Goal: Task Accomplishment & Management: Use online tool/utility

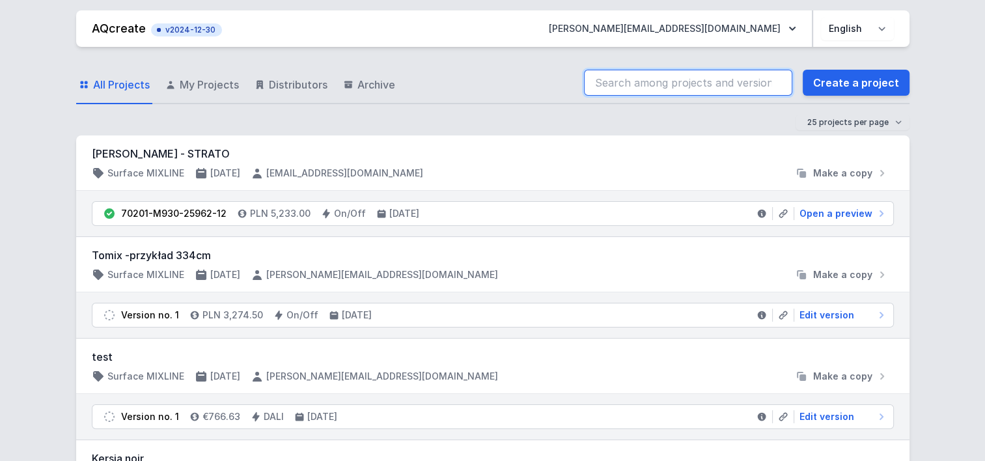
click at [654, 83] on input "search" at bounding box center [688, 83] width 208 height 26
paste input "70028-M930-25741-13"
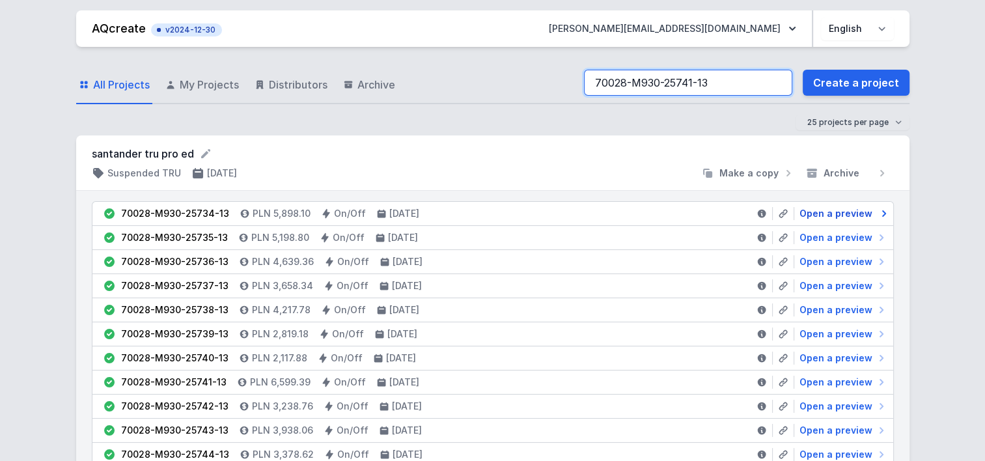
type input "70028-M930-25741-13"
drag, startPoint x: 882, startPoint y: 208, endPoint x: 872, endPoint y: 221, distance: 16.3
click at [882, 208] on icon at bounding box center [881, 213] width 13 height 13
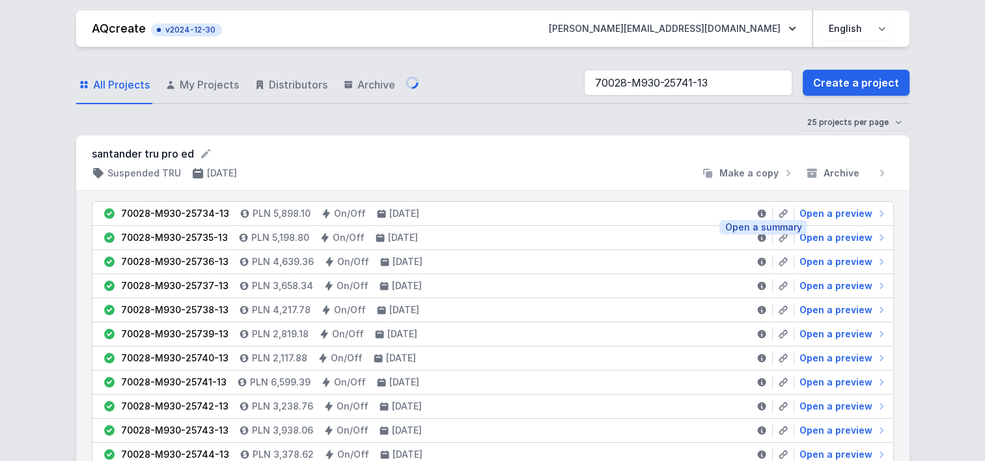
select select "M"
select select "3000"
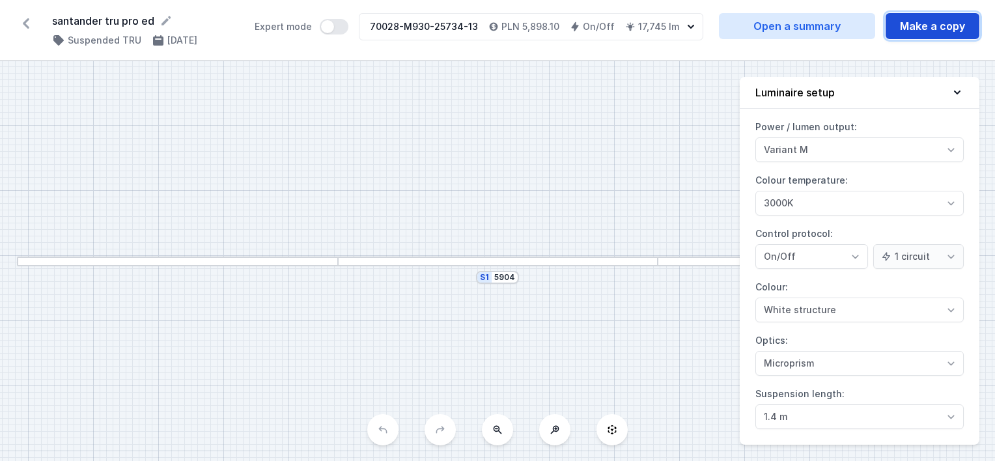
click at [940, 23] on button "Make a copy" at bounding box center [933, 26] width 94 height 26
select select "M"
select select "3000"
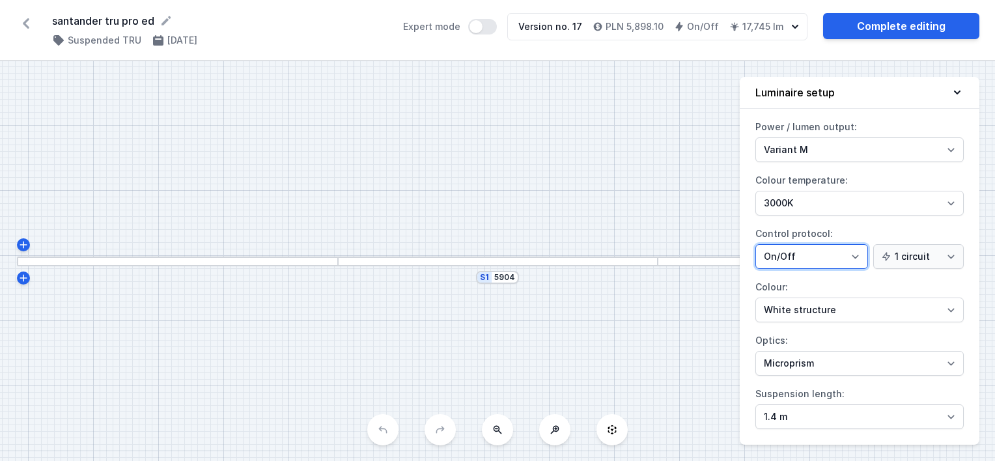
click at [864, 255] on select "On/Off SwitchDIM DALI AQsmart" at bounding box center [811, 256] width 113 height 25
click at [751, 220] on div "Power / lumen output: Variant L Variant M Colour temperature: 4000K 3000K 2700K…" at bounding box center [860, 281] width 240 height 328
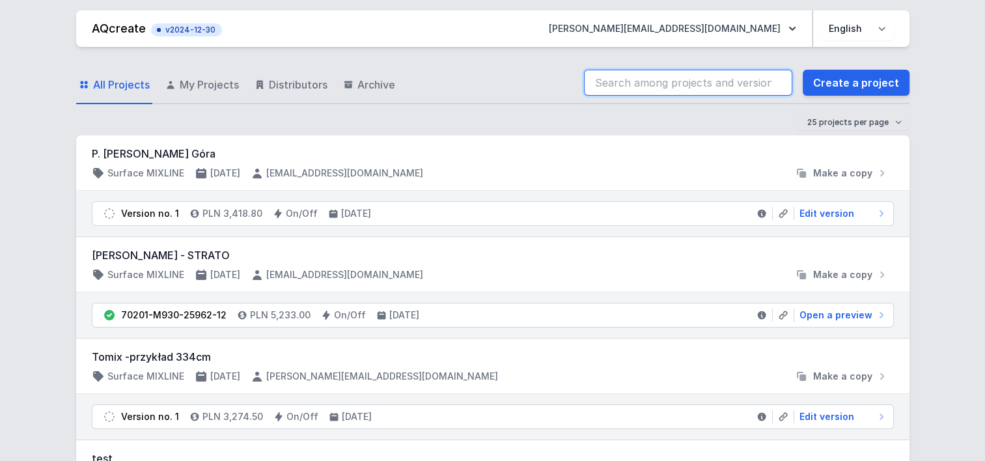
click at [695, 82] on input "search" at bounding box center [688, 83] width 208 height 26
paste input "70028-M930-25741-13"
type input "70028-M930-25741-13"
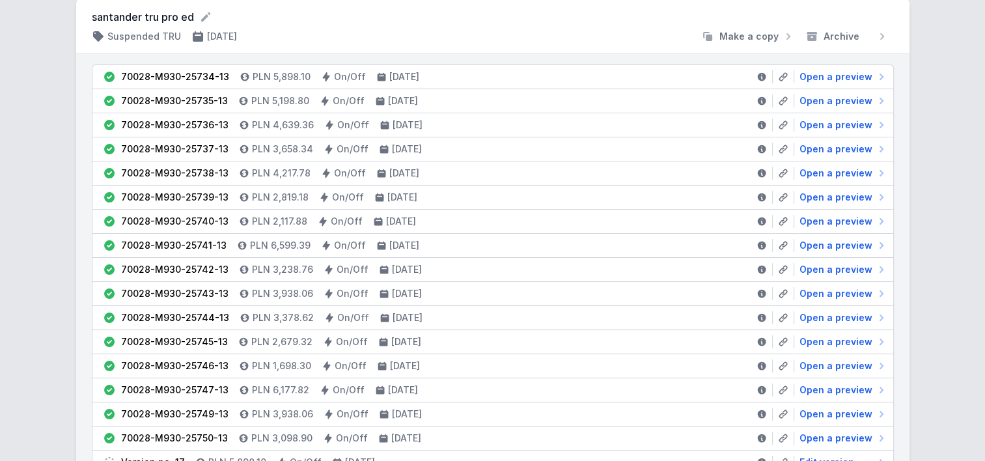
scroll to position [160, 0]
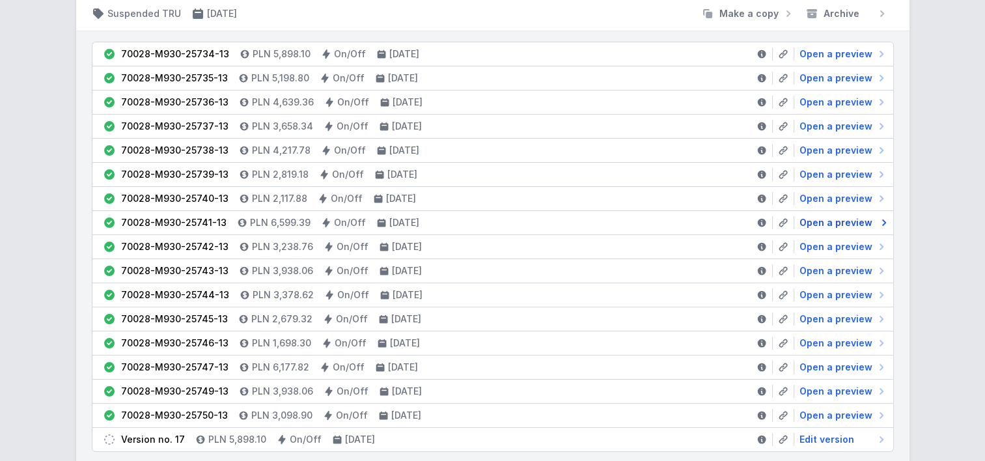
click at [835, 219] on span "Open a preview" at bounding box center [836, 222] width 73 height 13
select select "M"
select select "3000"
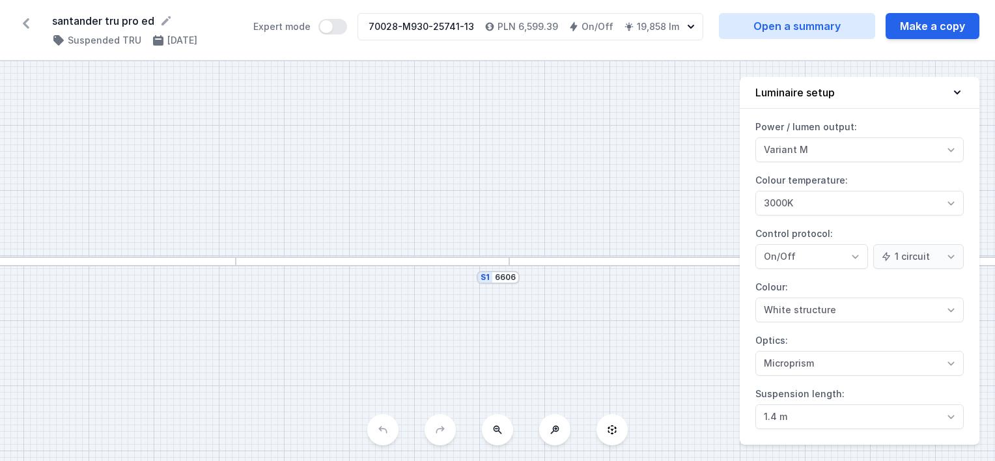
click at [683, 28] on div "70028-M930-25741-13 PLN 6,599.39 On/Off 19,858 lm" at bounding box center [521, 27] width 326 height 26
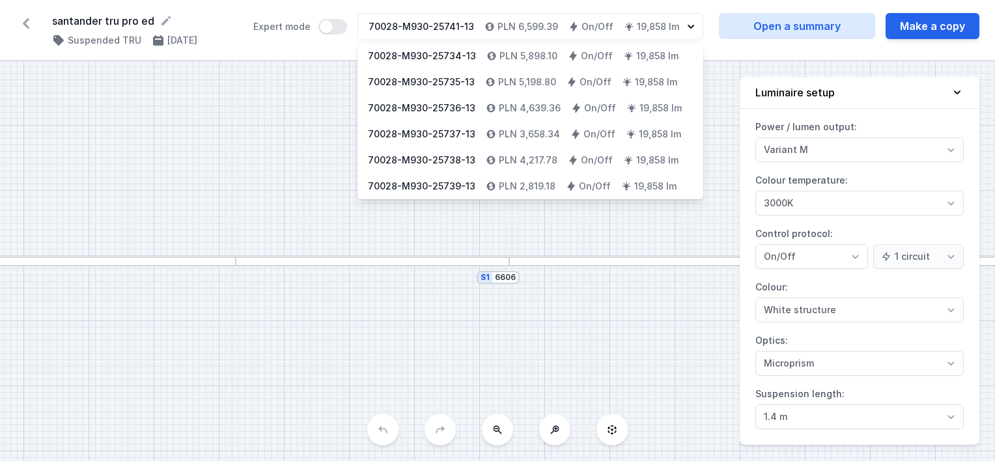
click at [685, 27] on icon "button" at bounding box center [690, 26] width 13 height 13
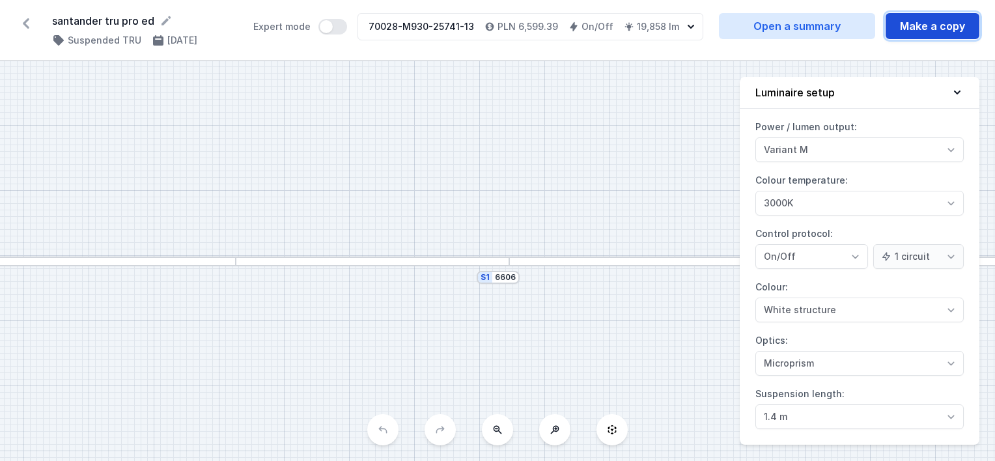
click at [914, 24] on button "Make a copy" at bounding box center [933, 26] width 94 height 26
select select "M"
select select "3000"
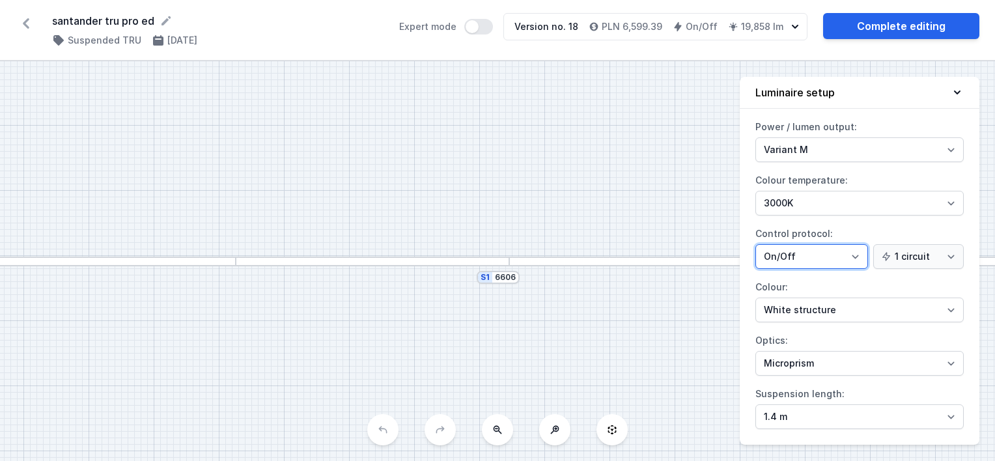
click at [805, 258] on select "On/Off SwitchDIM DALI AQsmart" at bounding box center [811, 256] width 113 height 25
select select "4"
click at [755, 244] on select "On/Off SwitchDIM DALI AQsmart" at bounding box center [811, 256] width 113 height 25
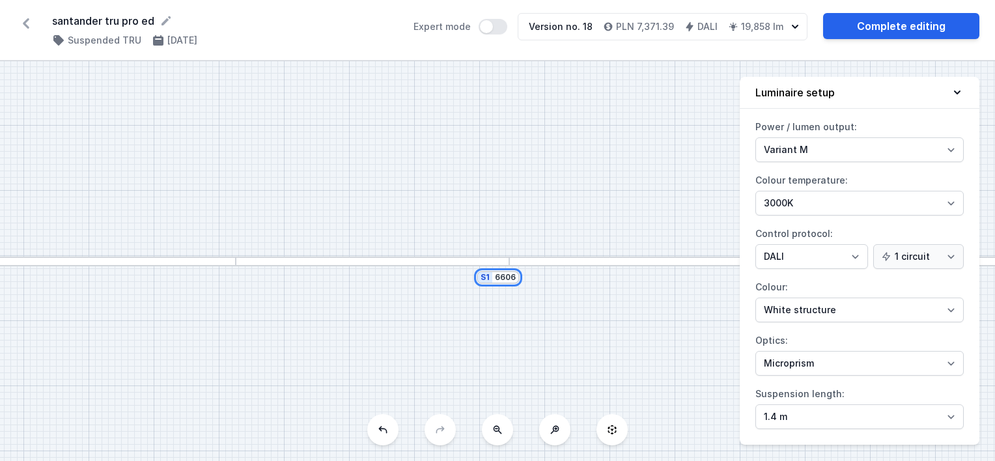
click at [509, 280] on input "6606" at bounding box center [505, 277] width 21 height 10
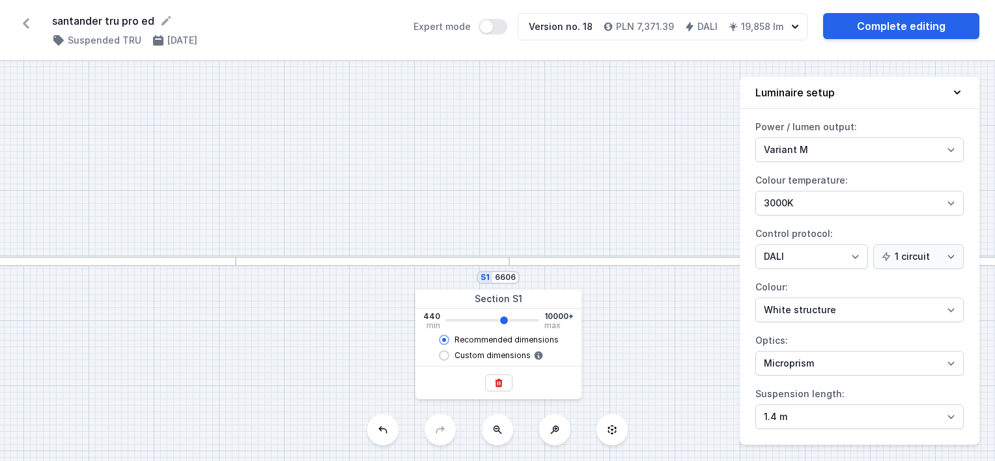
click at [516, 278] on div "S1 6606" at bounding box center [498, 277] width 43 height 13
type input "6600"
click at [510, 275] on input "6606" at bounding box center [505, 277] width 21 height 10
drag, startPoint x: 501, startPoint y: 275, endPoint x: 533, endPoint y: 276, distance: 31.3
click at [533, 276] on div "S1 6606" at bounding box center [497, 261] width 995 height 400
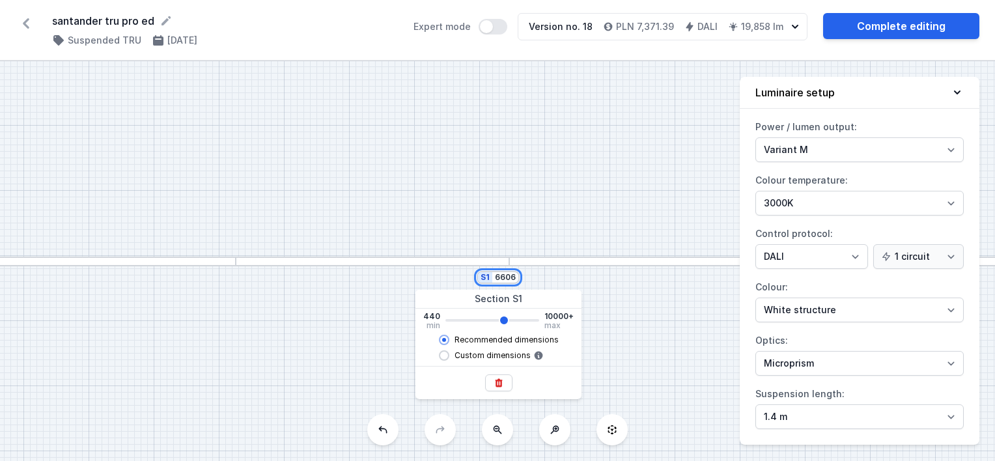
type input "65"
type input "6600"
type input "655"
type input "6600"
type input "6550"
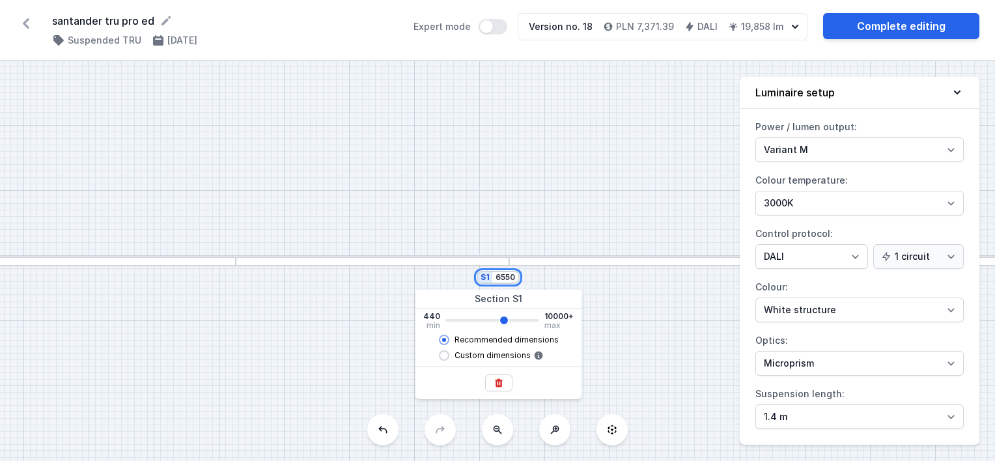
type input "6600"
type input "6550"
click at [550, 182] on div "S1 6550" at bounding box center [497, 261] width 995 height 400
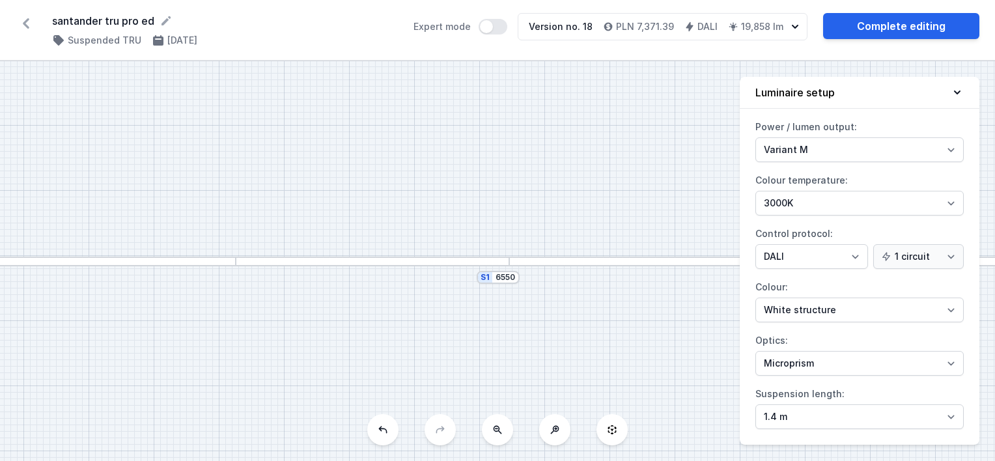
click at [548, 281] on div "S1 6550" at bounding box center [497, 261] width 995 height 400
click at [331, 236] on div "S1 6550" at bounding box center [497, 261] width 995 height 400
click at [511, 347] on div "S1 6550" at bounding box center [497, 261] width 995 height 400
click at [781, 264] on select "On/Off SwitchDIM DALI AQsmart" at bounding box center [811, 256] width 113 height 25
click at [755, 244] on select "On/Off SwitchDIM DALI AQsmart" at bounding box center [811, 256] width 113 height 25
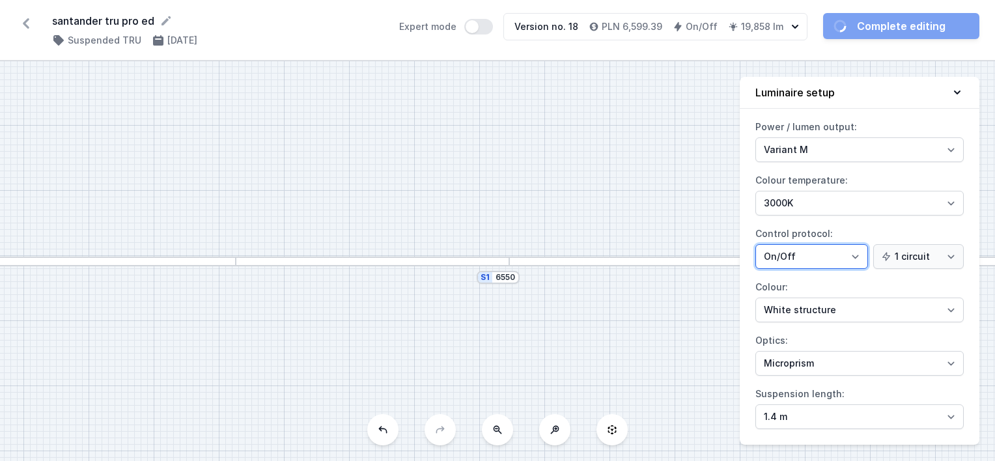
click at [774, 253] on select "On/Off SwitchDIM DALI AQsmart" at bounding box center [811, 256] width 113 height 25
select select "4"
click at [755, 244] on select "On/Off SwitchDIM DALI AQsmart" at bounding box center [811, 256] width 113 height 25
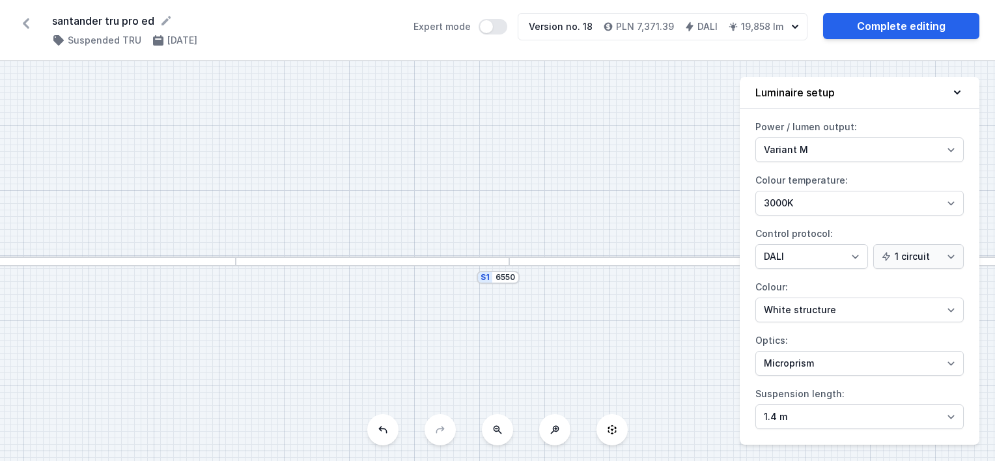
click at [547, 195] on div "S1 6550" at bounding box center [497, 261] width 995 height 400
click at [893, 21] on link "Complete editing" at bounding box center [901, 26] width 156 height 26
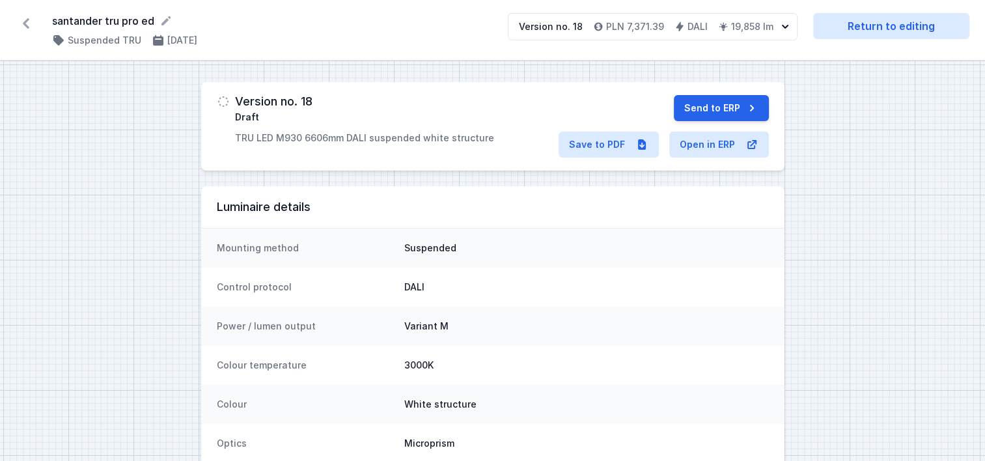
click at [27, 20] on icon at bounding box center [26, 23] width 7 height 10
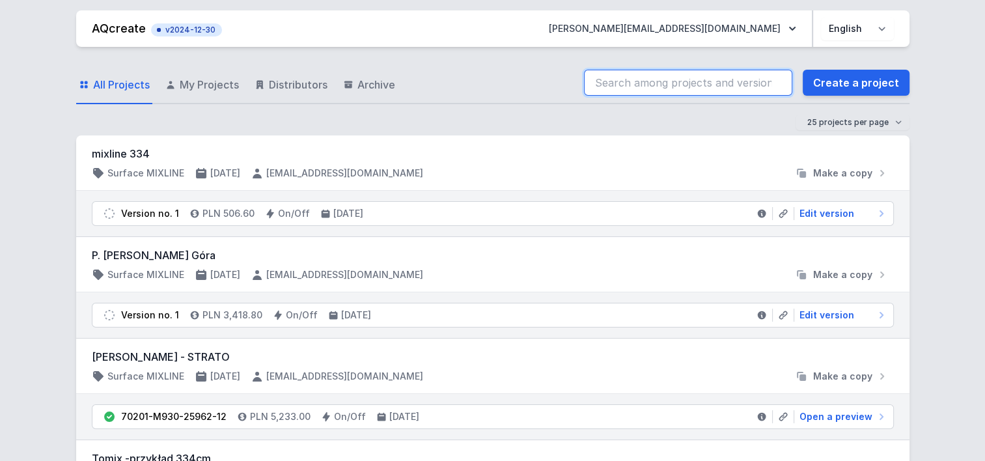
click at [671, 90] on input "search" at bounding box center [688, 83] width 208 height 26
paste input "70028-M930-25741-13"
click at [643, 73] on input "70028-M930-25741-13" at bounding box center [688, 83] width 208 height 26
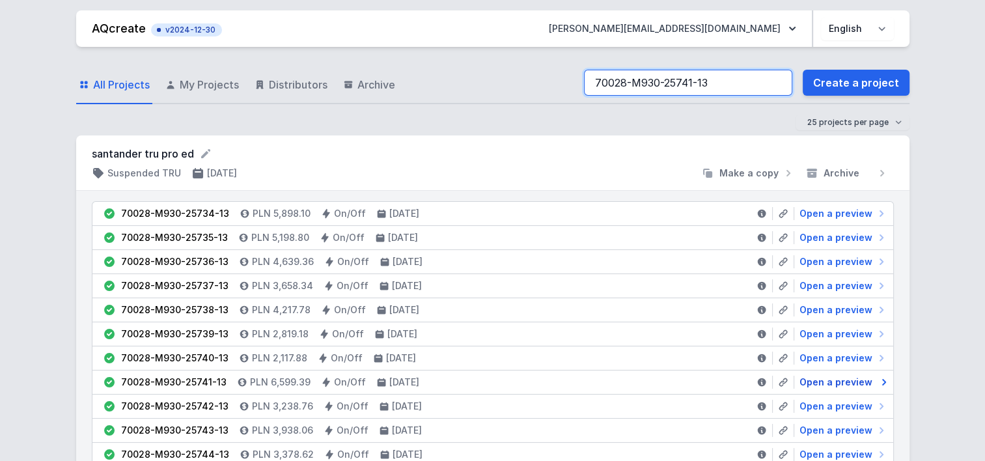
type input "70028-M930-25741-13"
click at [833, 380] on span "Open a preview" at bounding box center [836, 382] width 73 height 13
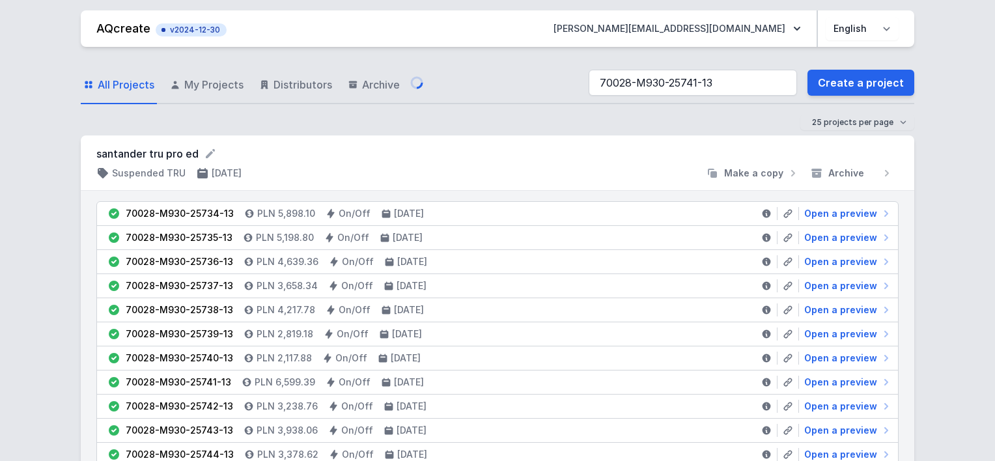
select select "M"
select select "3000"
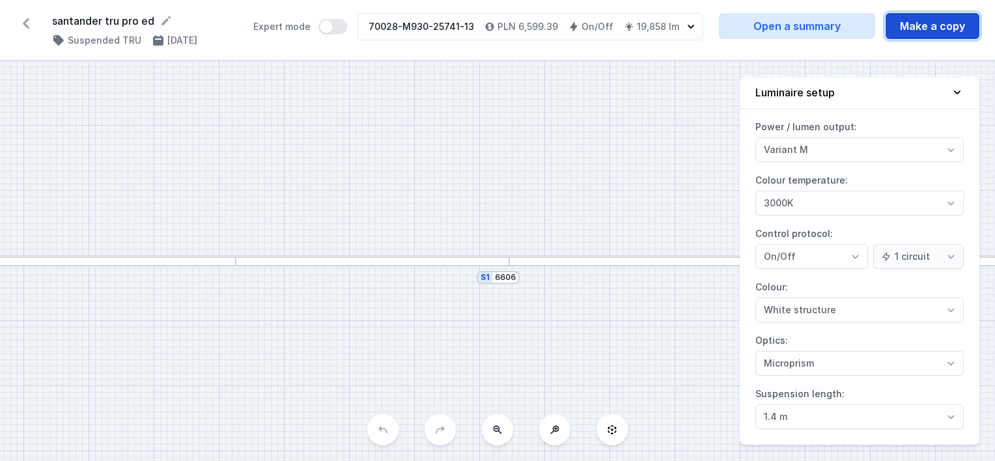
click at [927, 30] on button "Make a copy" at bounding box center [933, 26] width 94 height 26
select select "M"
select select "3000"
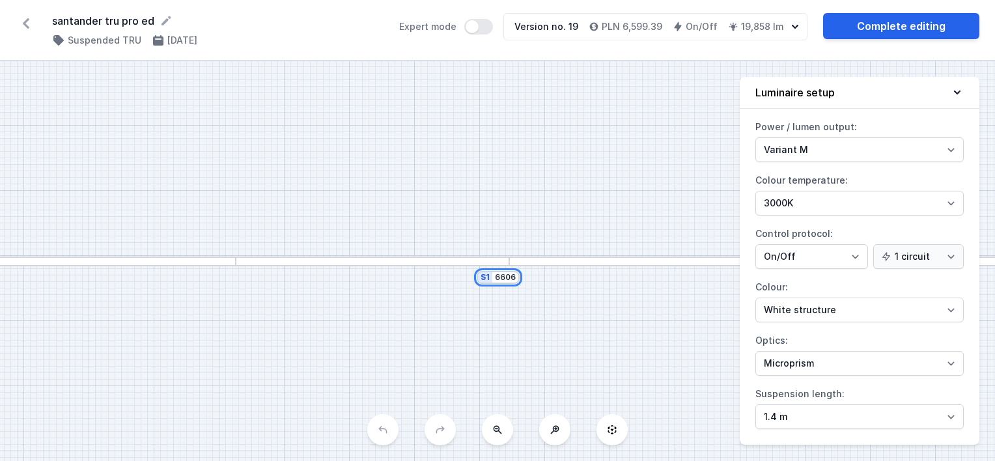
click at [510, 279] on input "6606" at bounding box center [505, 277] width 21 height 10
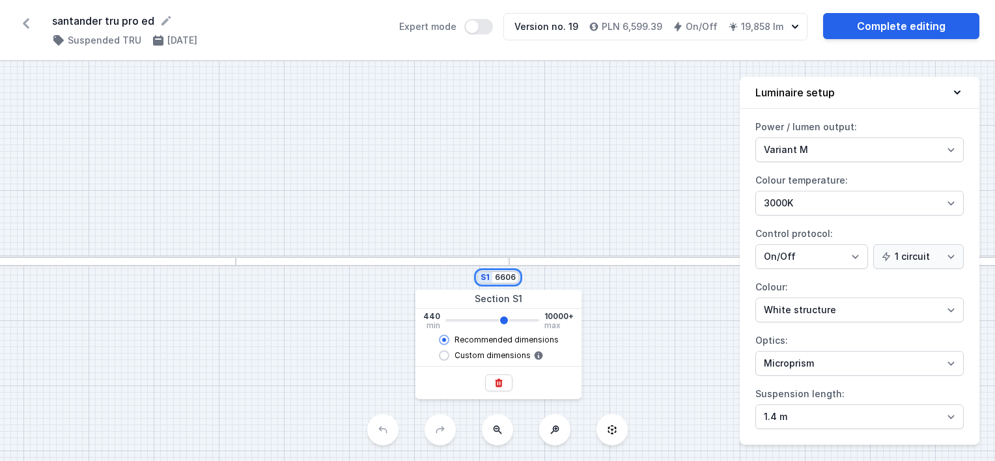
drag, startPoint x: 500, startPoint y: 279, endPoint x: 540, endPoint y: 279, distance: 40.4
click at [540, 279] on div "S1 6606" at bounding box center [497, 261] width 995 height 400
type input "65"
type input "6600"
type input "650"
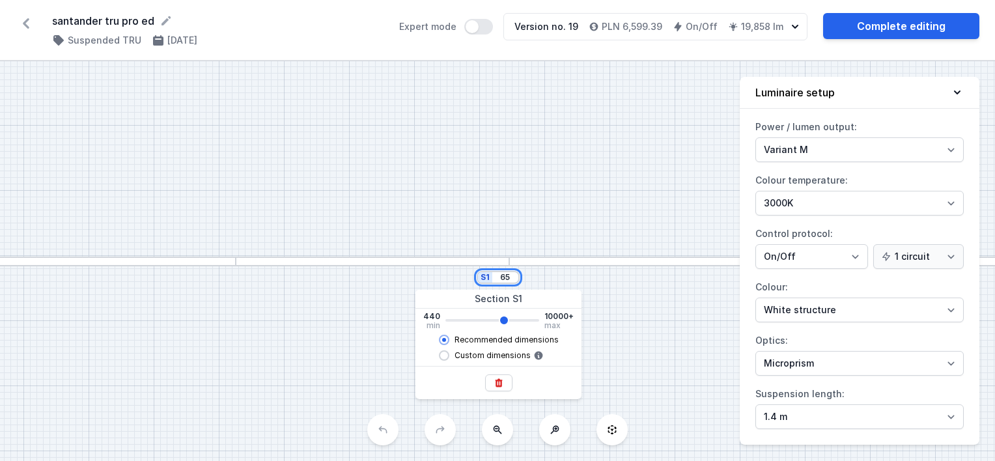
type input "6600"
type input "6500"
type input "6600"
type input "6466"
click at [564, 196] on div "S1 6466" at bounding box center [497, 261] width 995 height 400
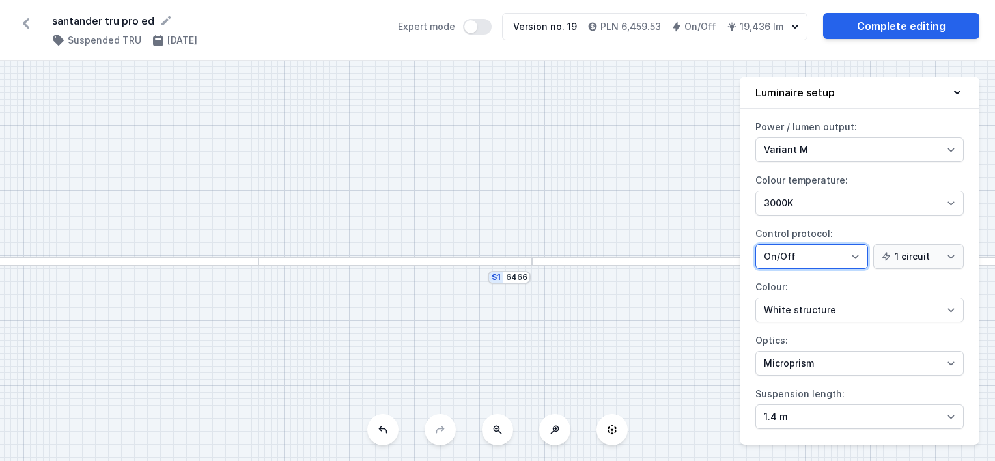
click at [792, 250] on select "On/Off SwitchDIM DALI AQsmart" at bounding box center [811, 256] width 113 height 25
select select "4"
click at [755, 244] on select "On/Off SwitchDIM DALI AQsmart" at bounding box center [811, 256] width 113 height 25
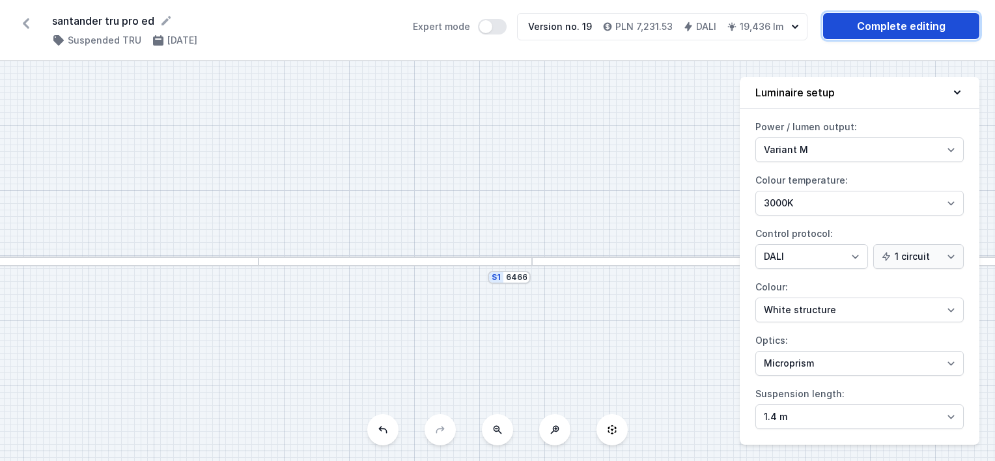
click at [847, 28] on link "Complete editing" at bounding box center [901, 26] width 156 height 26
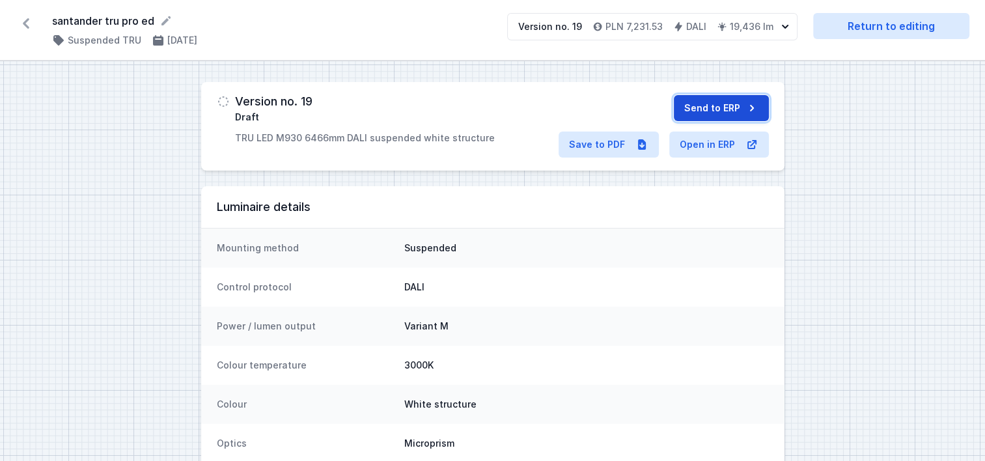
click at [701, 104] on button "Send to ERP" at bounding box center [721, 108] width 95 height 26
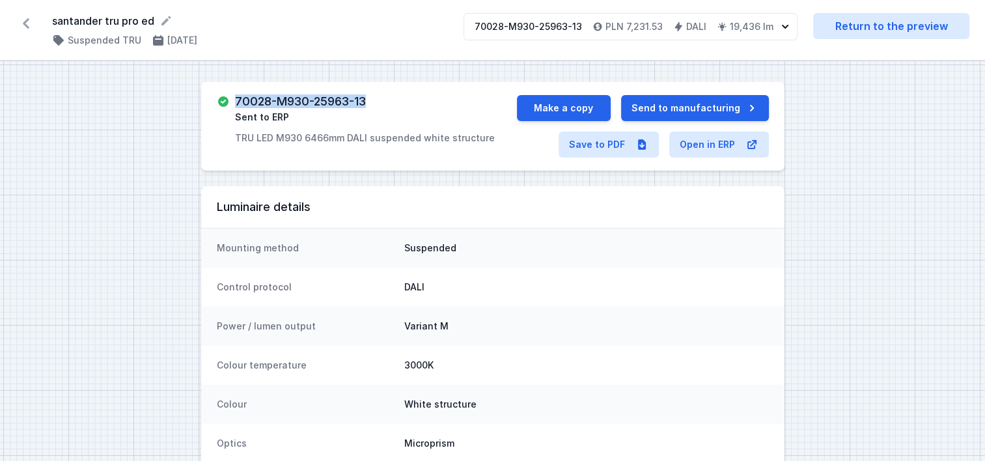
drag, startPoint x: 383, startPoint y: 102, endPoint x: 236, endPoint y: 106, distance: 147.2
click at [236, 106] on div "70028-M930-25963-13 Sent to ERP TRU LED M930 6466mm DALI suspended white struct…" at bounding box center [365, 119] width 260 height 49
copy h3 "70028-M930-25963-13"
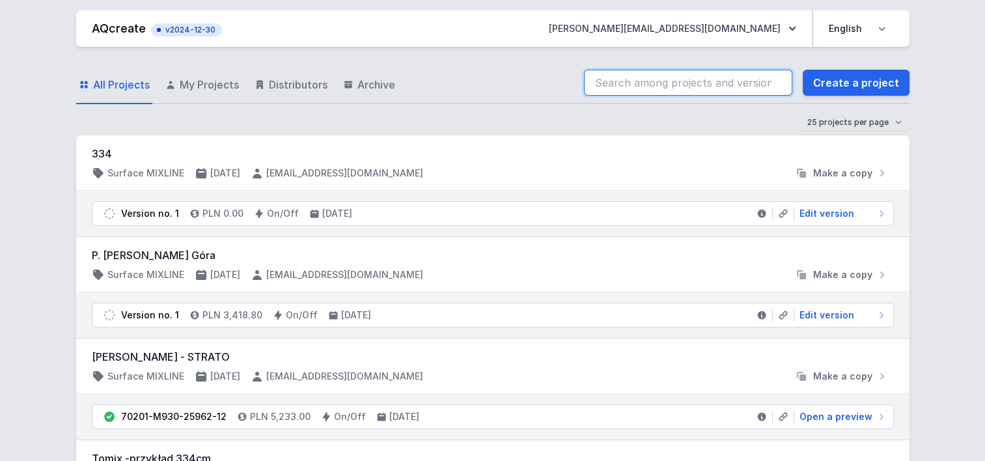
click at [616, 89] on input "search" at bounding box center [688, 83] width 208 height 26
paste input "70028-M930-25735-13"
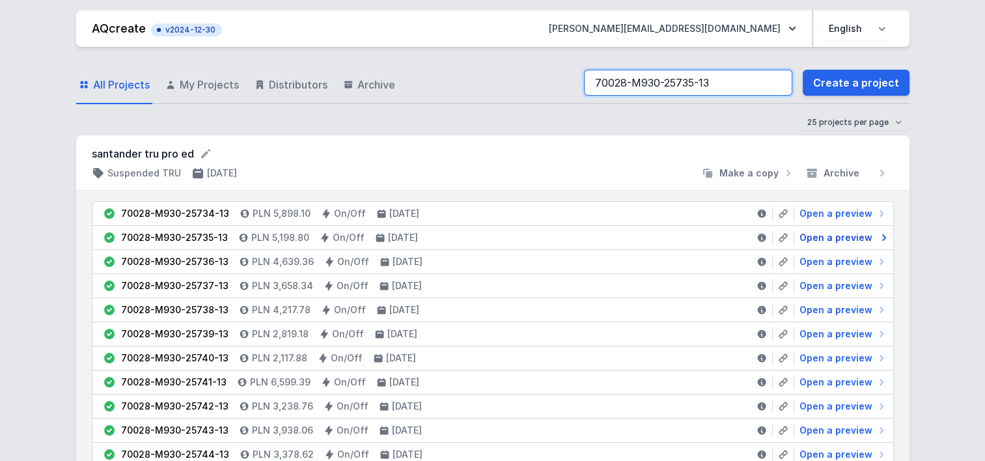
type input "70028-M930-25735-13"
click at [831, 237] on span "Open a preview" at bounding box center [836, 237] width 73 height 13
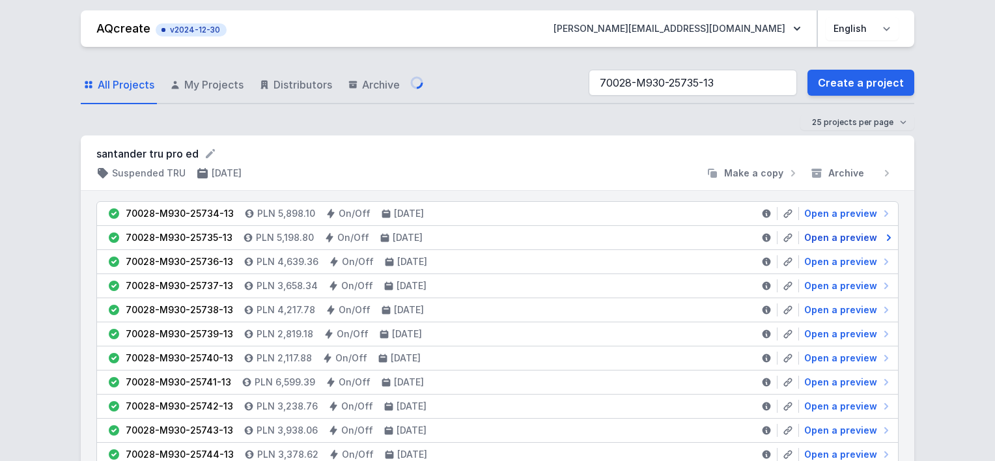
select select "M"
select select "3000"
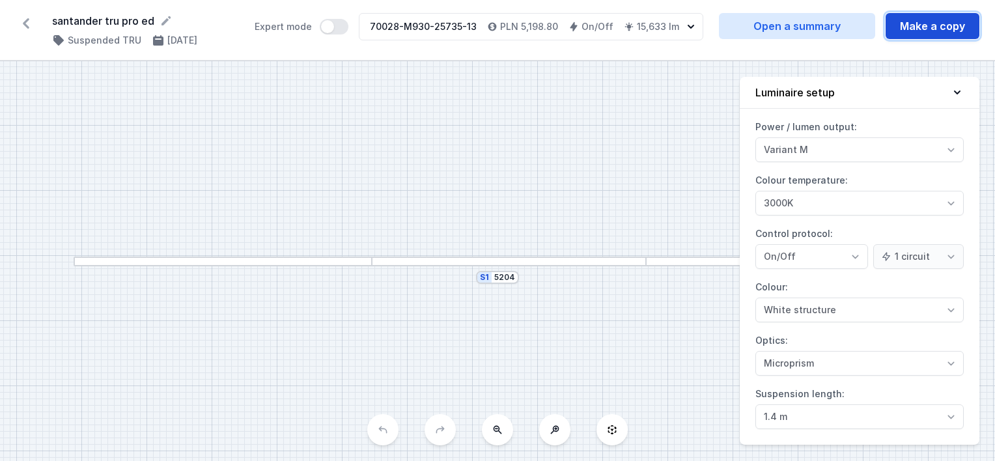
click at [906, 26] on button "Make a copy" at bounding box center [933, 26] width 94 height 26
select select "M"
select select "3000"
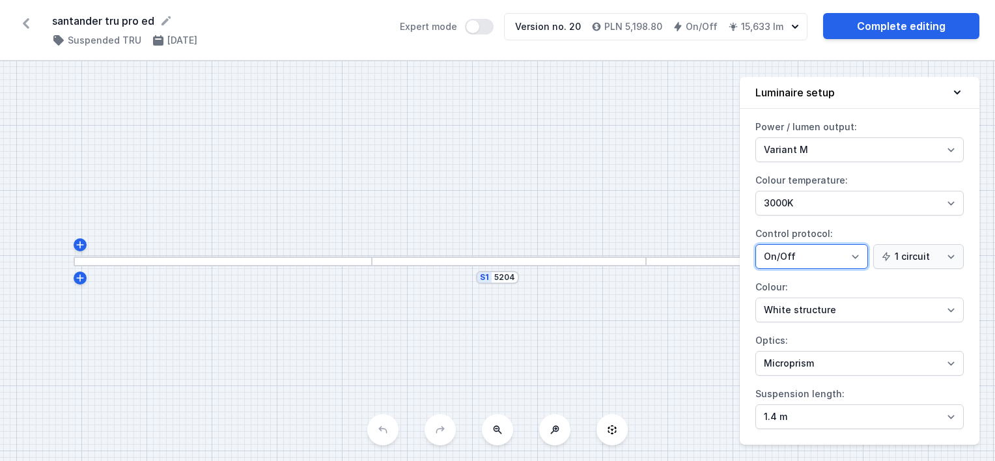
click at [803, 253] on select "On/Off SwitchDIM DALI AQsmart" at bounding box center [811, 256] width 113 height 25
select select "4"
click at [755, 244] on select "On/Off SwitchDIM DALI AQsmart" at bounding box center [811, 256] width 113 height 25
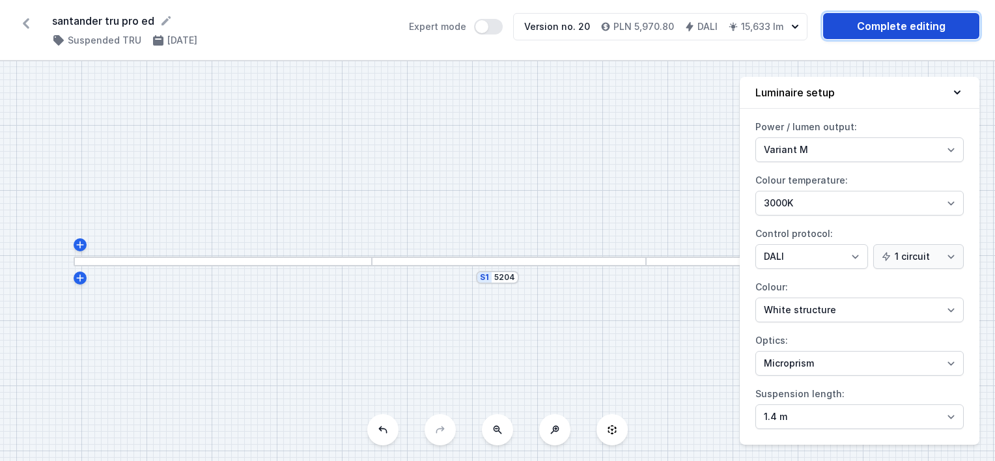
click at [893, 31] on link "Complete editing" at bounding box center [901, 26] width 156 height 26
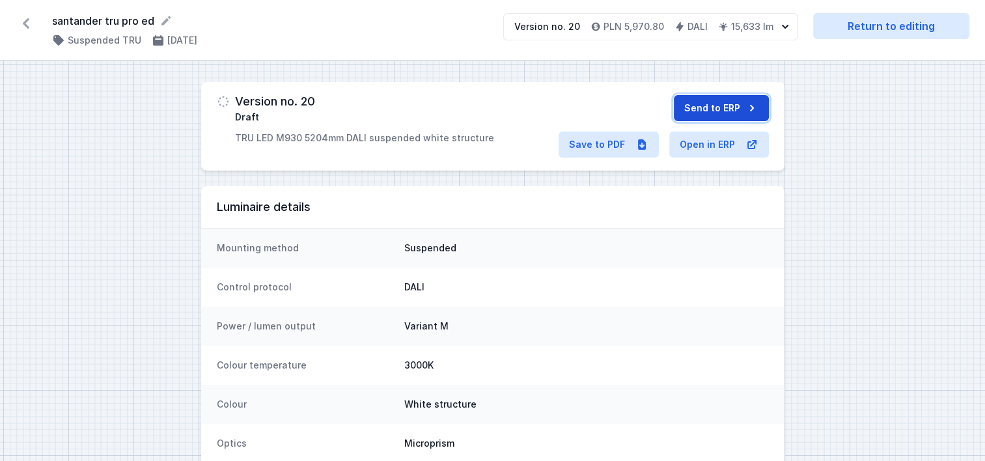
click at [718, 111] on button "Send to ERP" at bounding box center [721, 108] width 95 height 26
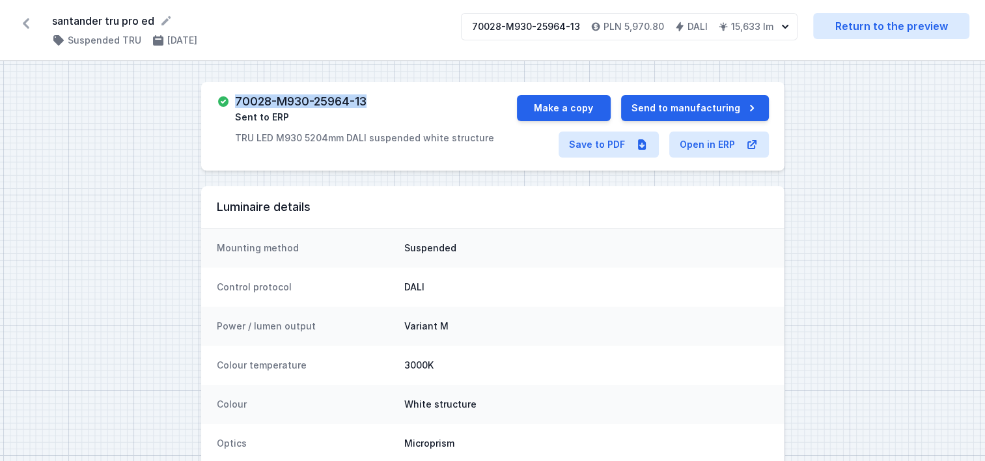
drag, startPoint x: 380, startPoint y: 102, endPoint x: 234, endPoint y: 102, distance: 146.5
click at [234, 102] on div "70028-M930-25964-13 Sent to ERP TRU LED M930 5204mm DALI suspended white struct…" at bounding box center [367, 119] width 300 height 49
copy h3 "70028-M930-25964-13"
click at [26, 22] on icon at bounding box center [26, 23] width 7 height 10
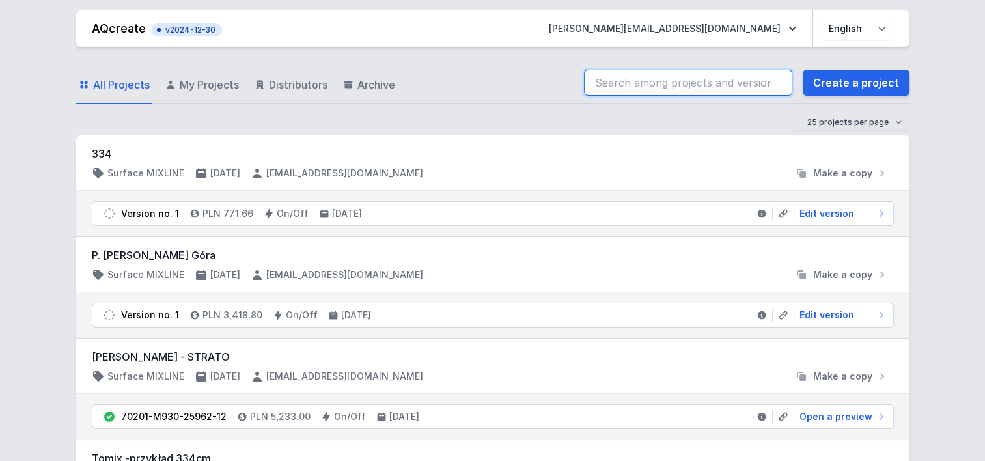
click at [671, 74] on input "search" at bounding box center [688, 83] width 208 height 26
paste input "70028-M930-25742-13"
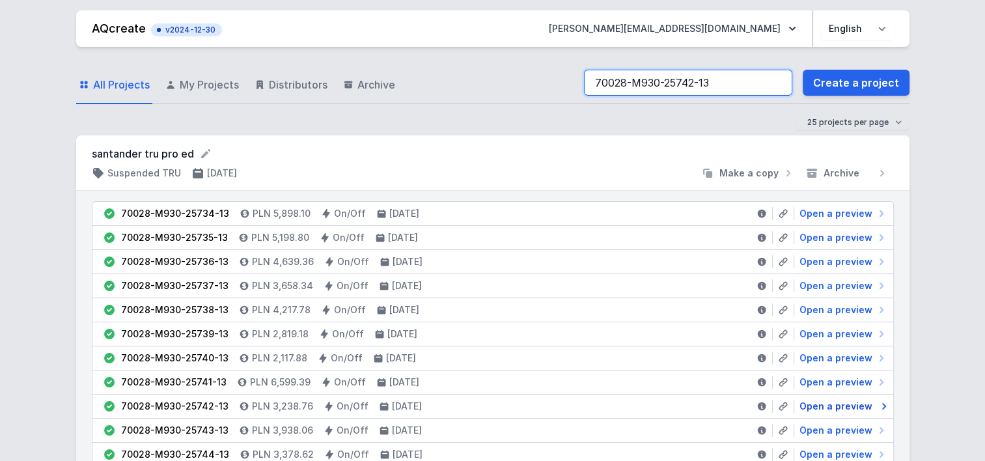
type input "70028-M930-25742-13"
click at [835, 403] on span "Open a preview" at bounding box center [836, 406] width 73 height 13
select select "M"
select select "3000"
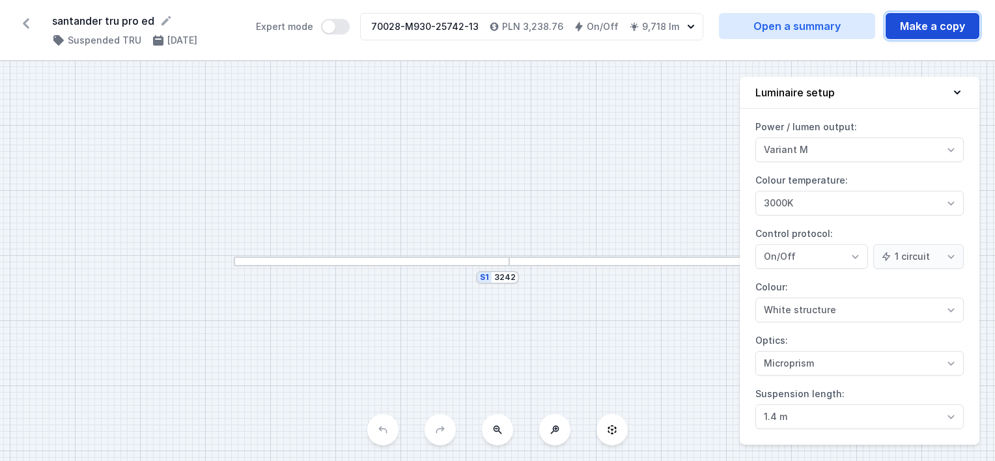
click at [912, 29] on button "Make a copy" at bounding box center [933, 26] width 94 height 26
select select "M"
select select "3000"
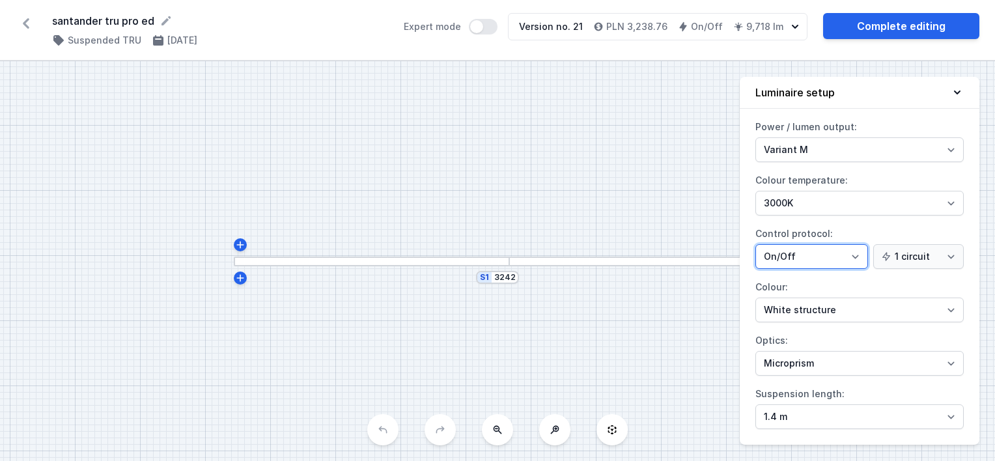
click at [783, 258] on select "On/Off SwitchDIM DALI AQsmart" at bounding box center [811, 256] width 113 height 25
select select "4"
click at [755, 244] on select "On/Off SwitchDIM DALI AQsmart" at bounding box center [811, 256] width 113 height 25
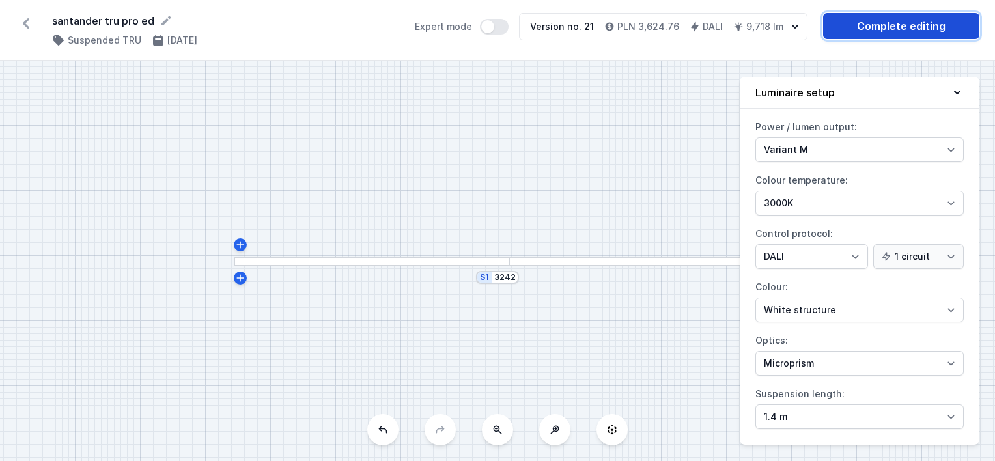
click at [852, 25] on link "Complete editing" at bounding box center [901, 26] width 156 height 26
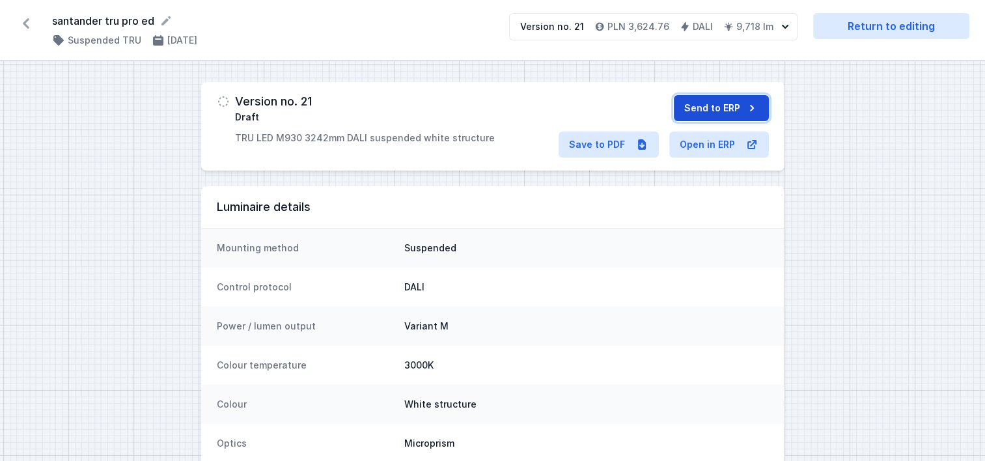
click at [732, 100] on button "Send to ERP" at bounding box center [721, 108] width 95 height 26
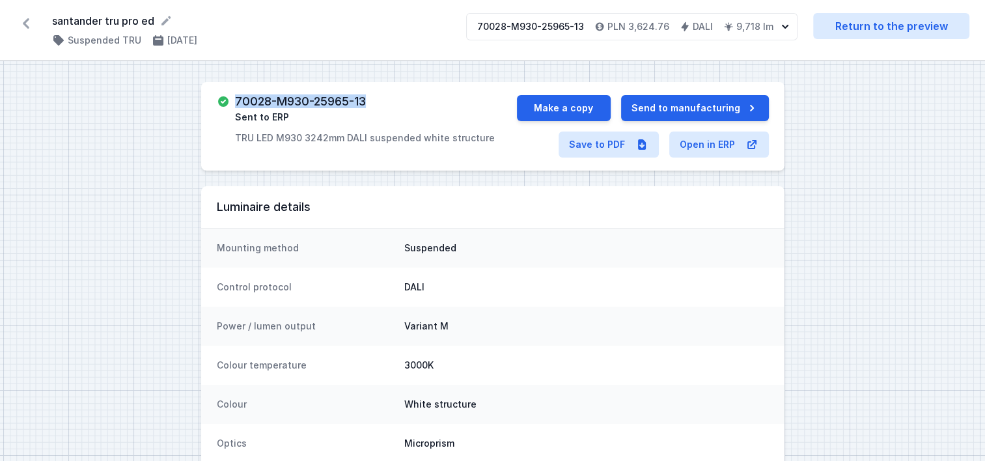
drag, startPoint x: 375, startPoint y: 102, endPoint x: 236, endPoint y: 96, distance: 138.8
click at [236, 96] on div "70028-M930-25965-13 Sent to ERP TRU LED M930 3242mm DALI suspended white struct…" at bounding box center [365, 119] width 260 height 49
copy h3 "70028-M930-25965-13"
click at [862, 25] on link "Return to the preview" at bounding box center [891, 26] width 156 height 26
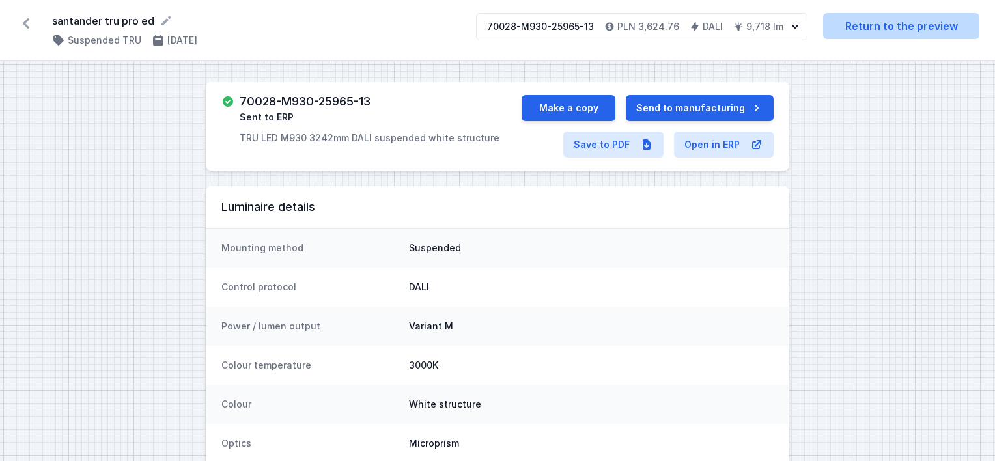
select select "M"
select select "3000"
select select "4"
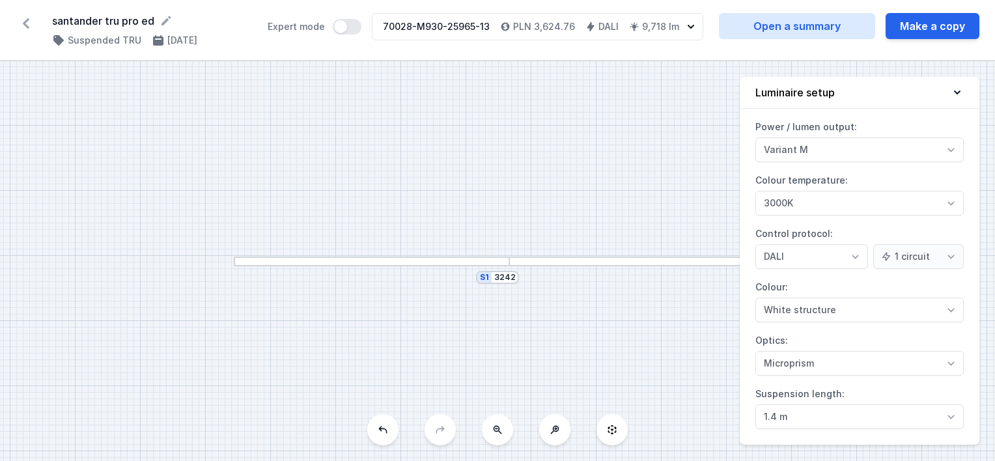
click at [30, 18] on icon at bounding box center [26, 23] width 21 height 21
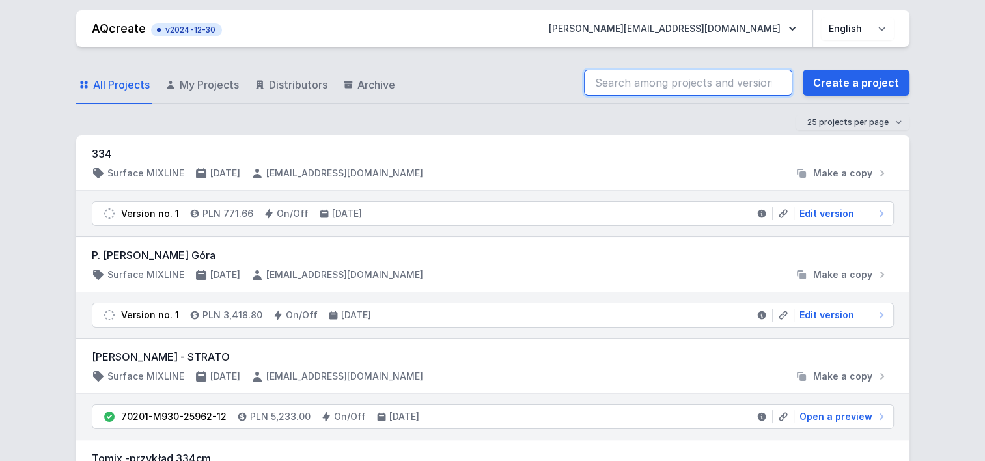
click at [654, 81] on input "search" at bounding box center [688, 83] width 208 height 26
paste input "70028-M930-25743-13"
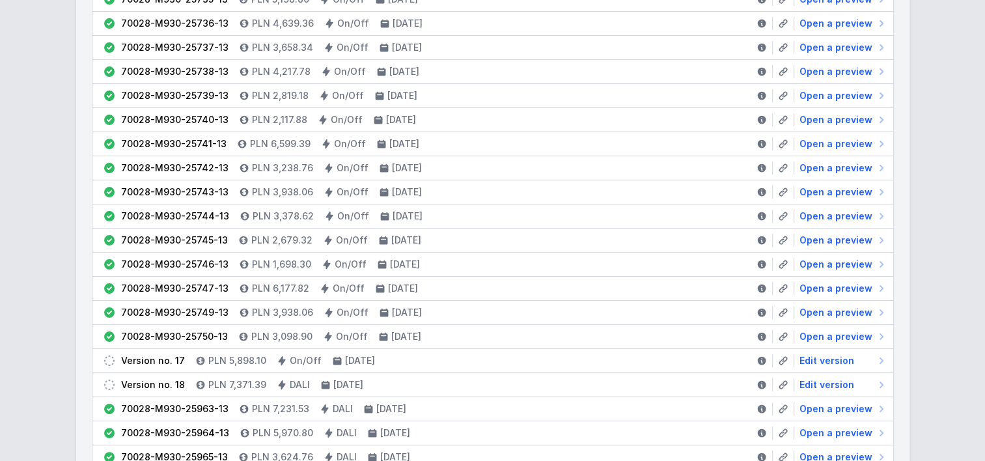
scroll to position [320, 0]
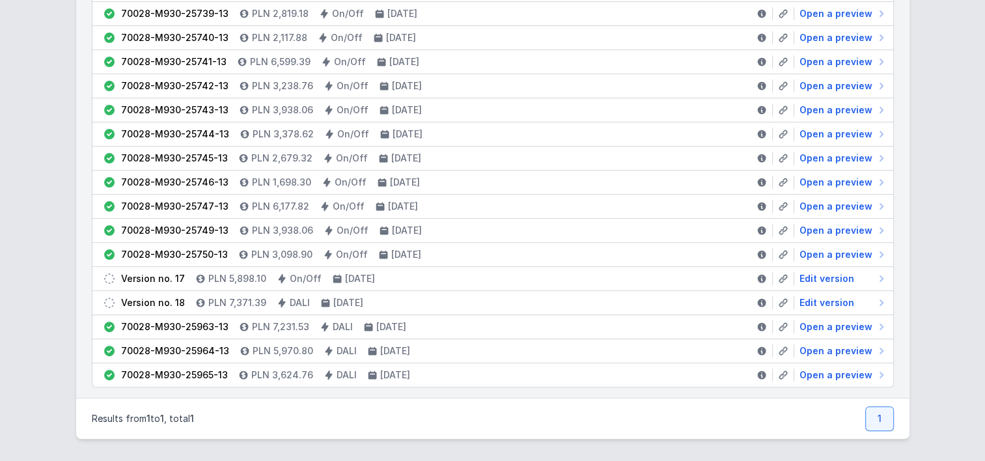
type input "70028-M930-25743-13"
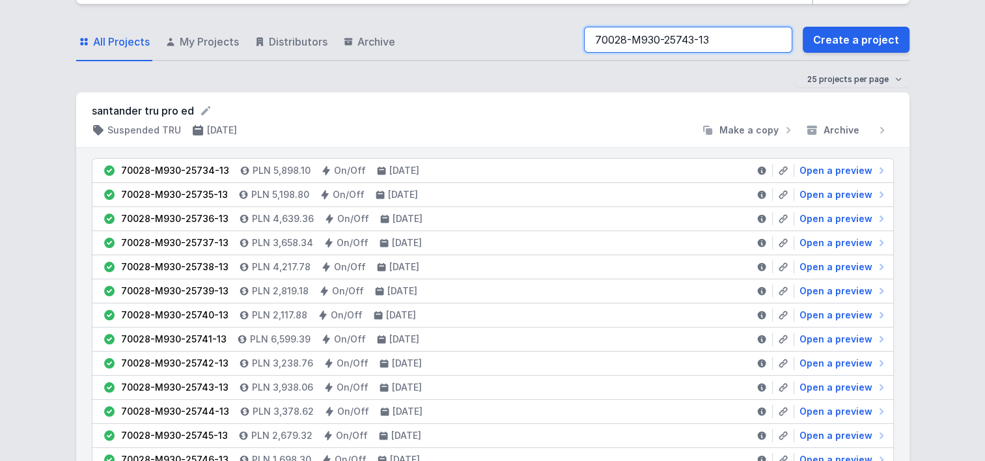
scroll to position [65, 0]
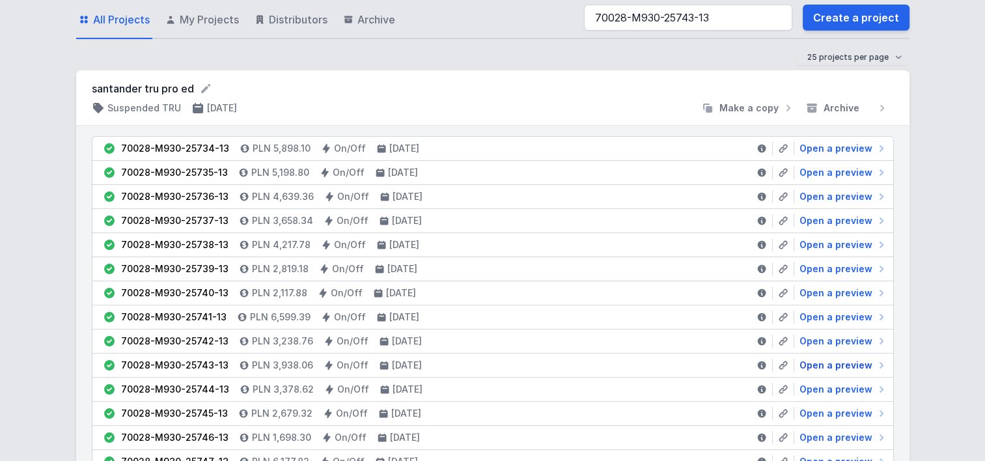
drag, startPoint x: 832, startPoint y: 362, endPoint x: 450, endPoint y: 225, distance: 405.9
click at [832, 362] on span "Open a preview" at bounding box center [836, 365] width 73 height 13
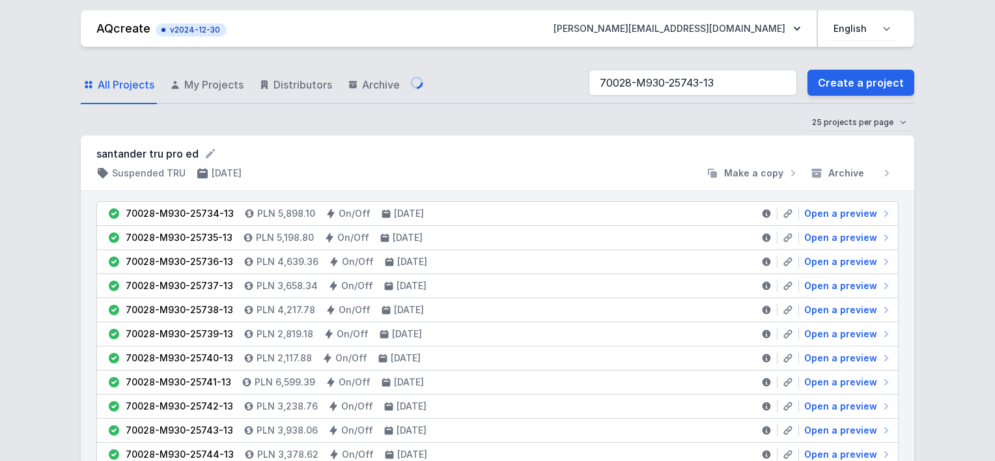
select select "M"
select select "3000"
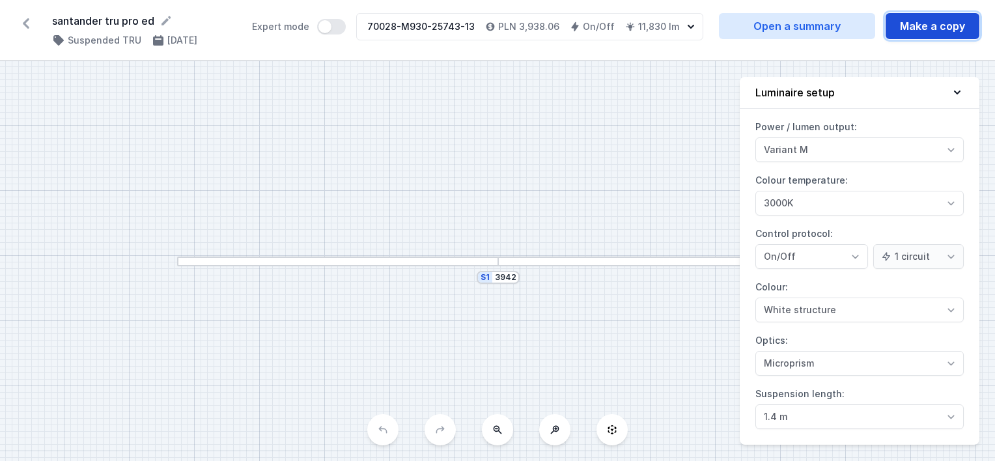
click at [910, 21] on button "Make a copy" at bounding box center [933, 26] width 94 height 26
select select "M"
select select "3000"
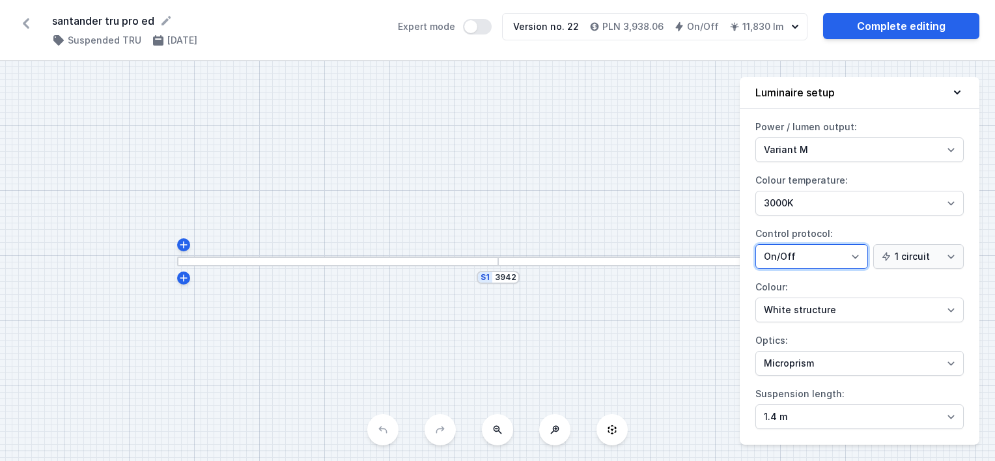
click at [787, 254] on select "On/Off SwitchDIM DALI AQsmart" at bounding box center [811, 256] width 113 height 25
select select "4"
click at [755, 244] on select "On/Off SwitchDIM DALI AQsmart" at bounding box center [811, 256] width 113 height 25
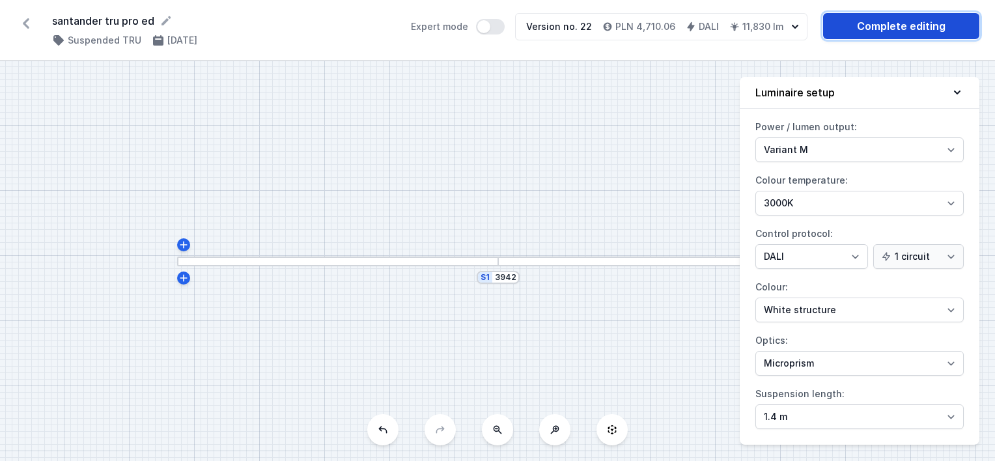
click at [860, 18] on link "Complete editing" at bounding box center [901, 26] width 156 height 26
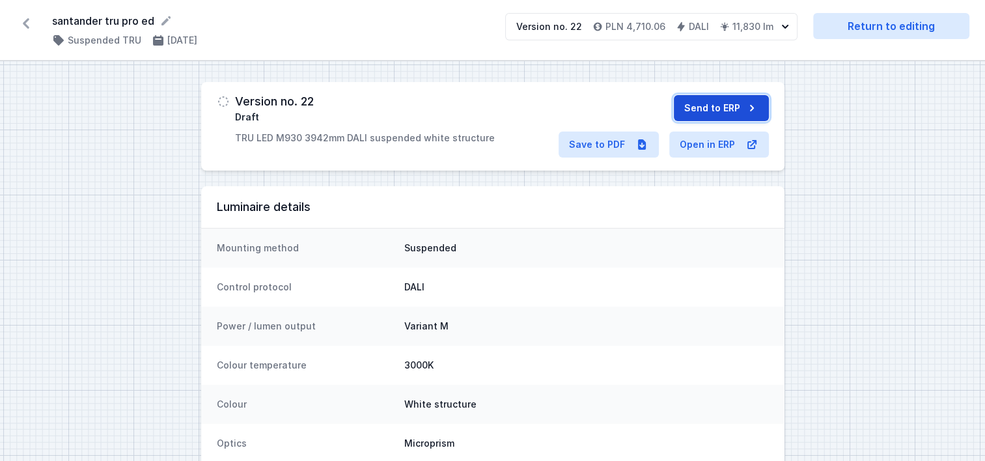
click at [703, 102] on button "Send to ERP" at bounding box center [721, 108] width 95 height 26
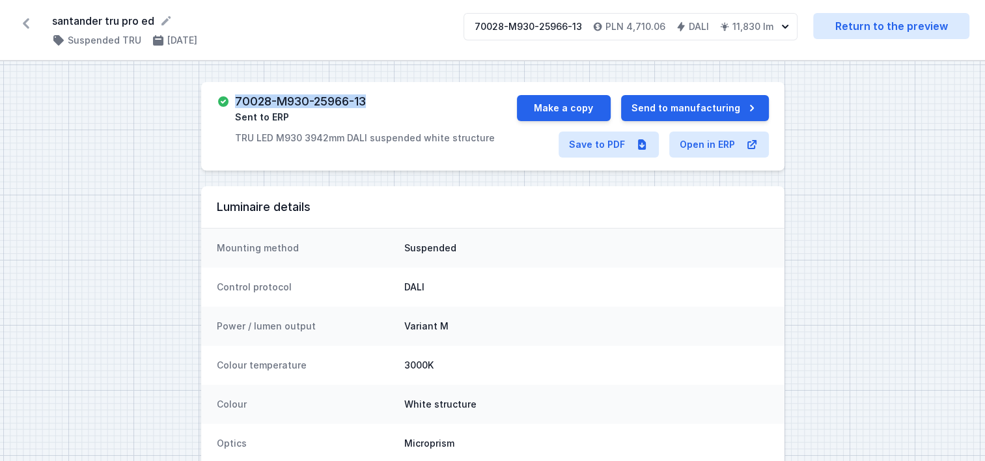
drag, startPoint x: 368, startPoint y: 100, endPoint x: 234, endPoint y: 99, distance: 133.5
click at [235, 99] on div "70028-M930-25966-13 Sent to ERP TRU LED M930 3942mm DALI suspended white struct…" at bounding box center [365, 119] width 260 height 49
copy h3 "70028-M930-25966-13"
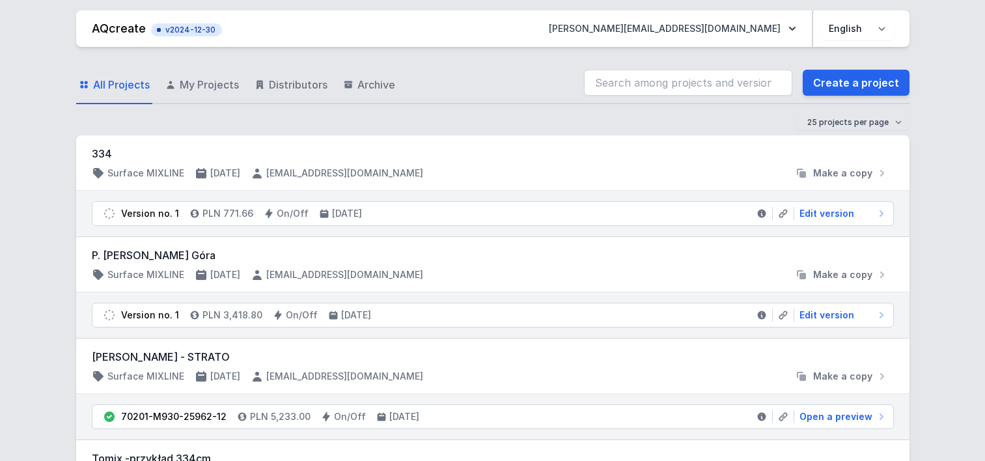
click at [635, 72] on input "search" at bounding box center [688, 83] width 208 height 26
click at [654, 83] on input "70028-M930-25744-13" at bounding box center [688, 83] width 208 height 26
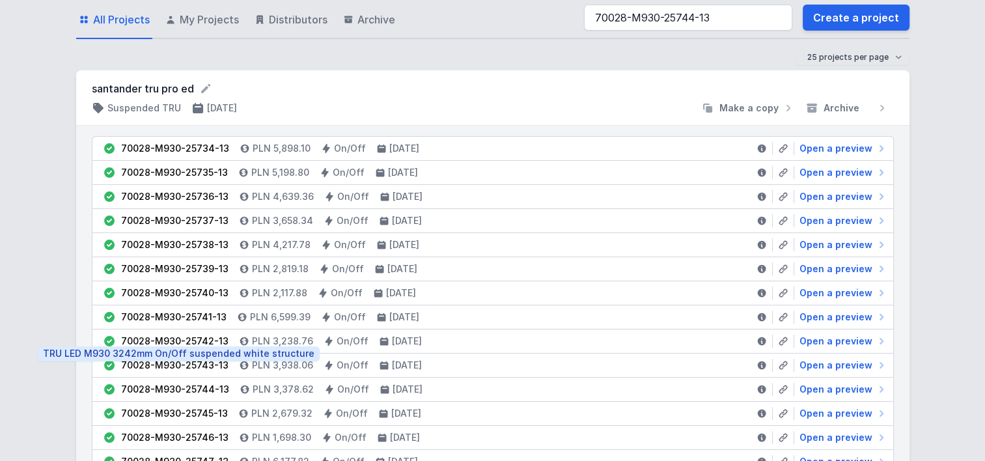
scroll to position [130, 0]
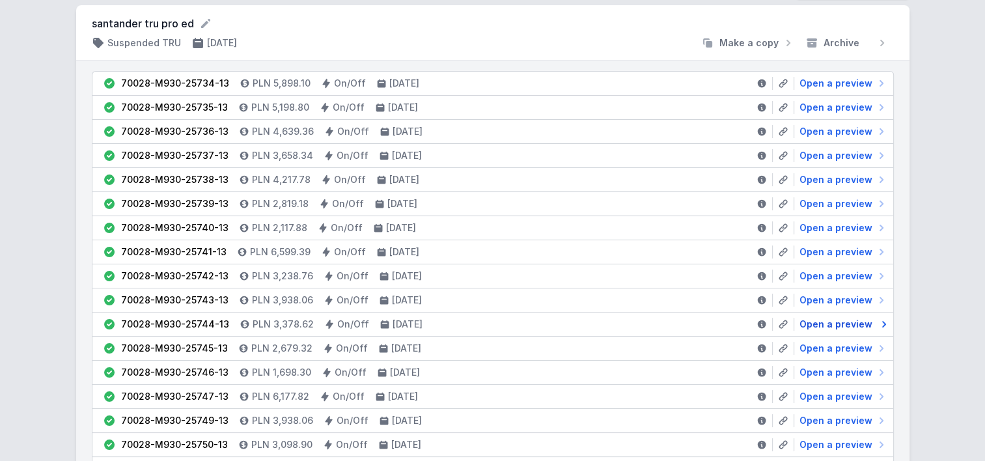
type input "70028-M930-25744-13"
click at [820, 321] on span "Open a preview" at bounding box center [836, 324] width 73 height 13
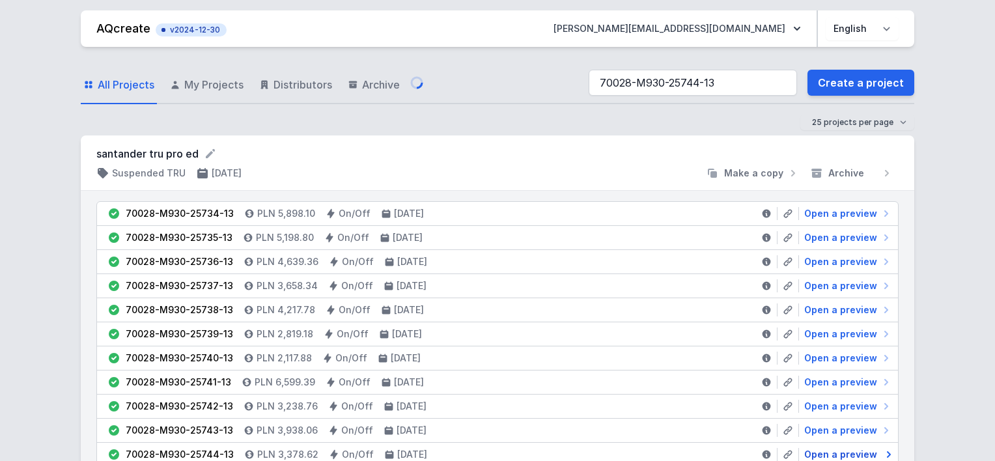
select select "M"
select select "3000"
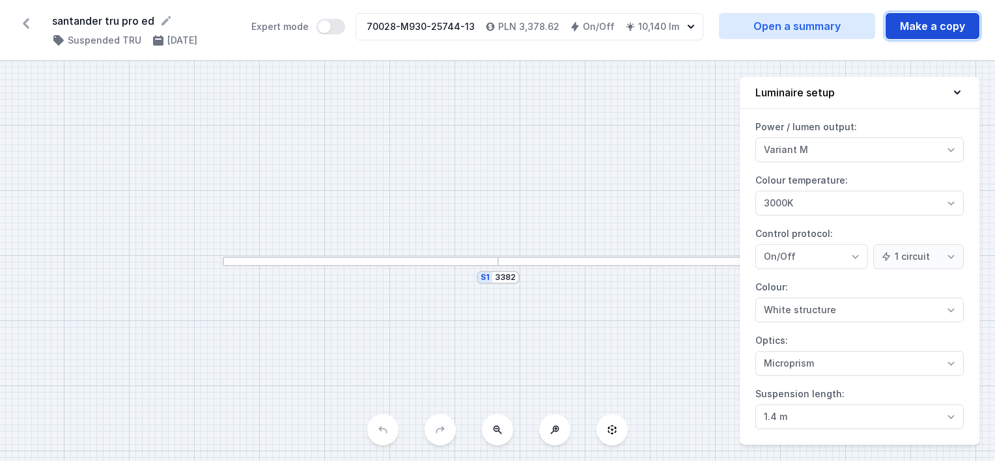
click at [923, 29] on button "Make a copy" at bounding box center [933, 26] width 94 height 26
select select "M"
select select "3000"
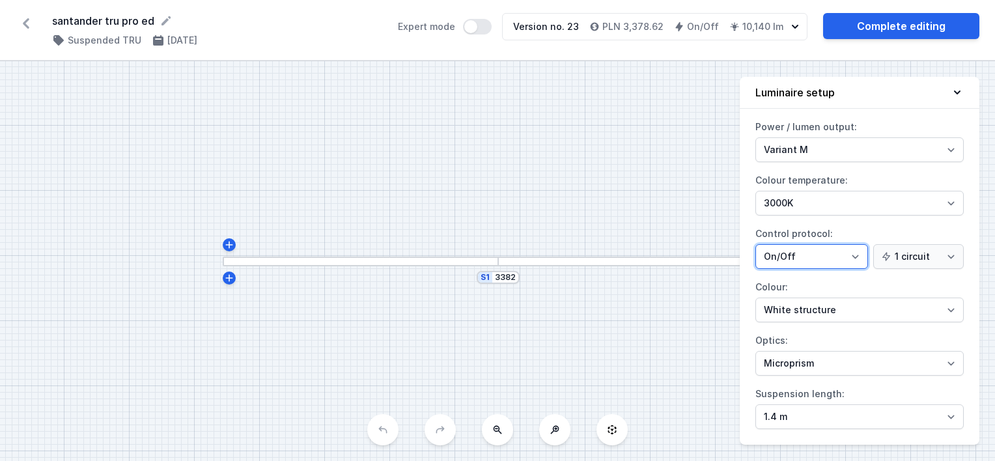
click at [804, 262] on select "On/Off SwitchDIM DALI AQsmart" at bounding box center [811, 256] width 113 height 25
select select "4"
click at [755, 244] on select "On/Off SwitchDIM DALI AQsmart" at bounding box center [811, 256] width 113 height 25
click at [682, 182] on div "S1 3382" at bounding box center [497, 261] width 995 height 400
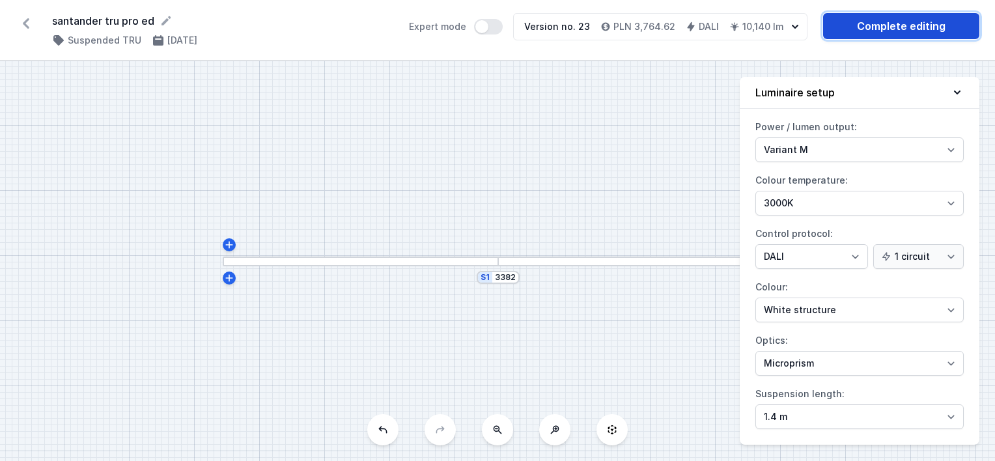
click at [862, 23] on link "Complete editing" at bounding box center [901, 26] width 156 height 26
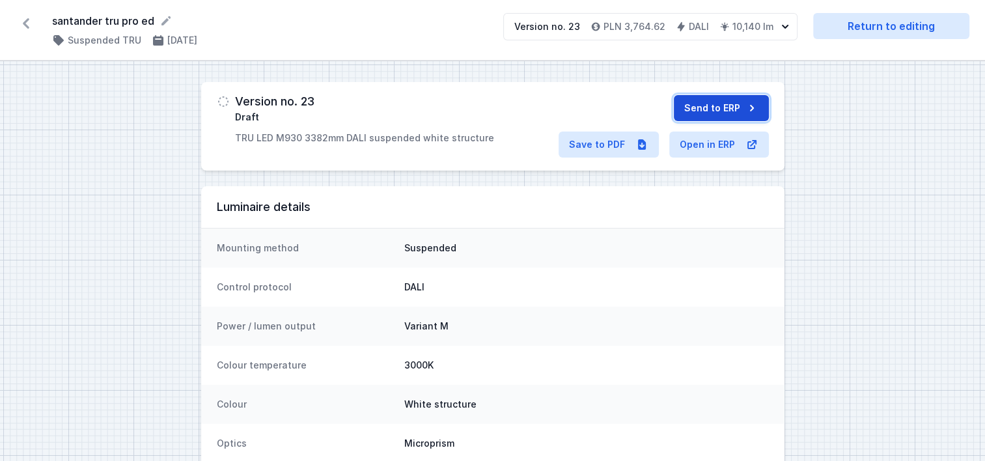
click at [691, 114] on button "Send to ERP" at bounding box center [721, 108] width 95 height 26
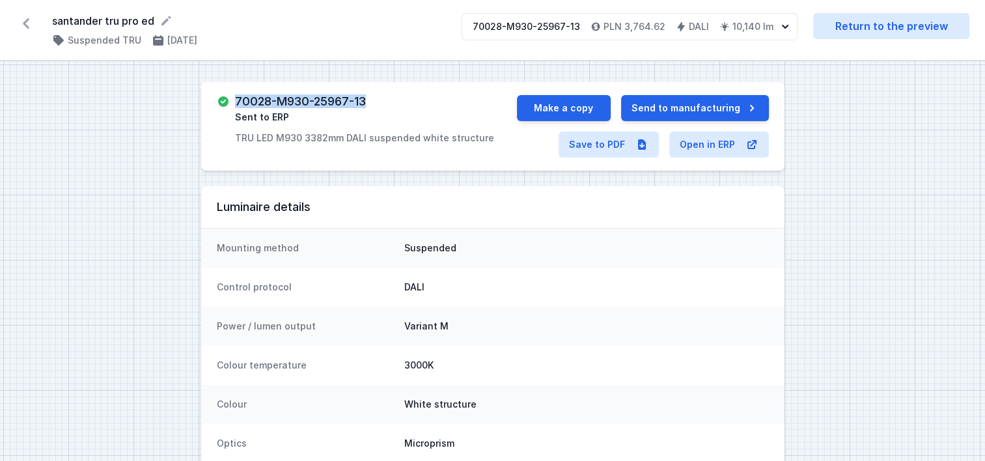
drag, startPoint x: 377, startPoint y: 102, endPoint x: 232, endPoint y: 104, distance: 145.2
click at [232, 104] on div "70028-M930-25967-13 Sent to ERP TRU LED M930 3382mm DALI suspended white struct…" at bounding box center [367, 119] width 300 height 49
copy h3 "70028-M930-25967-13"
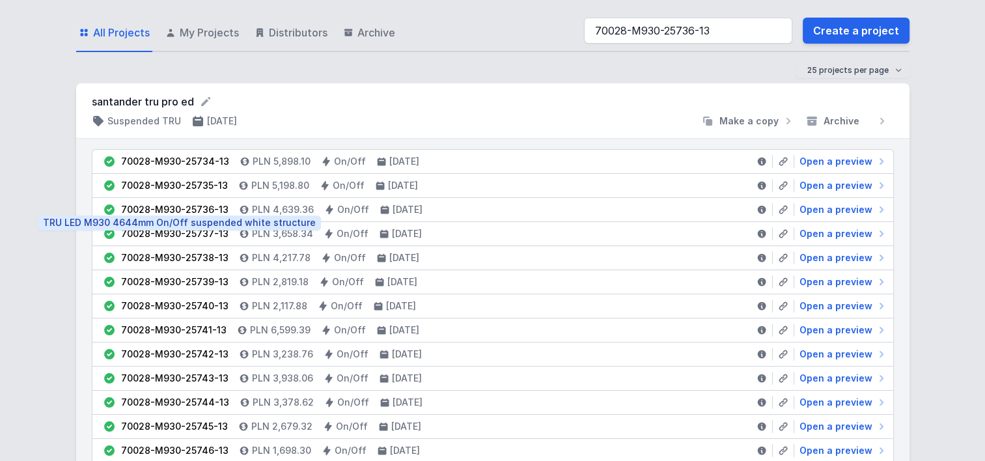
scroll to position [65, 0]
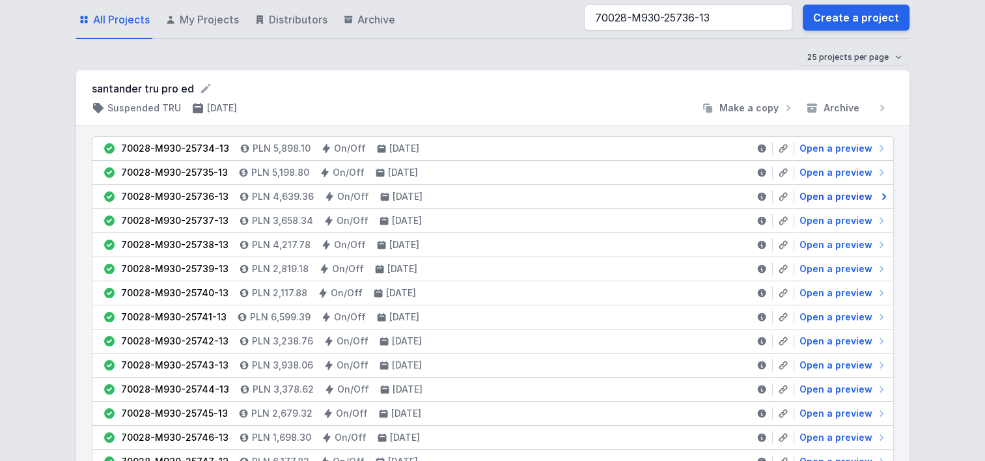
type input "70028-M930-25736-13"
click at [834, 195] on span "Open a preview" at bounding box center [836, 196] width 73 height 13
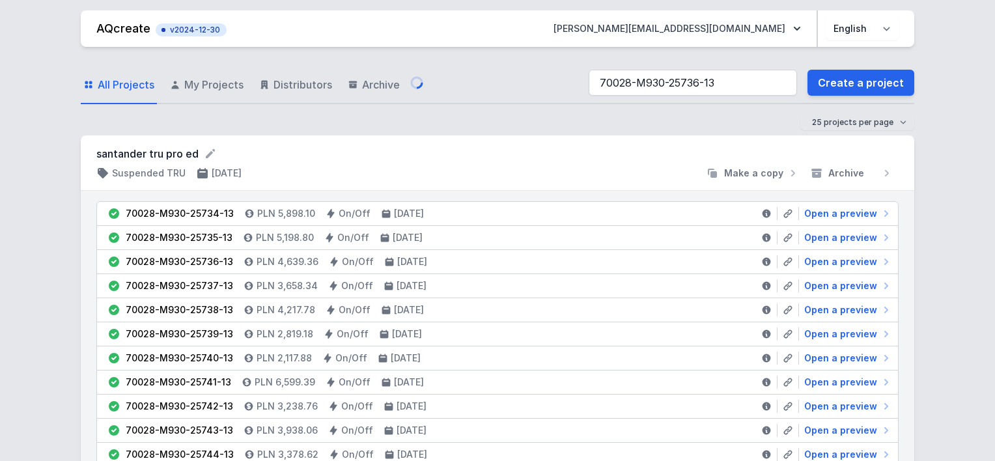
select select "M"
select select "3000"
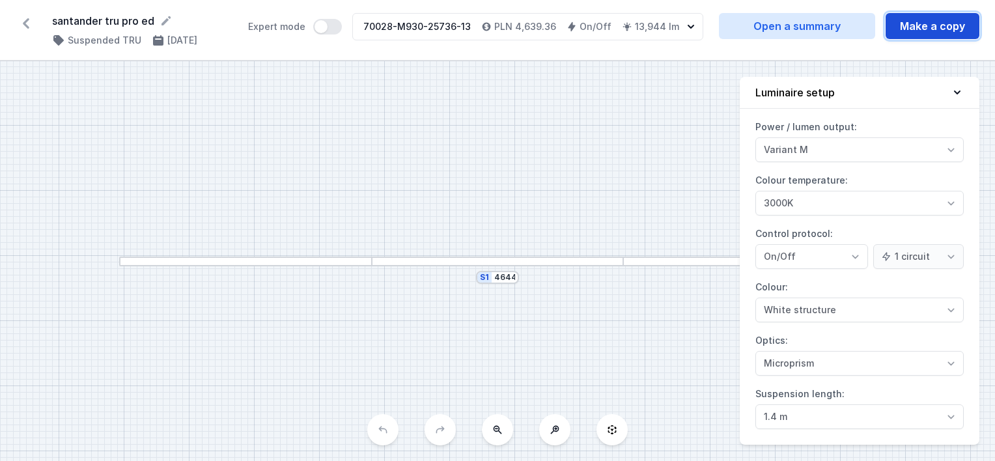
click at [943, 21] on button "Make a copy" at bounding box center [933, 26] width 94 height 26
select select "M"
select select "3000"
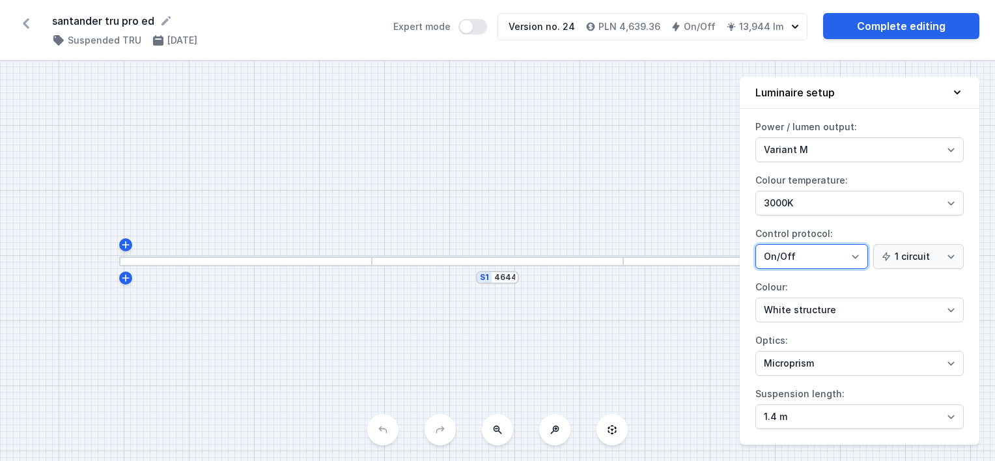
click at [792, 247] on select "On/Off SwitchDIM DALI AQsmart" at bounding box center [811, 256] width 113 height 25
select select "4"
click at [755, 244] on select "On/Off SwitchDIM DALI AQsmart" at bounding box center [811, 256] width 113 height 25
click at [639, 155] on div "S1 4644" at bounding box center [497, 261] width 995 height 400
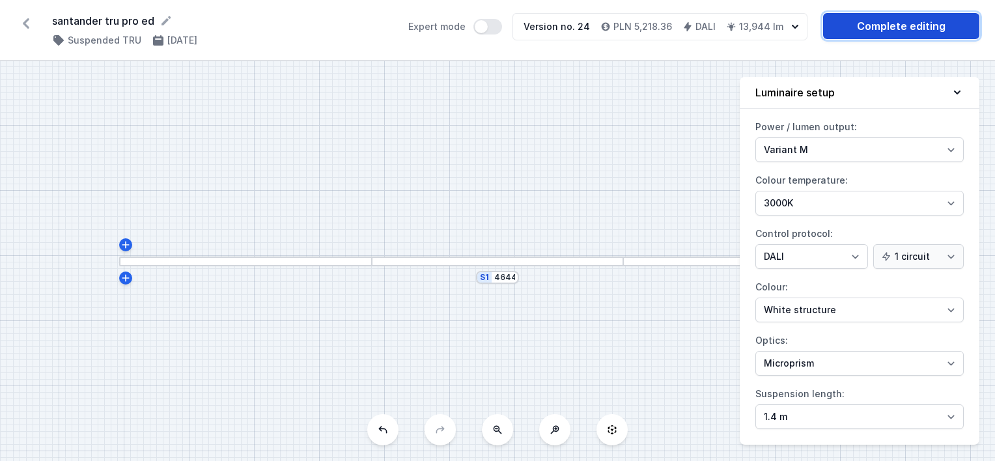
click at [921, 22] on link "Complete editing" at bounding box center [901, 26] width 156 height 26
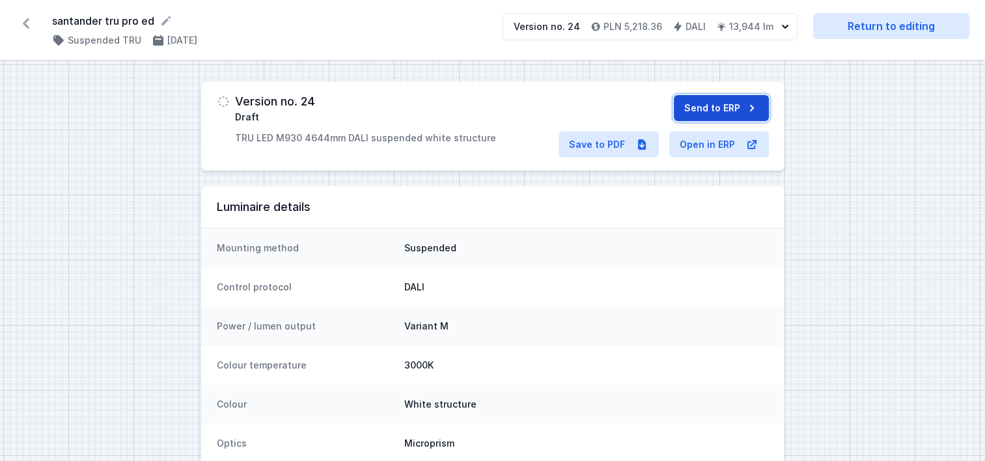
click at [728, 105] on button "Send to ERP" at bounding box center [721, 108] width 95 height 26
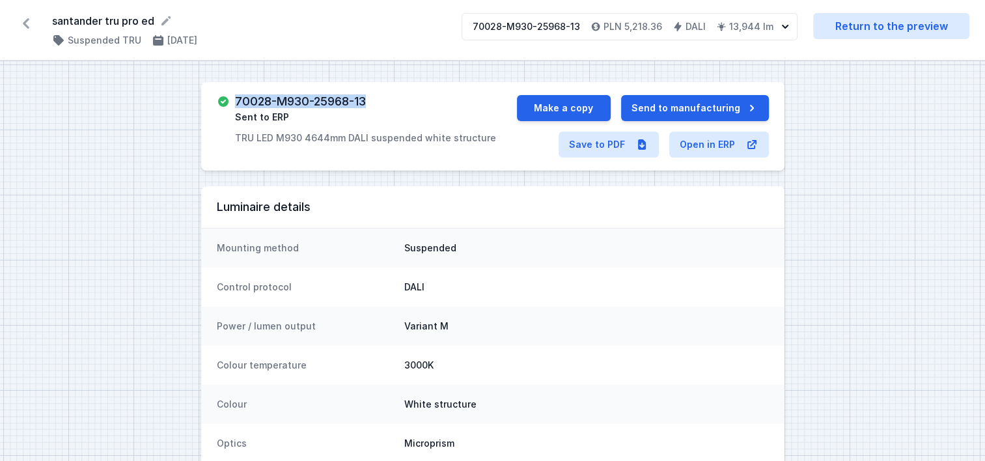
drag, startPoint x: 375, startPoint y: 102, endPoint x: 231, endPoint y: 104, distance: 143.9
click at [231, 104] on div "70028-M930-25968-13 Sent to ERP TRU LED M930 4644mm DALI suspended white struct…" at bounding box center [367, 119] width 300 height 49
copy h3 "70028-M930-25968-13"
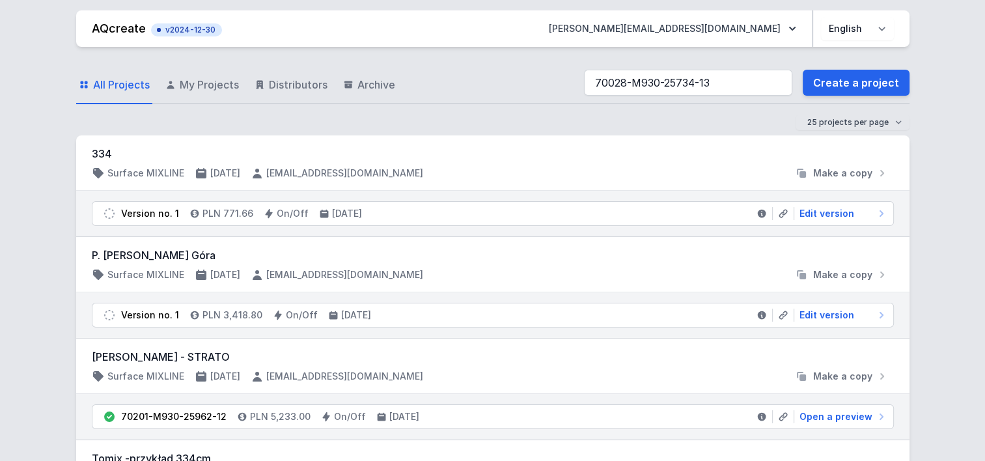
click at [617, 81] on input "70028-M930-25734-13" at bounding box center [688, 83] width 208 height 26
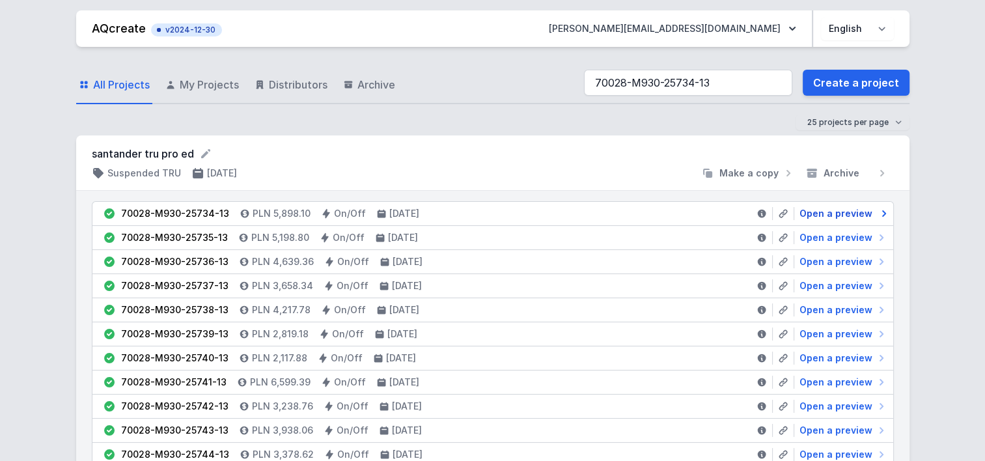
type input "70028-M930-25734-13"
drag, startPoint x: 836, startPoint y: 214, endPoint x: 686, endPoint y: 15, distance: 249.1
click at [836, 214] on span "Open a preview" at bounding box center [836, 213] width 73 height 13
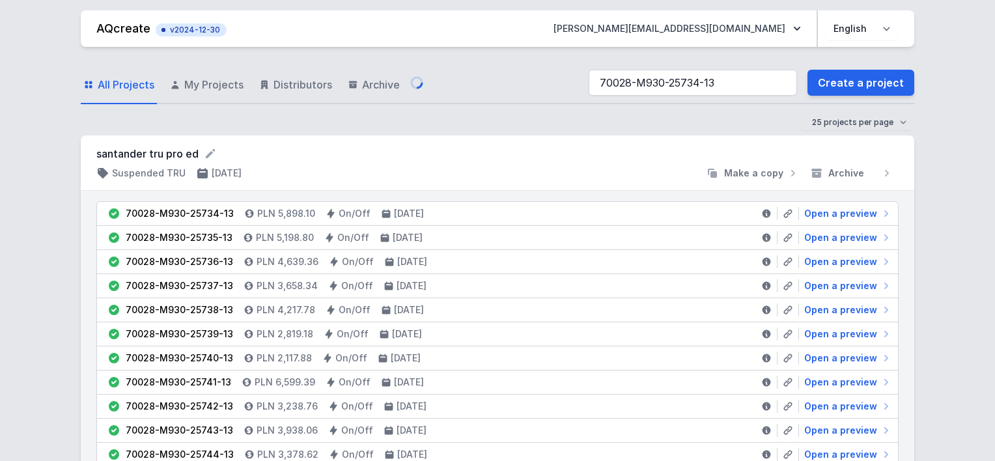
select select "M"
select select "3000"
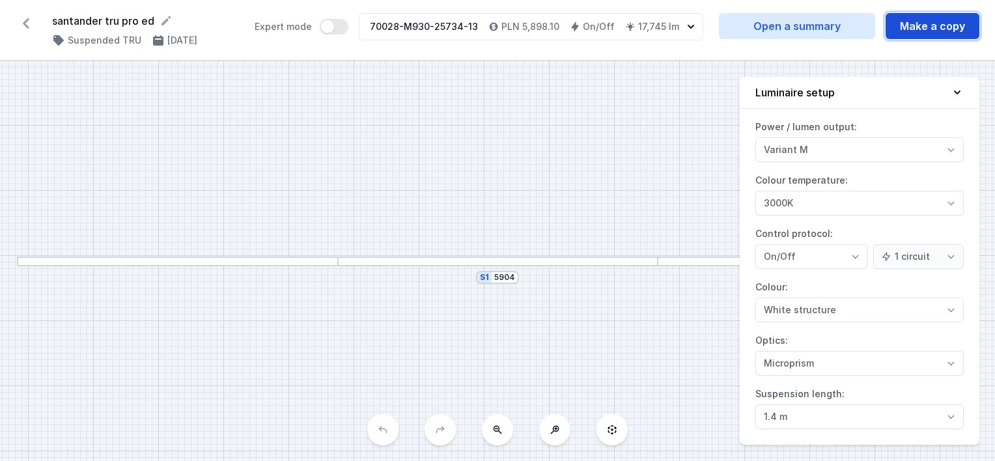
click at [915, 30] on button "Make a copy" at bounding box center [933, 26] width 94 height 26
select select "M"
select select "3000"
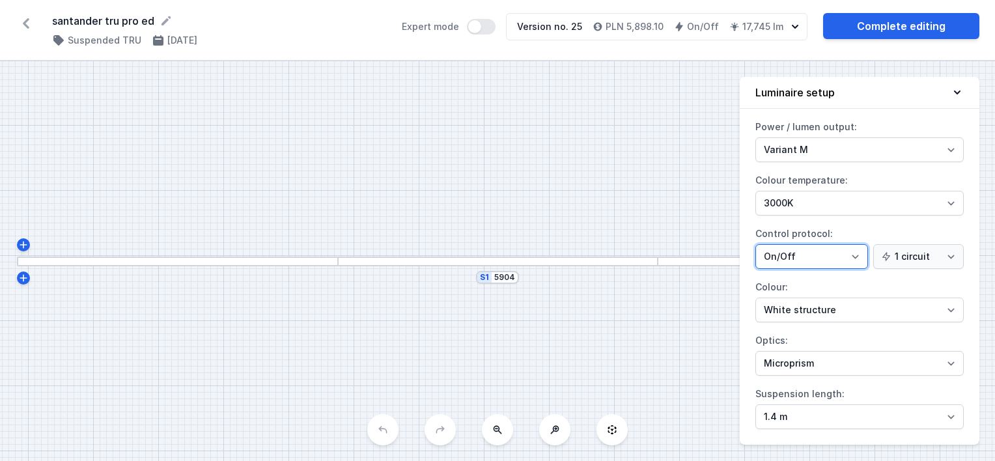
click at [807, 256] on select "On/Off SwitchDIM DALI AQsmart" at bounding box center [811, 256] width 113 height 25
select select "4"
click at [755, 244] on select "On/Off SwitchDIM DALI AQsmart" at bounding box center [811, 256] width 113 height 25
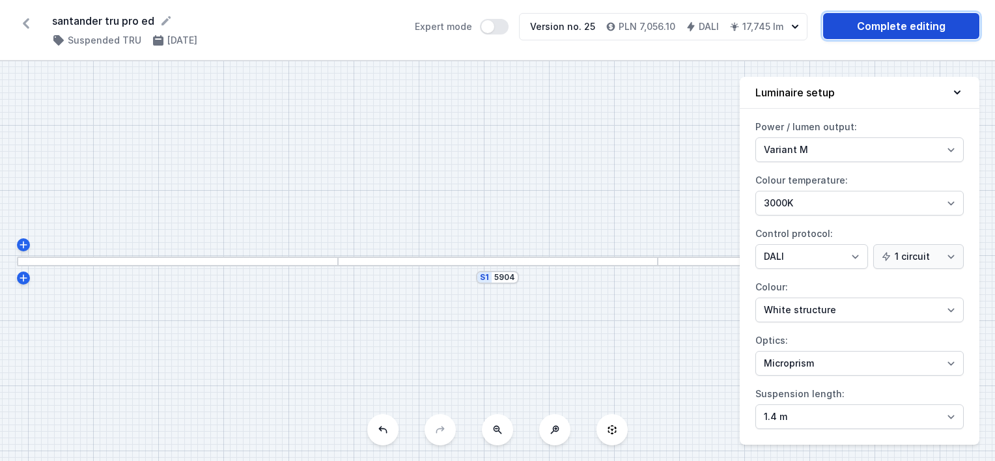
click at [867, 27] on link "Complete editing" at bounding box center [901, 26] width 156 height 26
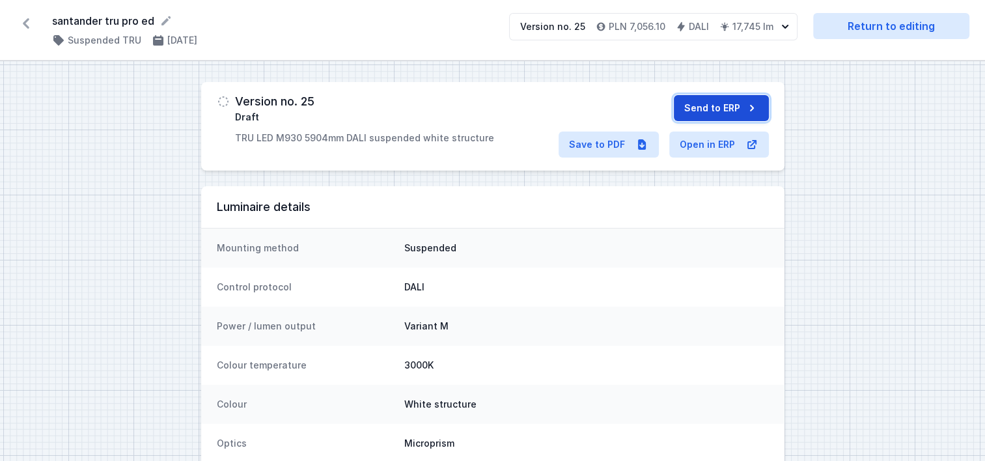
click at [698, 104] on button "Send to ERP" at bounding box center [721, 108] width 95 height 26
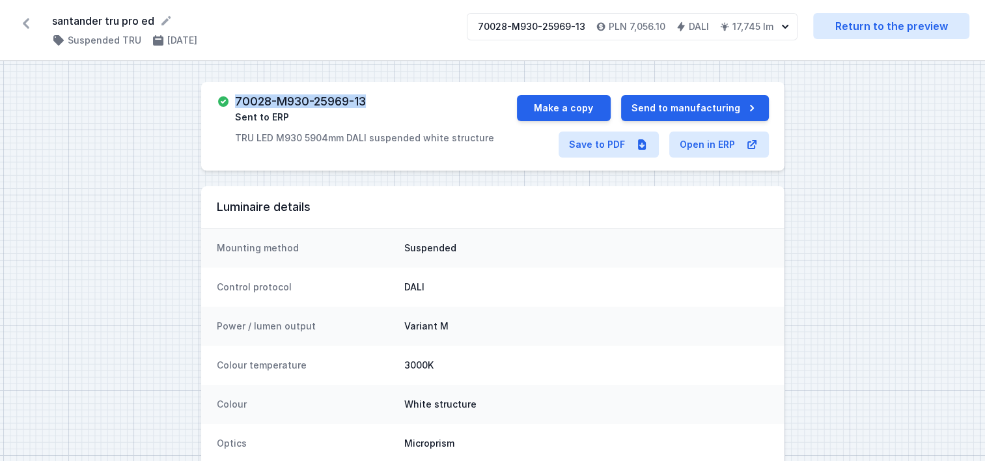
drag, startPoint x: 375, startPoint y: 98, endPoint x: 234, endPoint y: 104, distance: 140.8
click at [235, 104] on div "70028-M930-25969-13 Sent to ERP TRU LED M930 5904mm DALI suspended white struct…" at bounding box center [364, 119] width 259 height 49
copy h3 "70028-M930-25969-13"
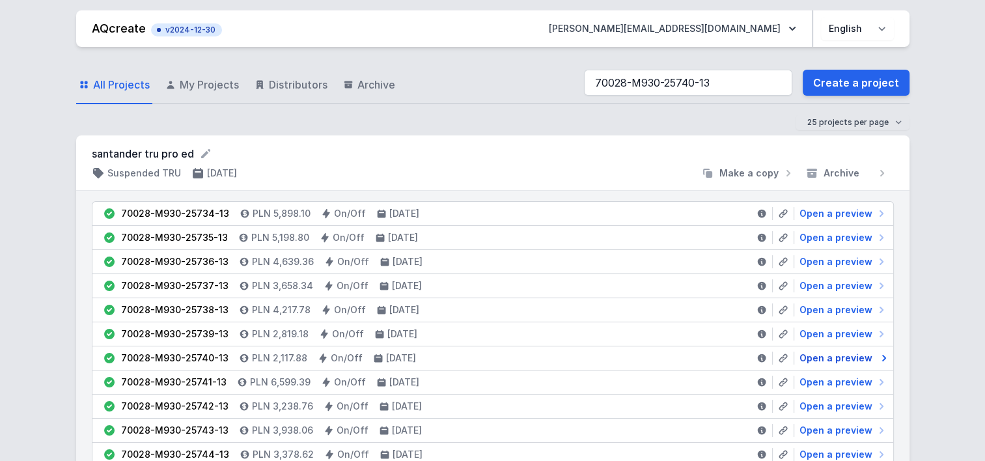
type input "70028-M930-25740-13"
click at [830, 354] on span "Open a preview" at bounding box center [836, 358] width 73 height 13
select select "M"
select select "3000"
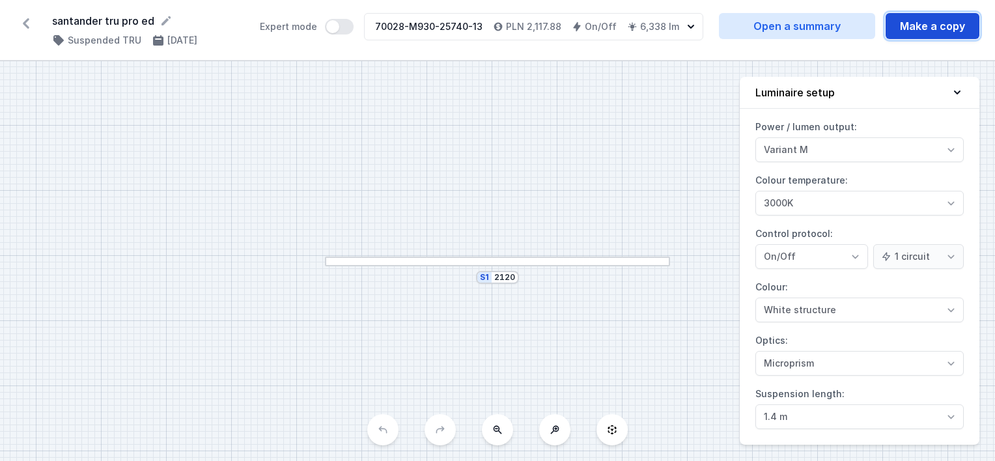
click at [919, 28] on button "Make a copy" at bounding box center [933, 26] width 94 height 26
select select "M"
select select "3000"
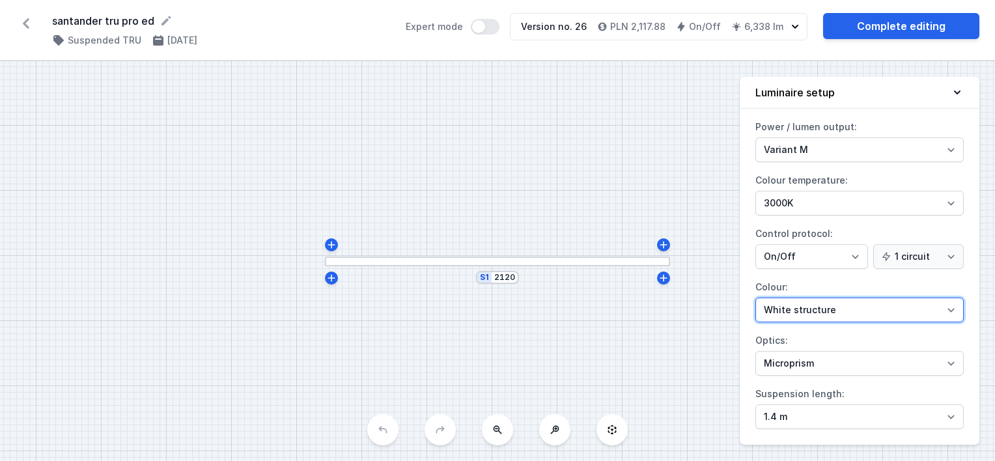
click at [796, 313] on select "White structure Black structure Gold structure Copper Gray Another colour (from…" at bounding box center [859, 310] width 208 height 25
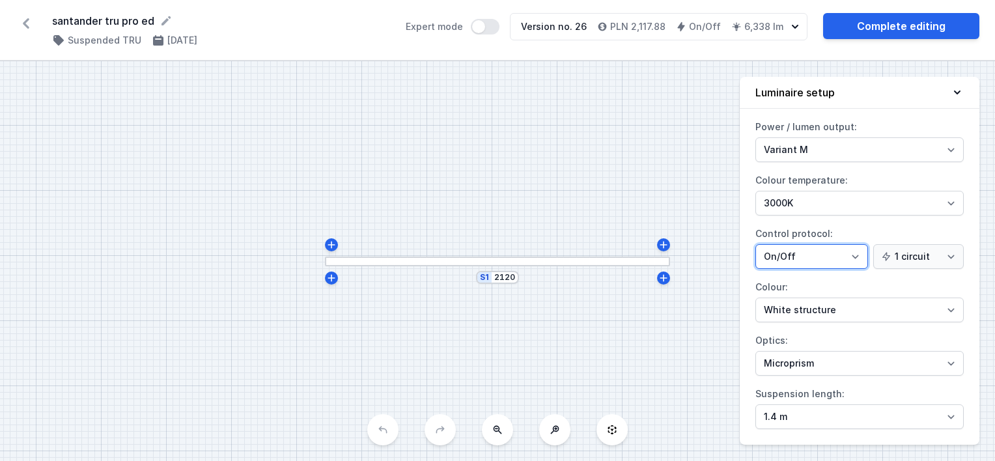
click at [781, 256] on select "On/Off SwitchDIM DALI AQsmart" at bounding box center [811, 256] width 113 height 25
select select "4"
click at [755, 244] on select "On/Off SwitchDIM DALI AQsmart" at bounding box center [811, 256] width 113 height 25
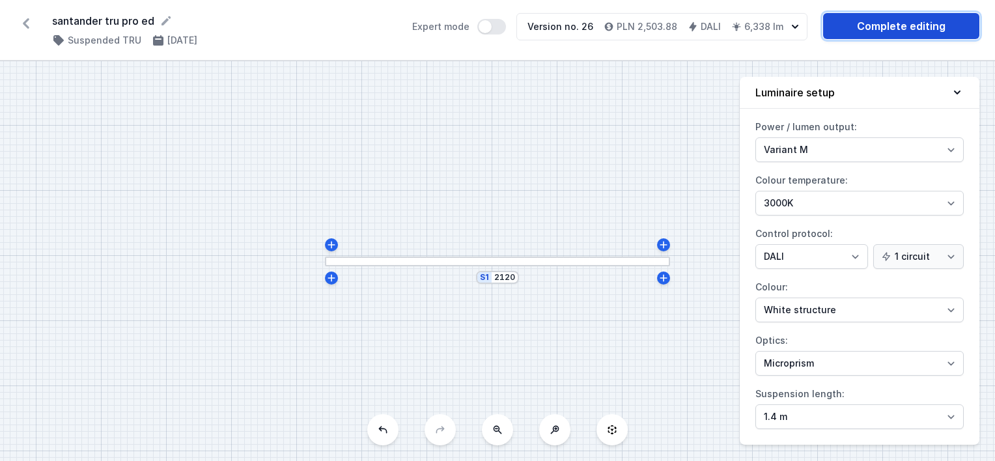
click at [861, 29] on link "Complete editing" at bounding box center [901, 26] width 156 height 26
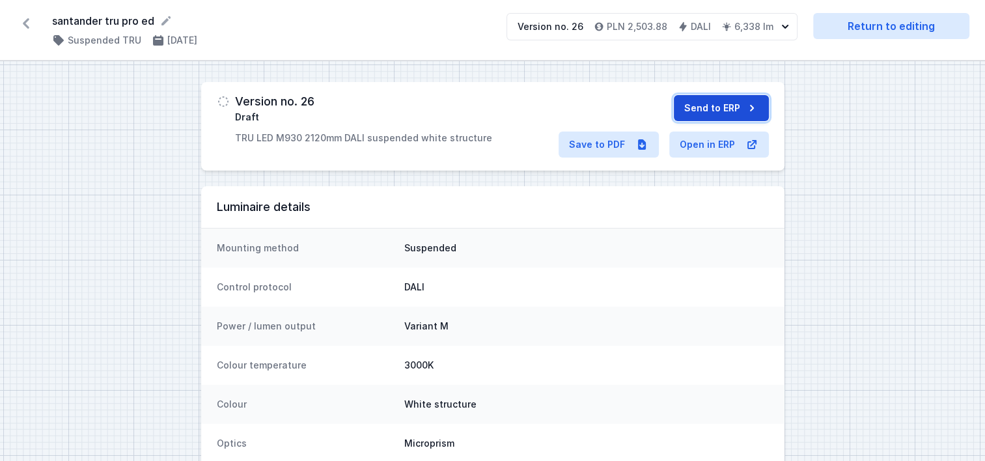
click at [701, 104] on button "Send to ERP" at bounding box center [721, 108] width 95 height 26
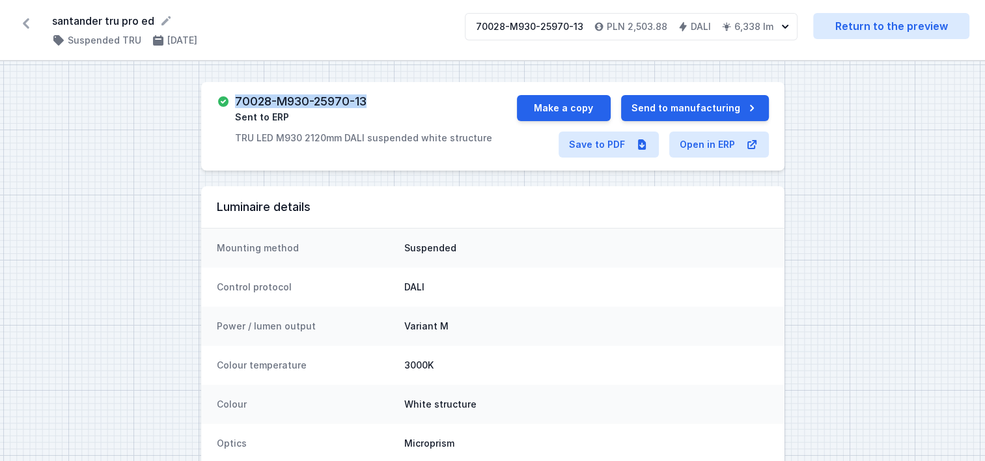
drag, startPoint x: 377, startPoint y: 105, endPoint x: 234, endPoint y: 106, distance: 142.6
click at [235, 106] on div "70028-M930-25970-13 Sent to ERP TRU LED M930 2120mm DALI suspended white struct…" at bounding box center [363, 119] width 257 height 49
copy h3 "70028-M930-25970-13"
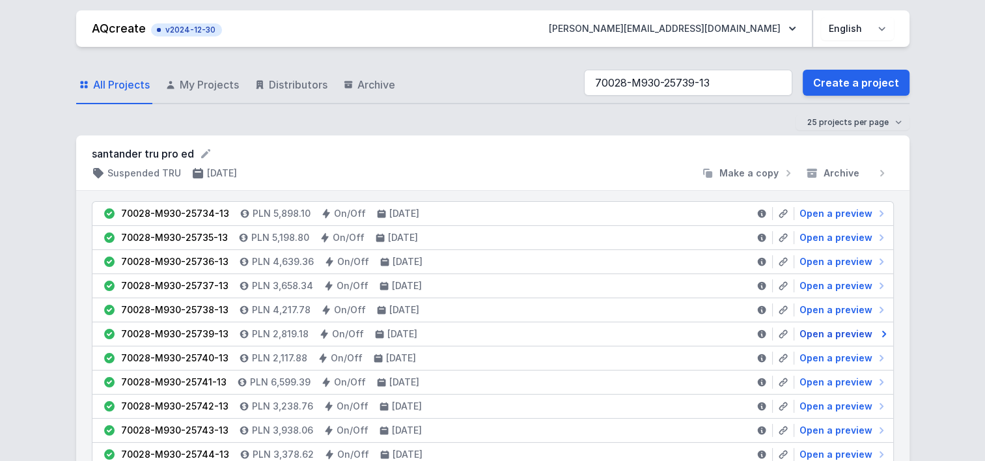
type input "70028-M930-25739-13"
click at [828, 332] on span "Open a preview" at bounding box center [836, 334] width 73 height 13
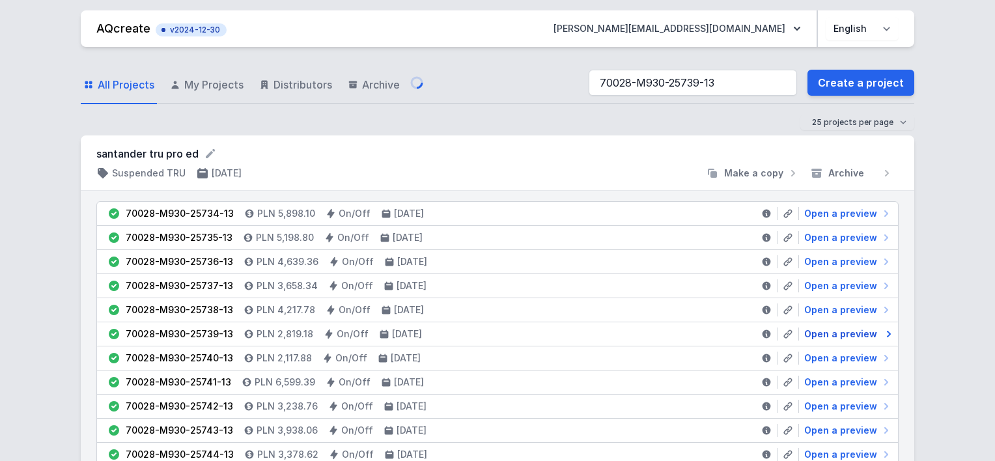
select select "M"
select select "3000"
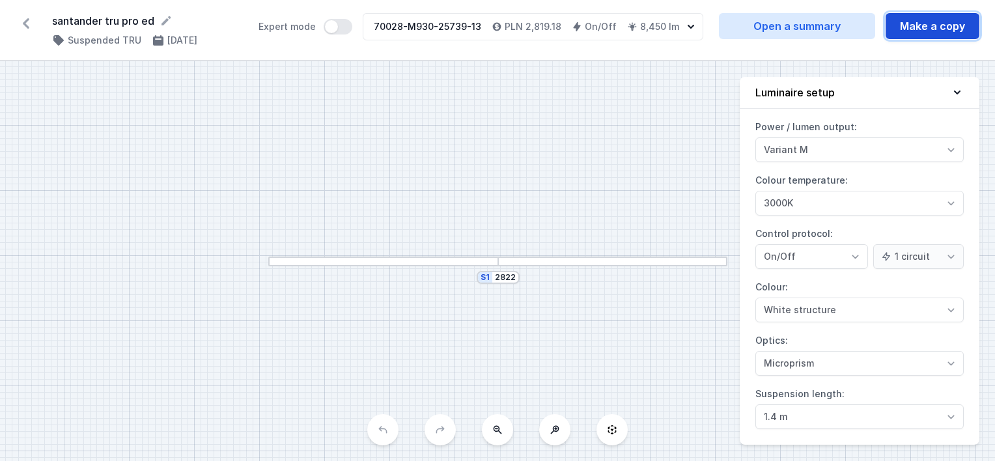
click at [908, 25] on button "Make a copy" at bounding box center [933, 26] width 94 height 26
select select "M"
select select "3000"
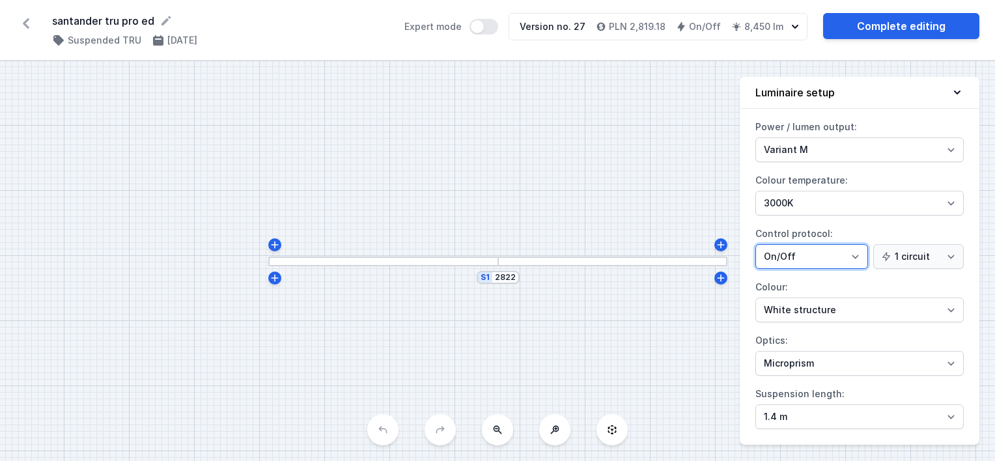
click at [780, 247] on select "On/Off SwitchDIM DALI AQsmart" at bounding box center [811, 256] width 113 height 25
select select "4"
click at [755, 244] on select "On/Off SwitchDIM DALI AQsmart" at bounding box center [811, 256] width 113 height 25
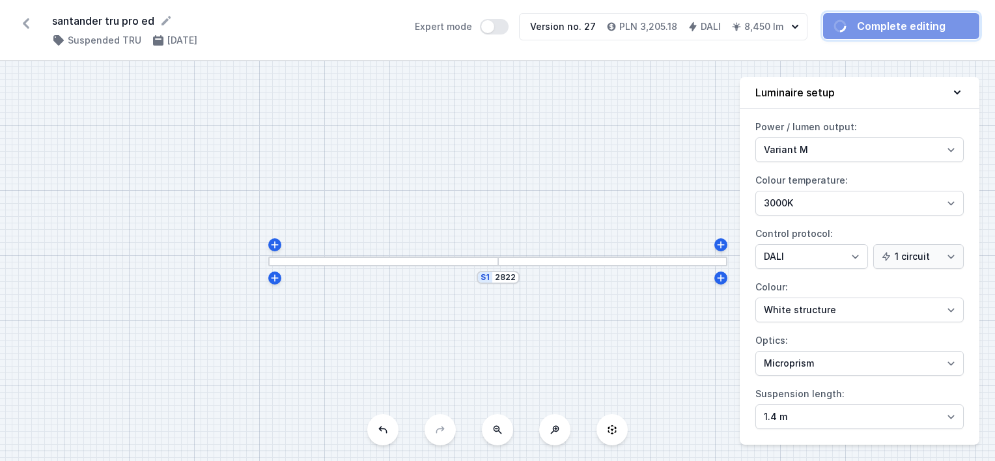
click at [876, 26] on link "Complete editing" at bounding box center [901, 26] width 156 height 26
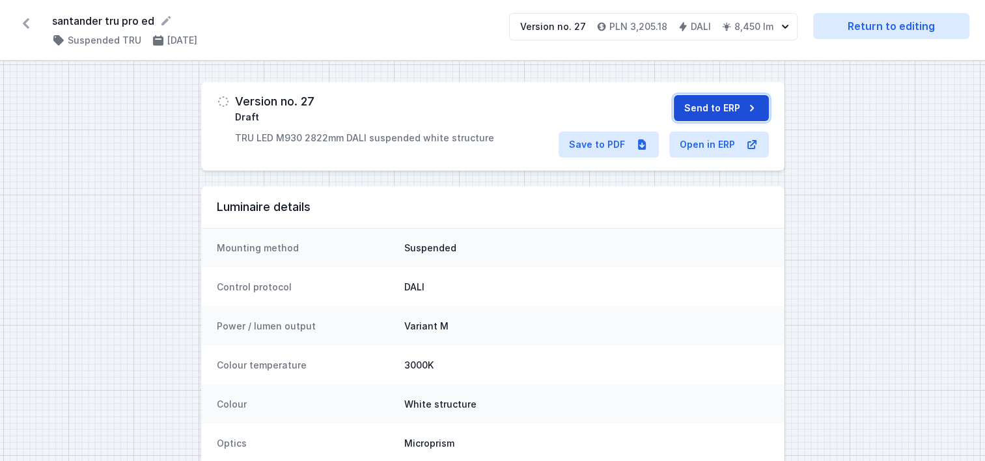
click at [701, 102] on button "Send to ERP" at bounding box center [721, 108] width 95 height 26
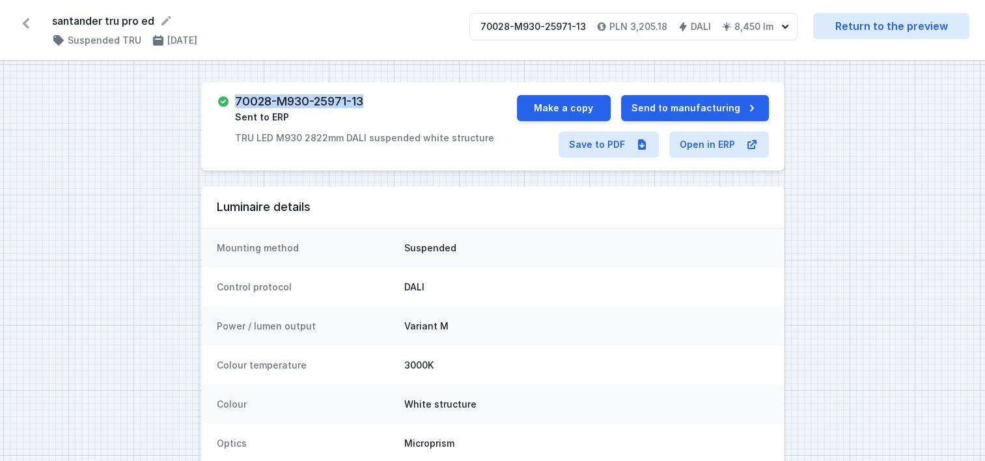
drag, startPoint x: 378, startPoint y: 104, endPoint x: 234, endPoint y: 102, distance: 143.3
click at [235, 102] on div "70028-M930-25971-13 Sent to ERP TRU LED M930 2822mm DALI suspended white struct…" at bounding box center [364, 119] width 259 height 49
copy h3 "70028-M930-25971-13"
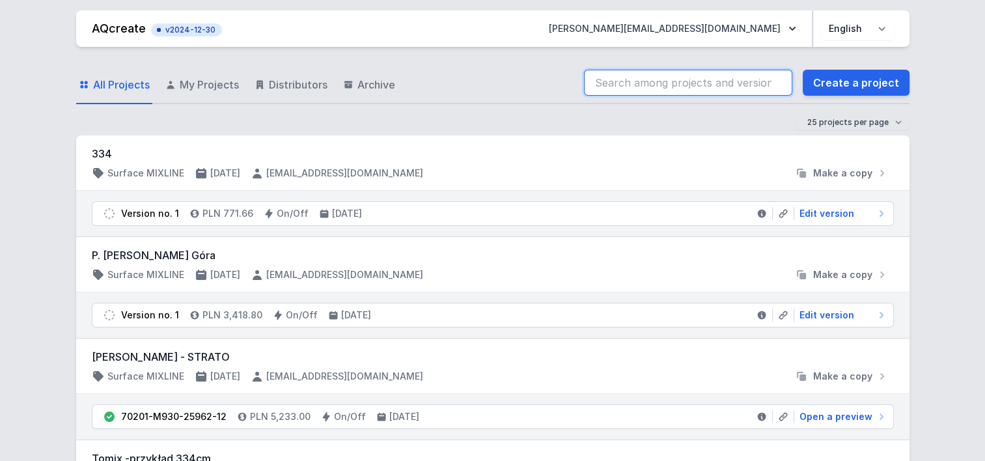
click at [682, 83] on input "search" at bounding box center [688, 83] width 208 height 26
paste input "70028-M930-25738-13"
click at [666, 79] on input "70028-M930-25738-13" at bounding box center [688, 83] width 208 height 26
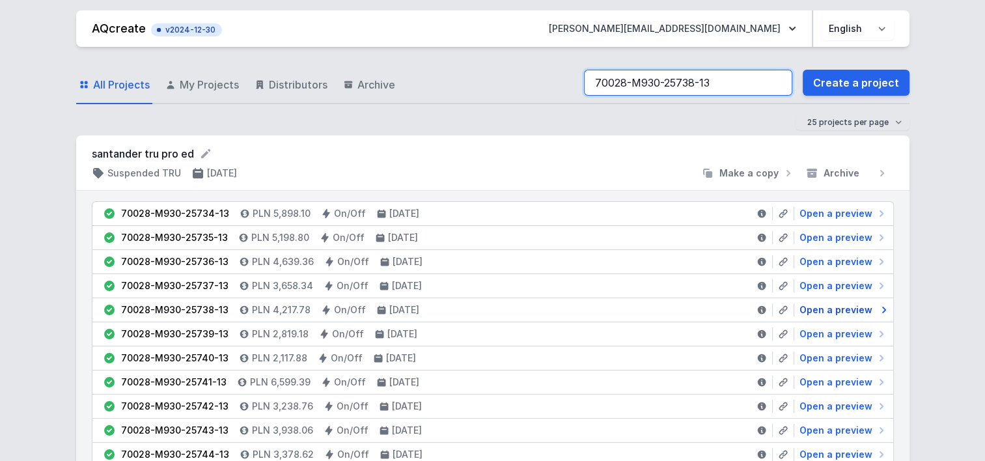
type input "70028-M930-25738-13"
click at [824, 311] on span "Open a preview" at bounding box center [836, 309] width 73 height 13
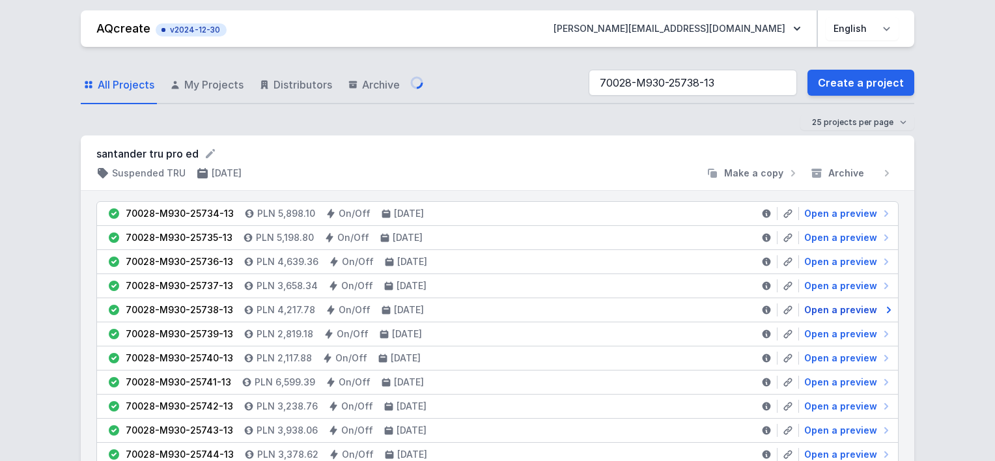
select select "M"
select select "3000"
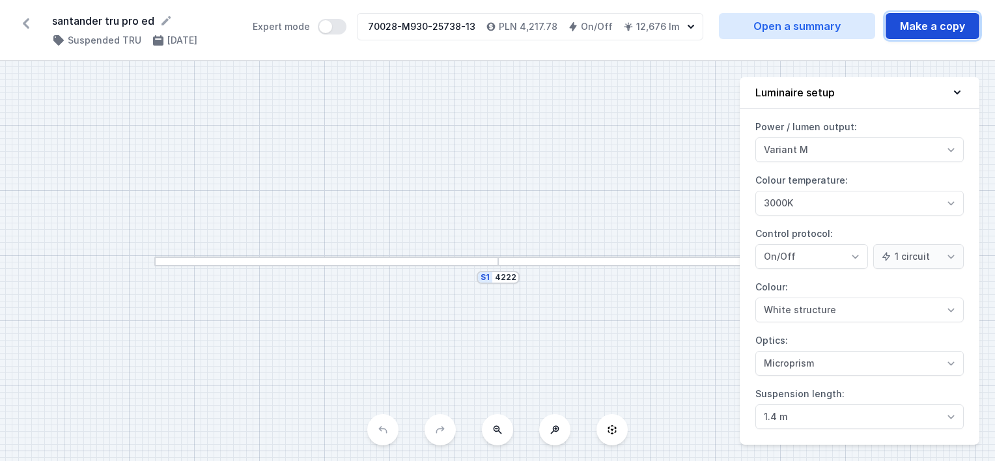
click at [906, 29] on button "Make a copy" at bounding box center [933, 26] width 94 height 26
select select "M"
select select "3000"
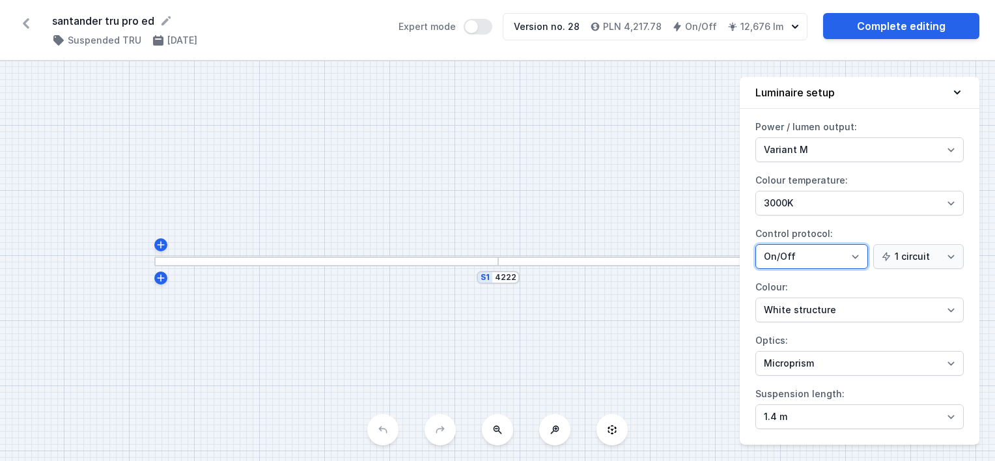
click at [781, 245] on select "On/Off SwitchDIM DALI AQsmart" at bounding box center [811, 256] width 113 height 25
select select "4"
click at [755, 244] on select "On/Off SwitchDIM DALI AQsmart" at bounding box center [811, 256] width 113 height 25
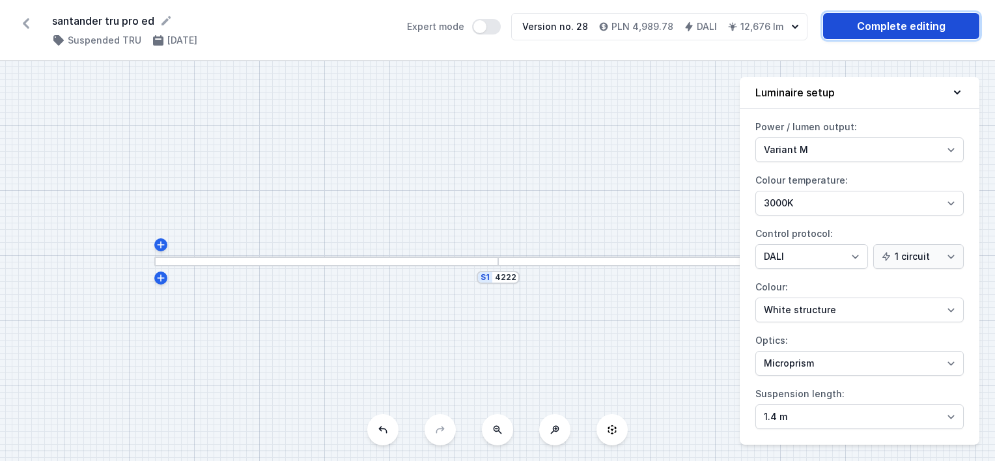
click at [855, 25] on link "Complete editing" at bounding box center [901, 26] width 156 height 26
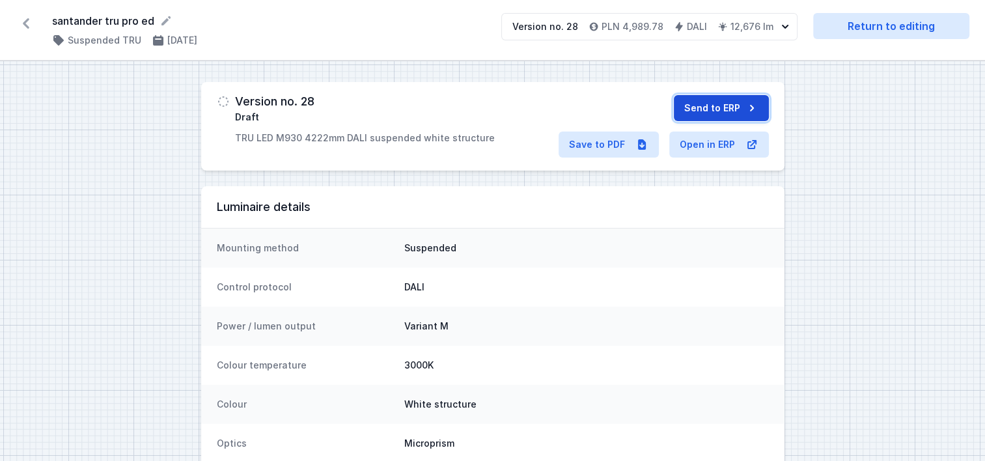
click at [708, 105] on button "Send to ERP" at bounding box center [721, 108] width 95 height 26
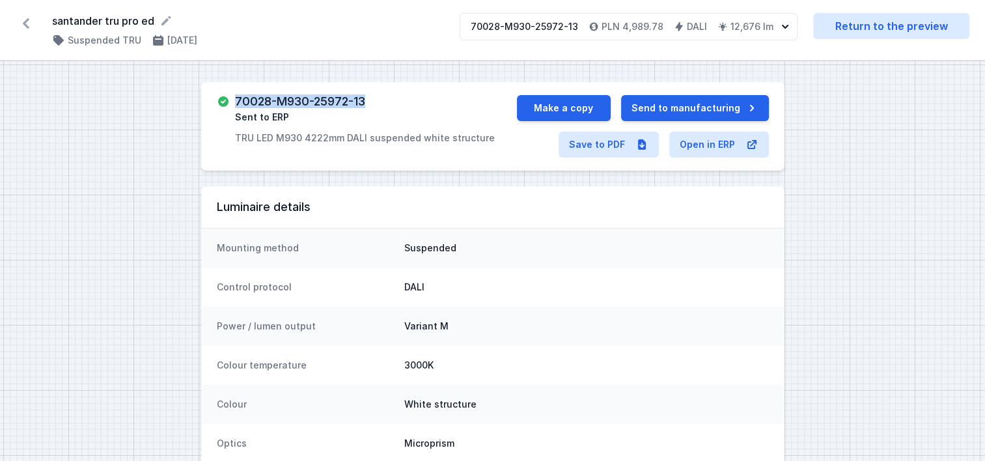
drag, startPoint x: 386, startPoint y: 100, endPoint x: 234, endPoint y: 98, distance: 151.7
click at [235, 98] on div "70028-M930-25972-13 Sent to ERP TRU LED M930 4222mm DALI suspended white struct…" at bounding box center [365, 119] width 260 height 49
copy h3 "70028-M930-25972-13"
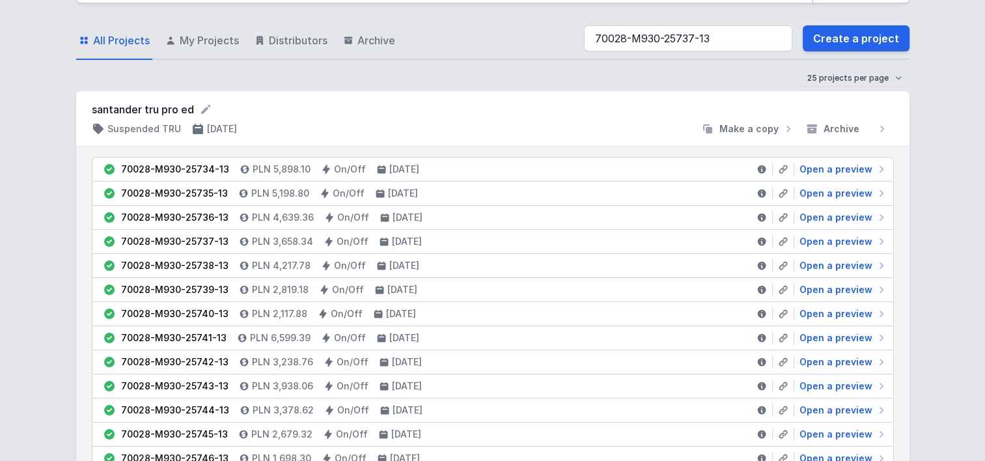
scroll to position [65, 0]
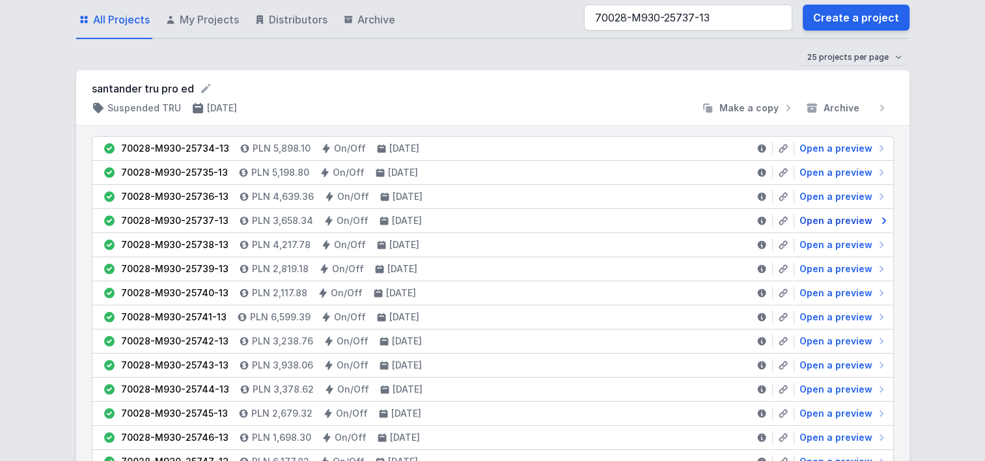
type input "70028-M930-25737-13"
drag, startPoint x: 833, startPoint y: 221, endPoint x: 654, endPoint y: 4, distance: 282.1
click at [833, 221] on span "Open a preview" at bounding box center [836, 220] width 73 height 13
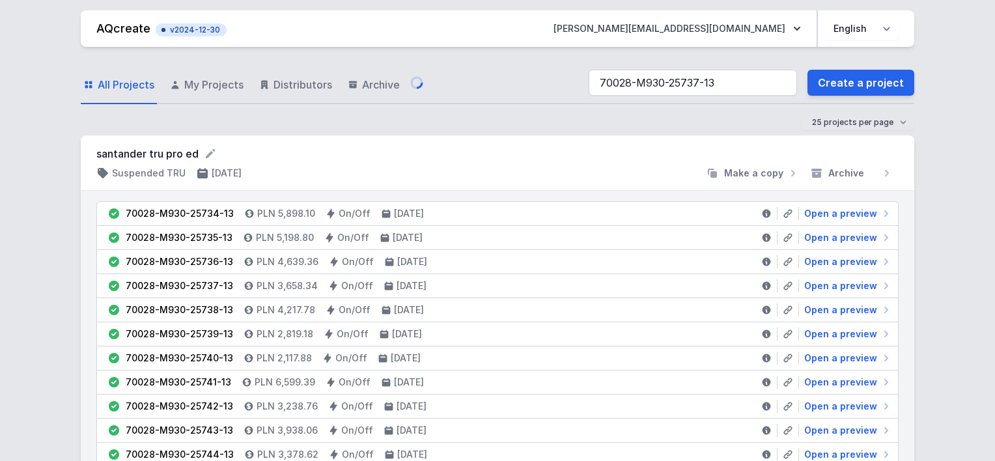
select select "M"
select select "3000"
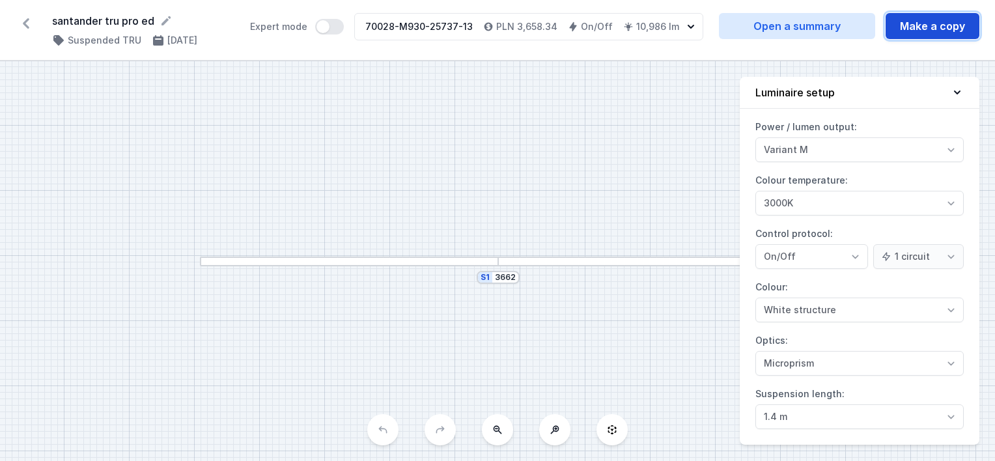
click at [912, 30] on button "Make a copy" at bounding box center [933, 26] width 94 height 26
select select "M"
select select "3000"
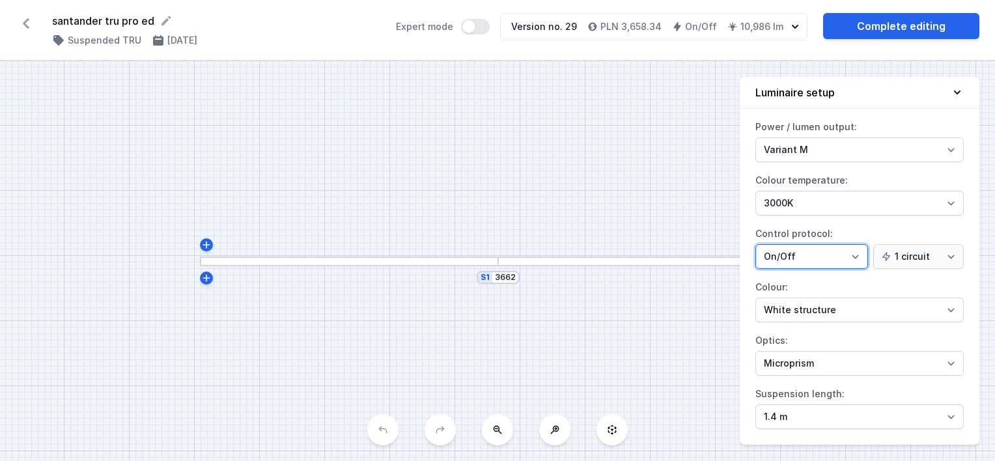
click at [789, 257] on select "On/Off SwitchDIM DALI AQsmart" at bounding box center [811, 256] width 113 height 25
select select "4"
click at [755, 244] on select "On/Off SwitchDIM DALI AQsmart" at bounding box center [811, 256] width 113 height 25
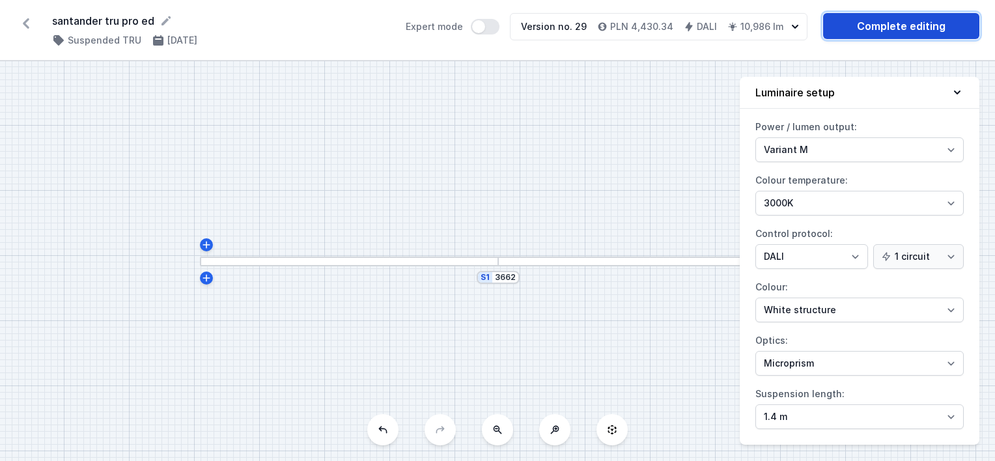
click at [882, 31] on link "Complete editing" at bounding box center [901, 26] width 156 height 26
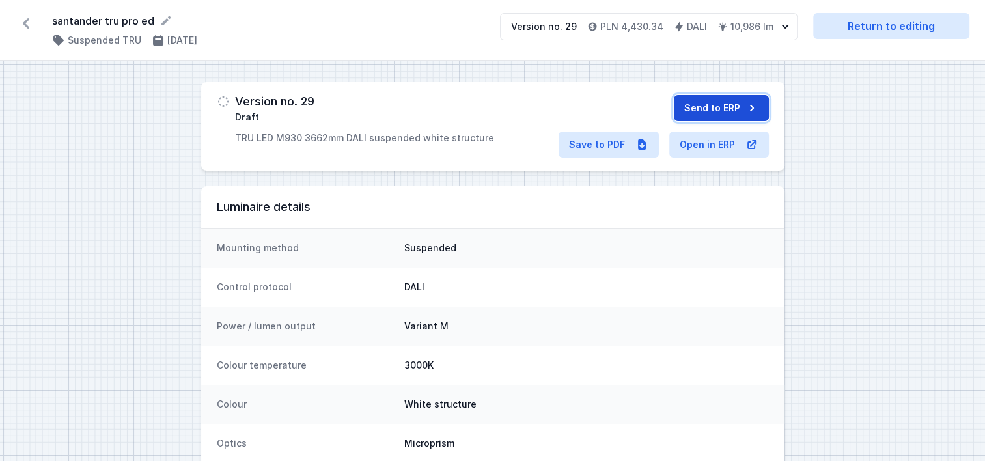
click at [703, 102] on button "Send to ERP" at bounding box center [721, 108] width 95 height 26
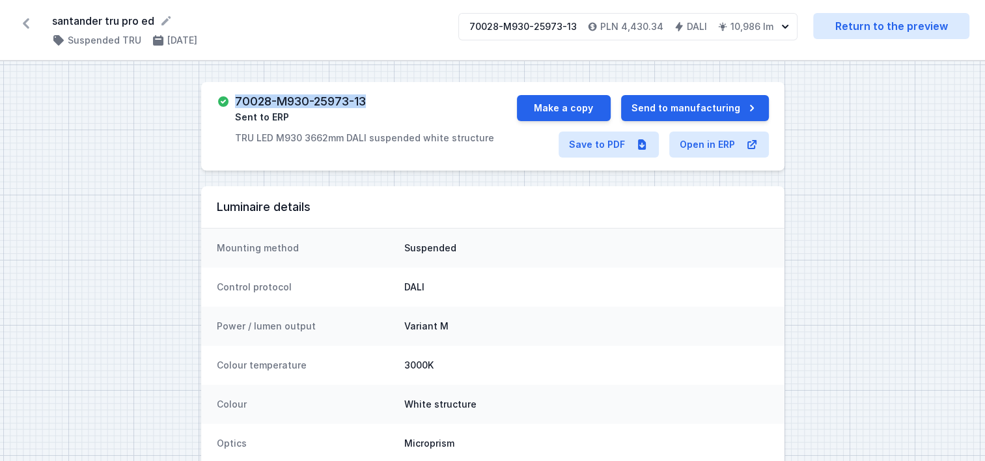
drag, startPoint x: 394, startPoint y: 99, endPoint x: 236, endPoint y: 102, distance: 158.2
click at [236, 102] on div "70028-M930-25973-13 Sent to ERP TRU LED M930 3662mm DALI suspended white struct…" at bounding box center [364, 119] width 259 height 49
copy h3 "70028-M930-25973-13"
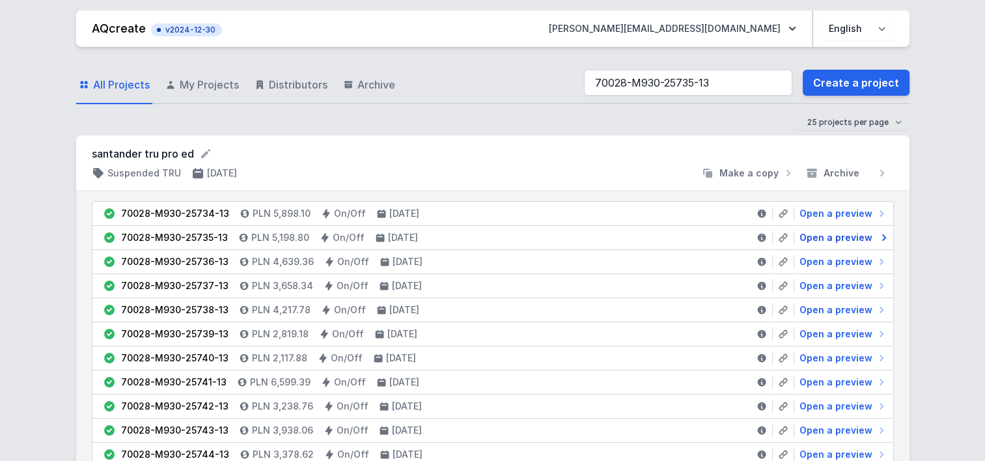
type input "70028-M930-25735-13"
click at [823, 238] on span "Open a preview" at bounding box center [836, 237] width 73 height 13
select select "M"
select select "3000"
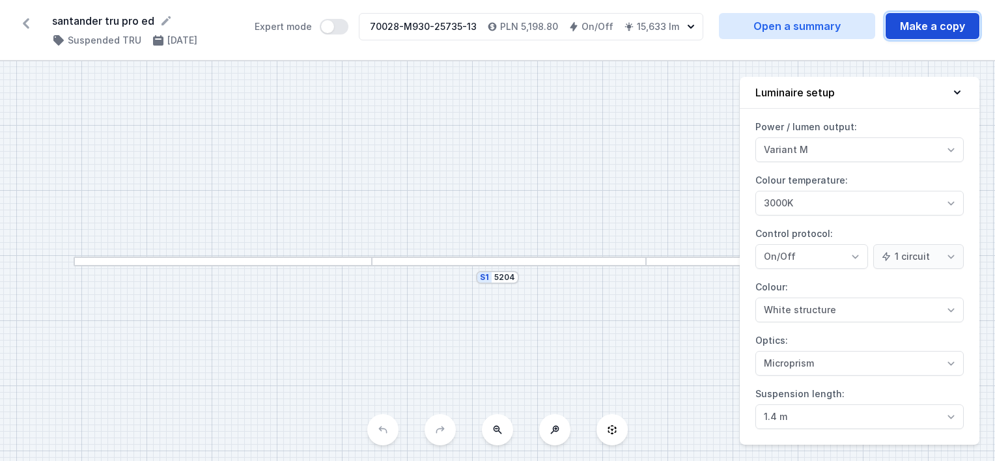
click at [925, 33] on button "Make a copy" at bounding box center [933, 26] width 94 height 26
select select "M"
select select "3000"
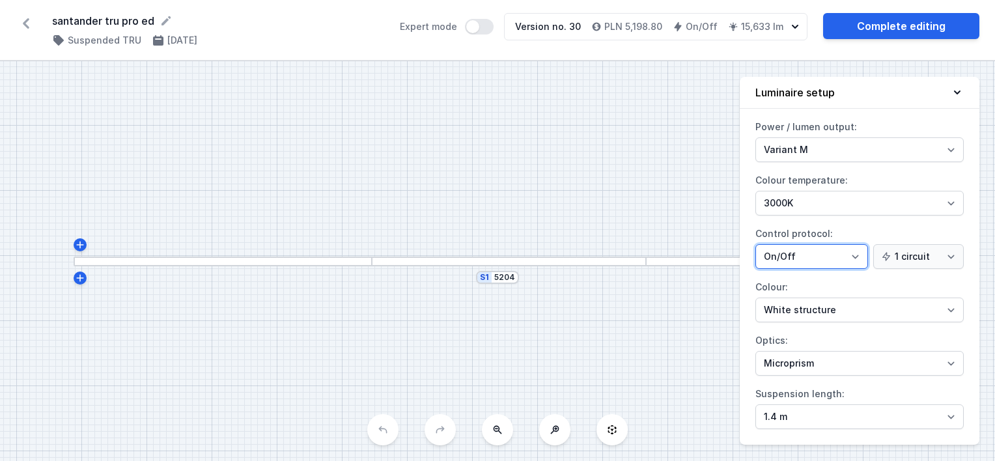
click at [776, 258] on select "On/Off SwitchDIM DALI AQsmart" at bounding box center [811, 256] width 113 height 25
select select "4"
click at [755, 244] on select "On/Off SwitchDIM DALI AQsmart" at bounding box center [811, 256] width 113 height 25
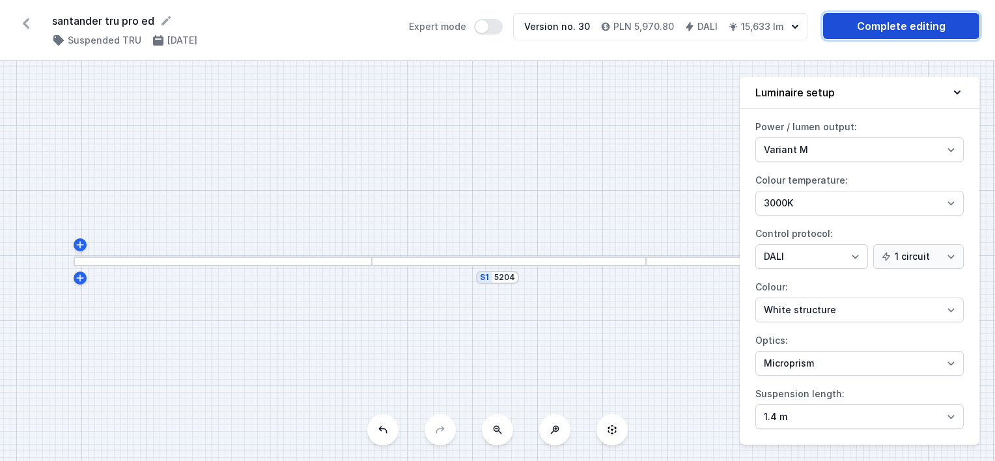
click at [876, 26] on link "Complete editing" at bounding box center [901, 26] width 156 height 26
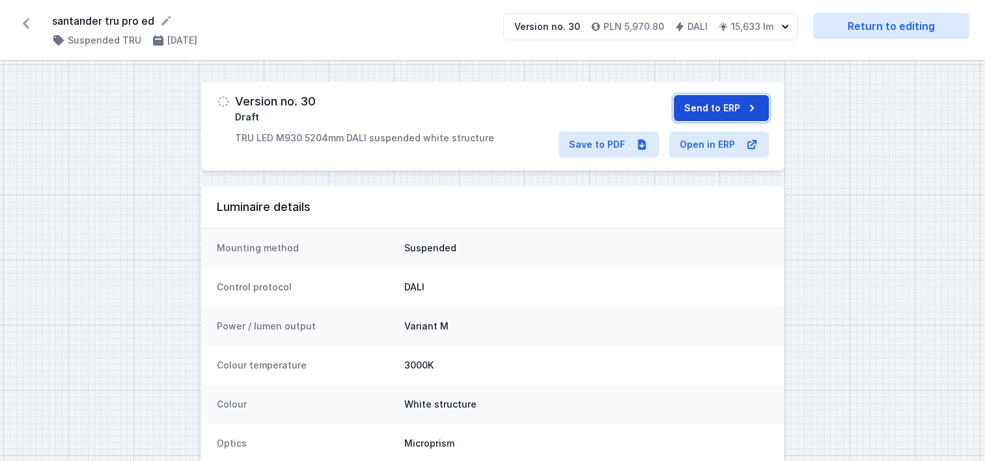
click at [727, 105] on button "Send to ERP" at bounding box center [721, 108] width 95 height 26
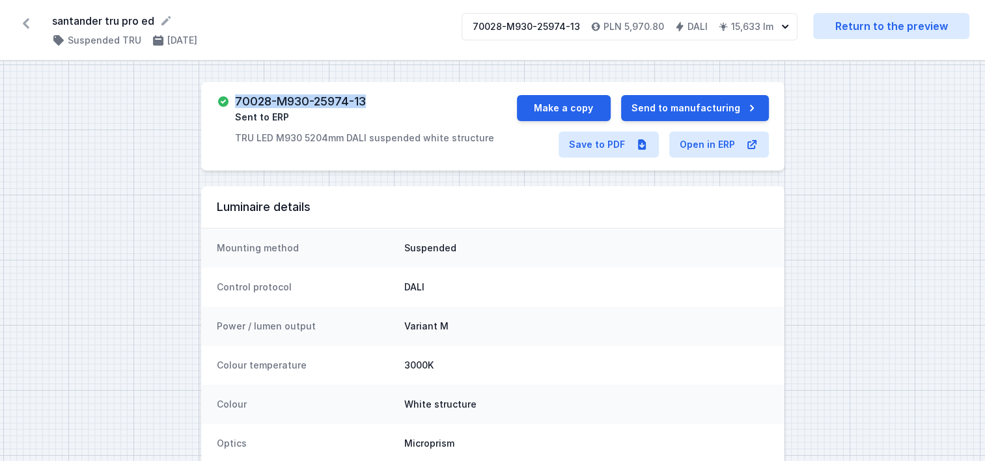
drag, startPoint x: 382, startPoint y: 101, endPoint x: 237, endPoint y: 103, distance: 145.2
click at [237, 103] on div "70028-M930-25974-13 Sent to ERP TRU LED M930 5204mm DALI suspended white struct…" at bounding box center [364, 119] width 259 height 49
copy h3 "70028-M930-25974-13"
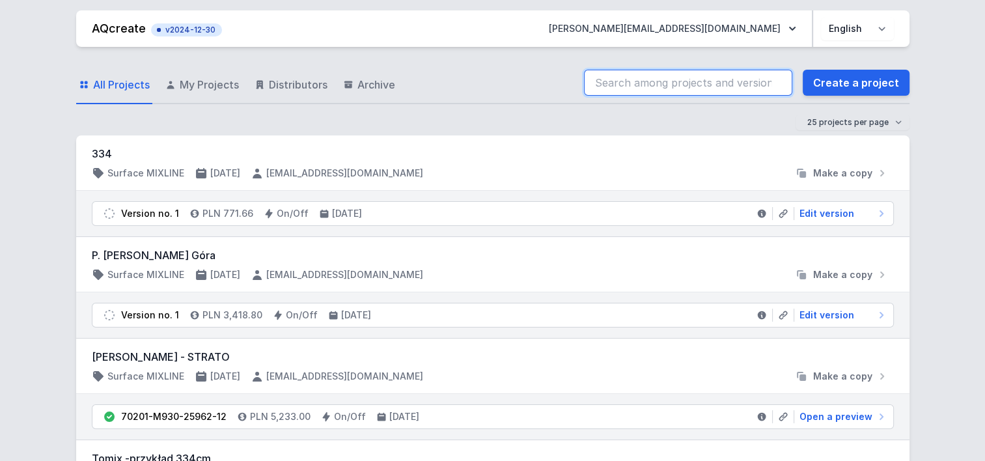
click at [698, 83] on input "search" at bounding box center [688, 83] width 208 height 26
paste input "70028-M930-25736-13"
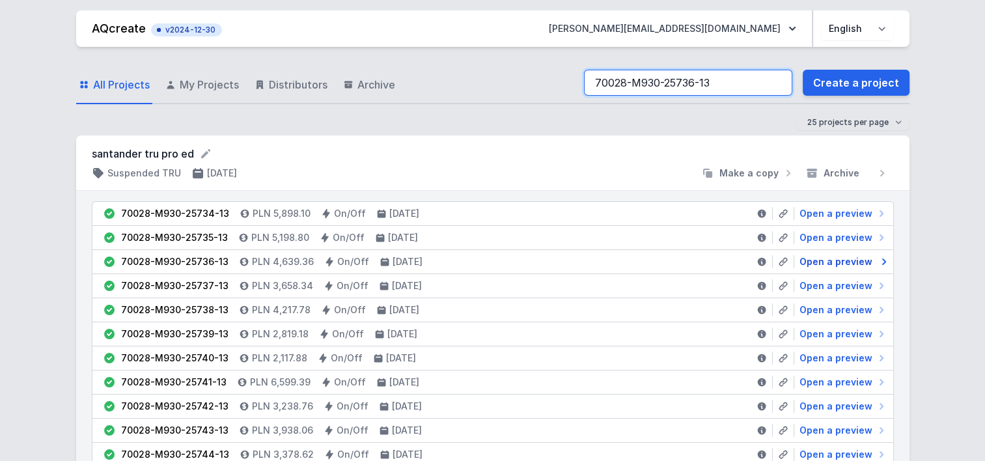
type input "70028-M930-25736-13"
click at [823, 260] on span "Open a preview" at bounding box center [836, 261] width 73 height 13
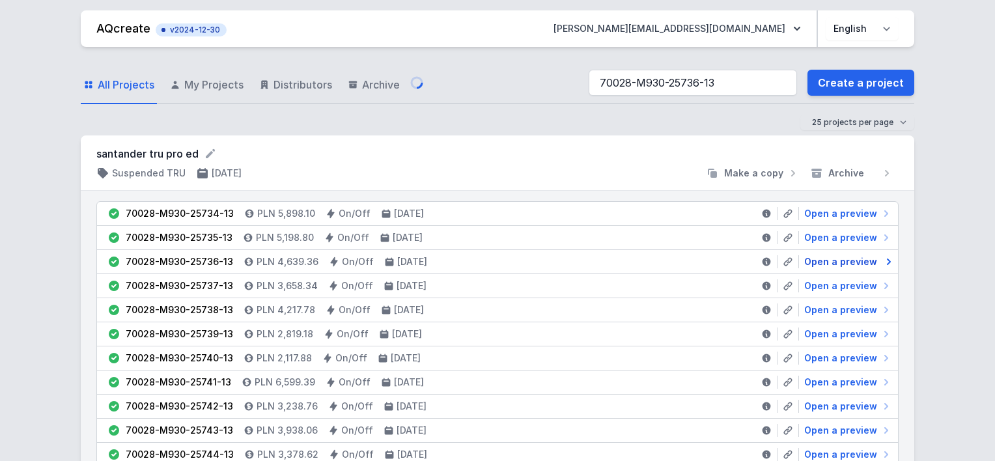
select select "M"
select select "3000"
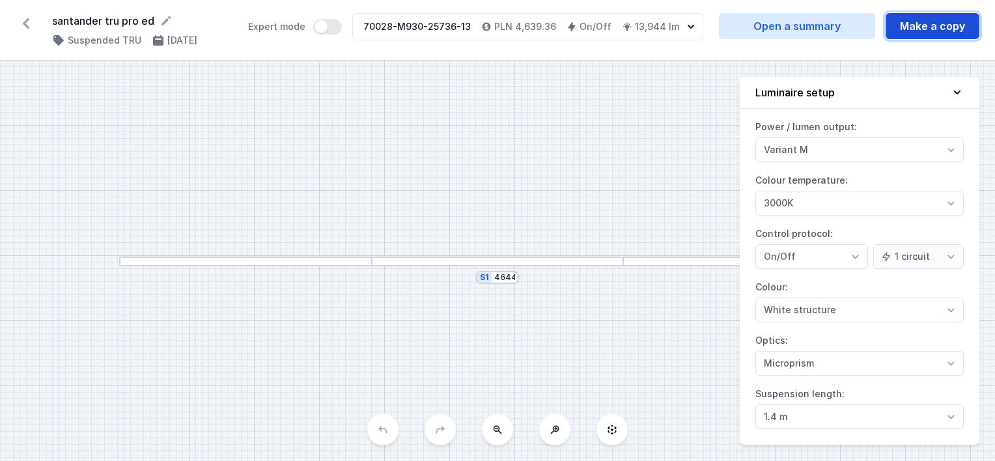
click at [908, 31] on button "Make a copy" at bounding box center [933, 26] width 94 height 26
select select "M"
select select "3000"
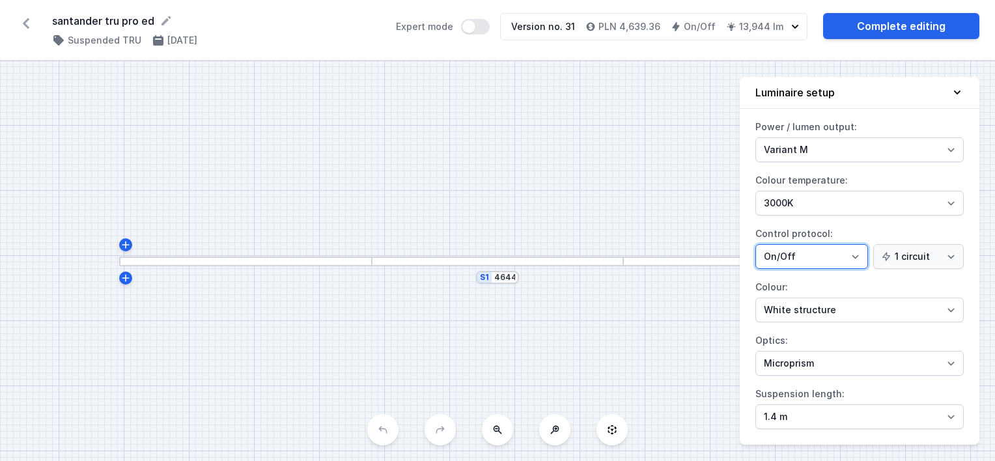
click at [787, 253] on select "On/Off SwitchDIM DALI AQsmart" at bounding box center [811, 256] width 113 height 25
select select "4"
click at [755, 244] on select "On/Off SwitchDIM DALI AQsmart" at bounding box center [811, 256] width 113 height 25
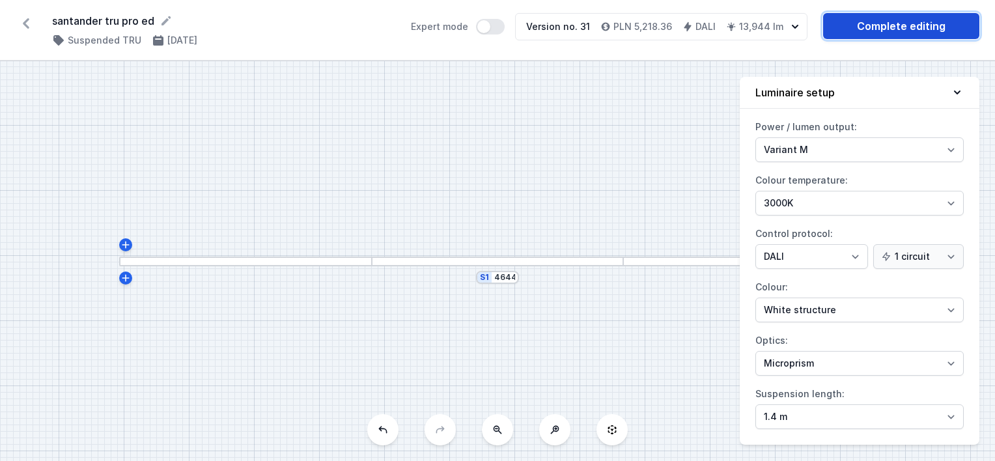
click at [872, 24] on link "Complete editing" at bounding box center [901, 26] width 156 height 26
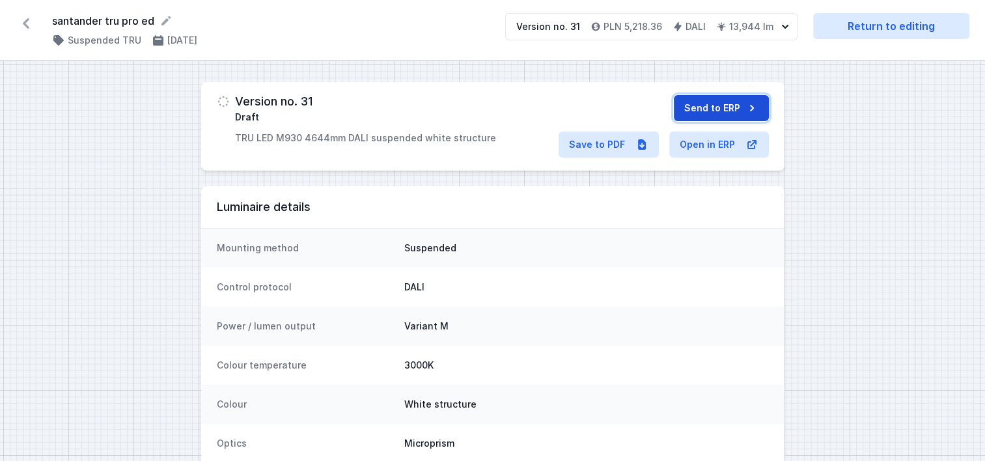
click at [720, 104] on button "Send to ERP" at bounding box center [721, 108] width 95 height 26
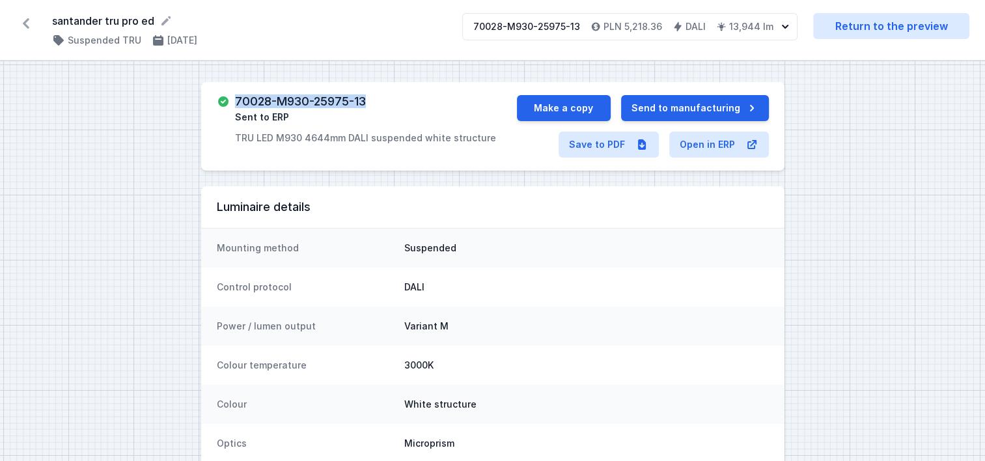
drag, startPoint x: 373, startPoint y: 105, endPoint x: 234, endPoint y: 103, distance: 138.7
click at [235, 103] on div "70028-M930-25975-13 Sent to ERP TRU LED M930 4644mm DALI suspended white struct…" at bounding box center [365, 119] width 261 height 49
copy h3 "70028-M930-25975-13"
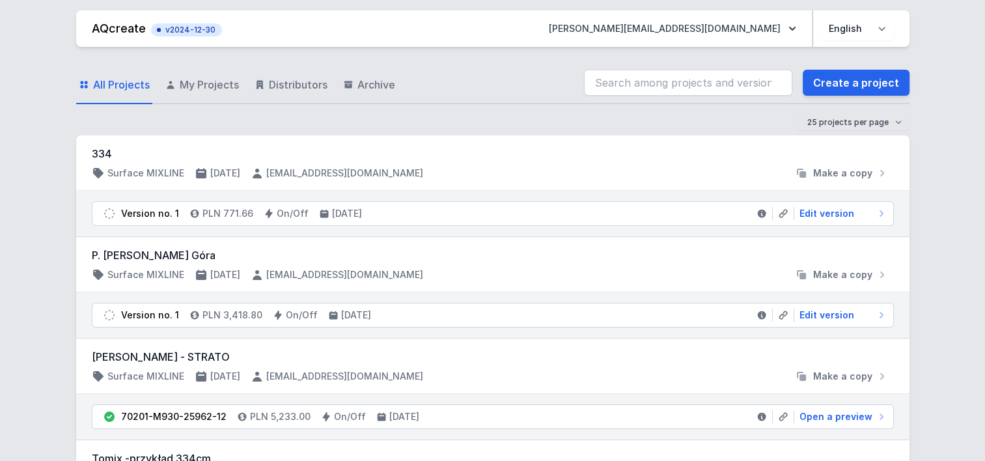
click at [691, 84] on input "search" at bounding box center [688, 83] width 208 height 26
paste input "70028-M930-25741-13"
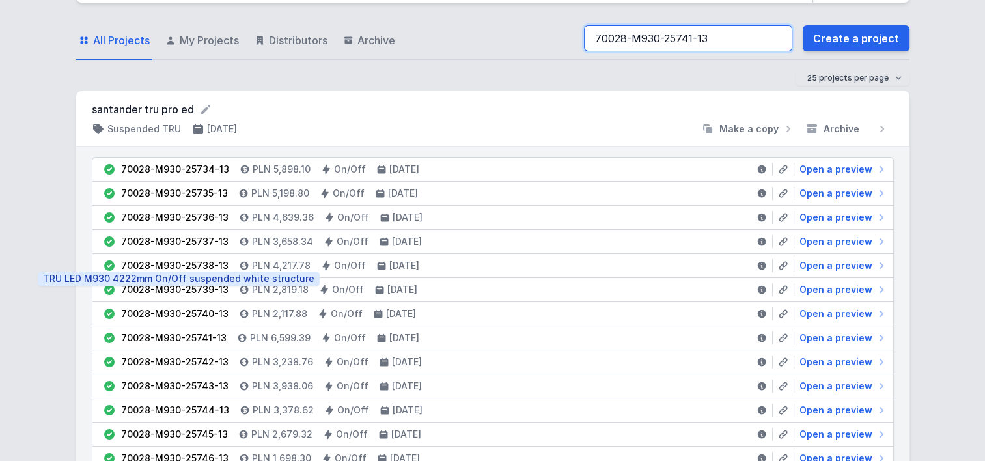
scroll to position [65, 0]
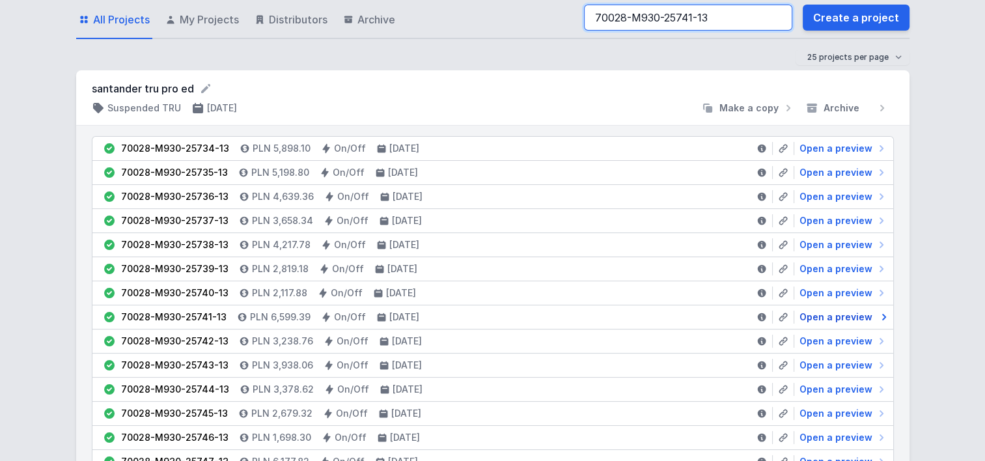
type input "70028-M930-25741-13"
drag, startPoint x: 813, startPoint y: 316, endPoint x: 490, endPoint y: 264, distance: 327.0
click at [813, 316] on span "Open a preview" at bounding box center [836, 317] width 73 height 13
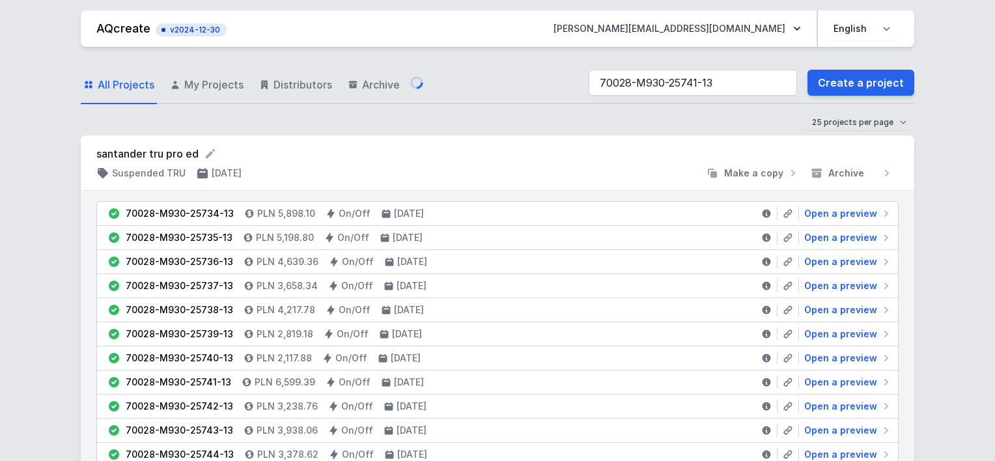
select select "M"
select select "3000"
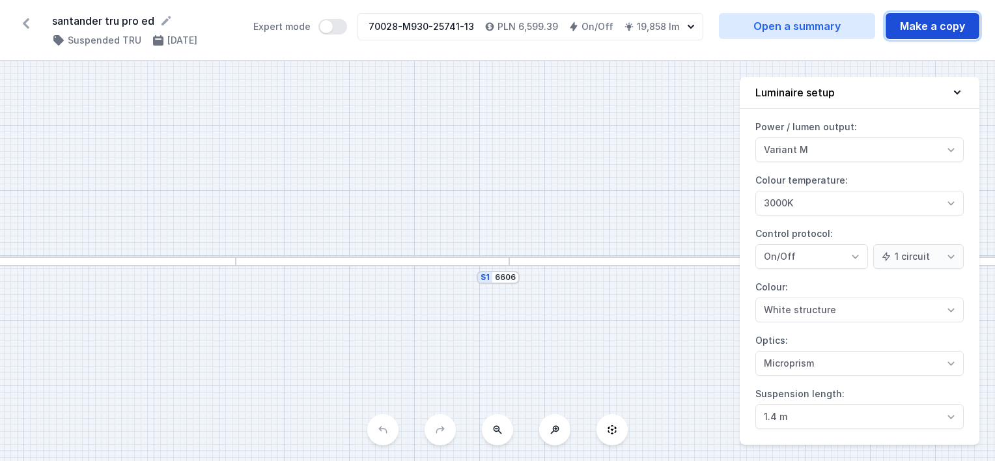
click at [923, 35] on button "Make a copy" at bounding box center [933, 26] width 94 height 26
select select "M"
select select "3000"
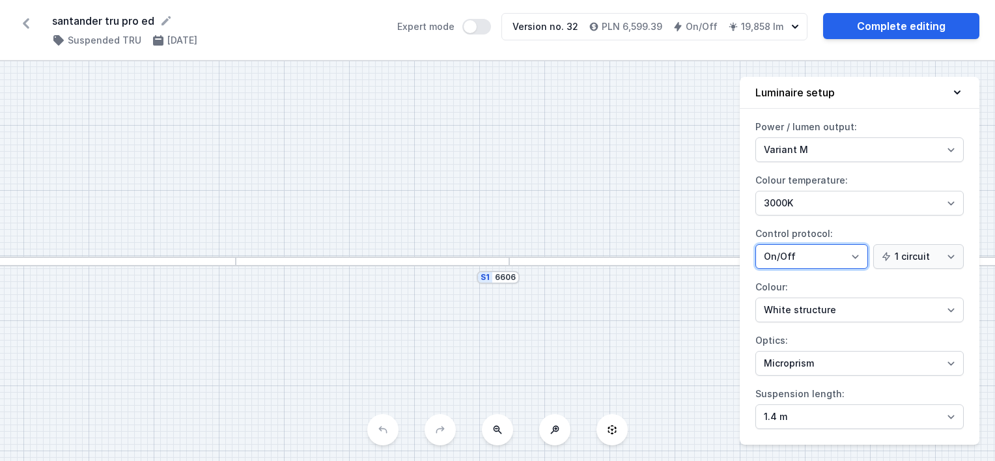
click at [784, 250] on select "On/Off SwitchDIM DALI AQsmart" at bounding box center [811, 256] width 113 height 25
select select "4"
click at [755, 244] on select "On/Off SwitchDIM DALI AQsmart" at bounding box center [811, 256] width 113 height 25
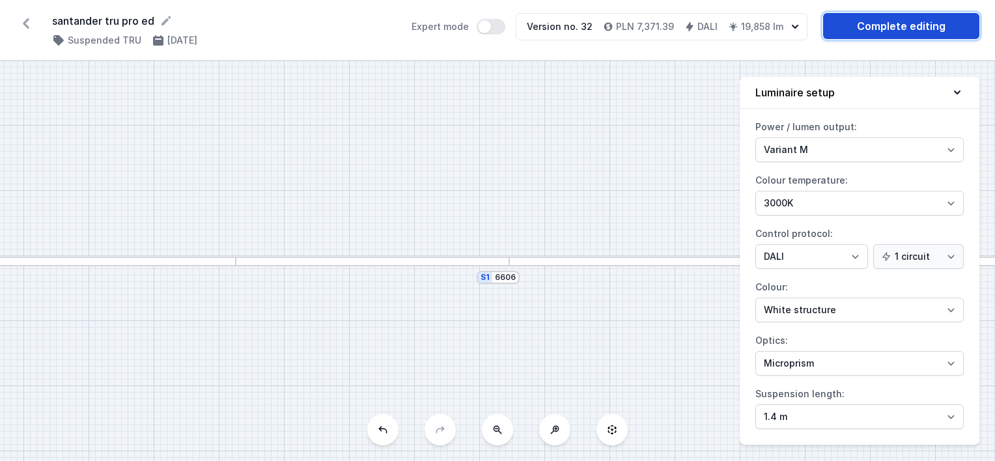
click at [893, 32] on link "Complete editing" at bounding box center [901, 26] width 156 height 26
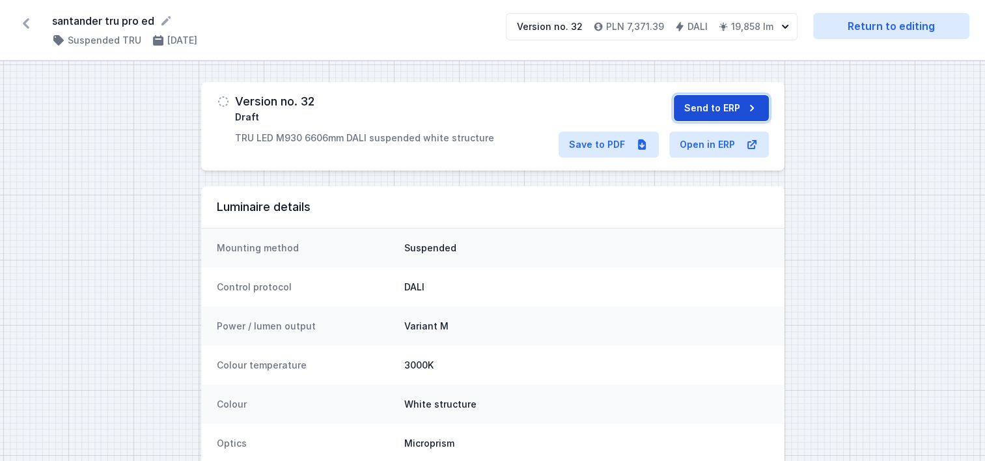
click at [741, 99] on button "Send to ERP" at bounding box center [721, 108] width 95 height 26
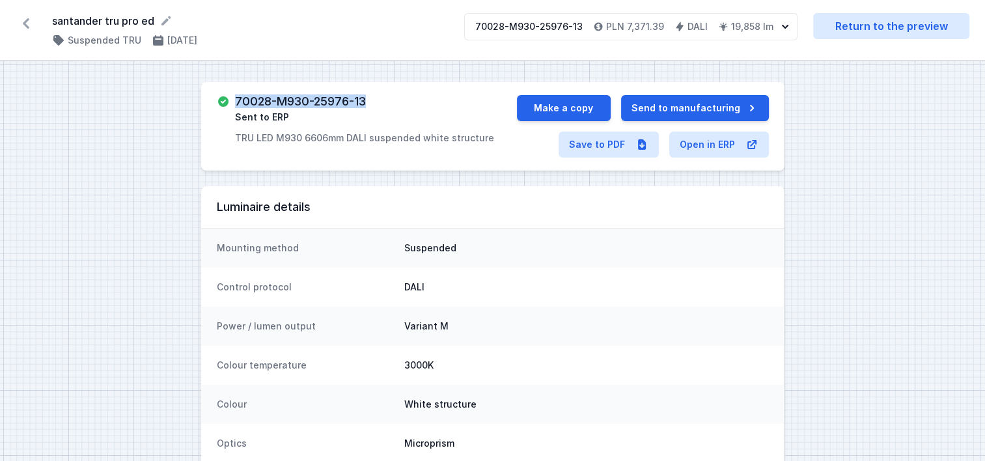
drag, startPoint x: 378, startPoint y: 98, endPoint x: 232, endPoint y: 99, distance: 145.9
click at [232, 99] on div "70028-M930-25976-13 Sent to ERP TRU LED M930 6606mm DALI suspended white struct…" at bounding box center [367, 119] width 300 height 49
copy h3 "70028-M930-25976-13"
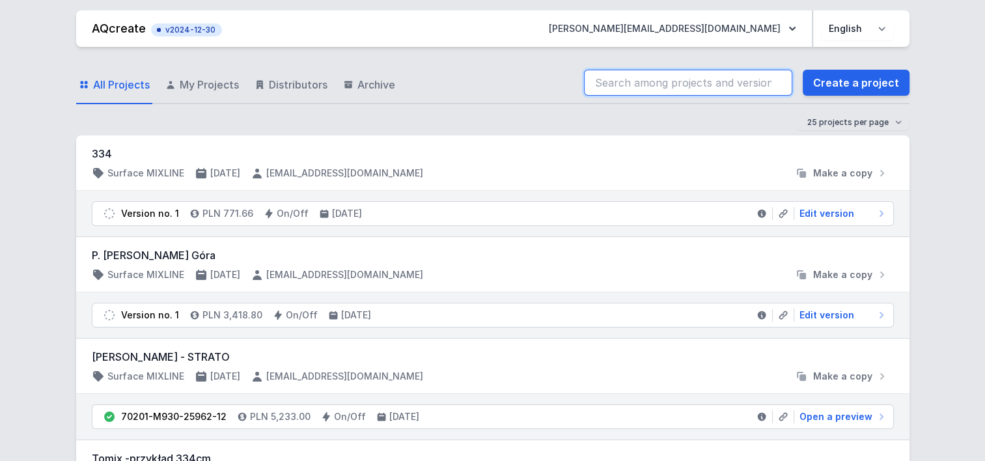
click at [729, 81] on input "search" at bounding box center [688, 83] width 208 height 26
paste input "70028-M930-25743-13"
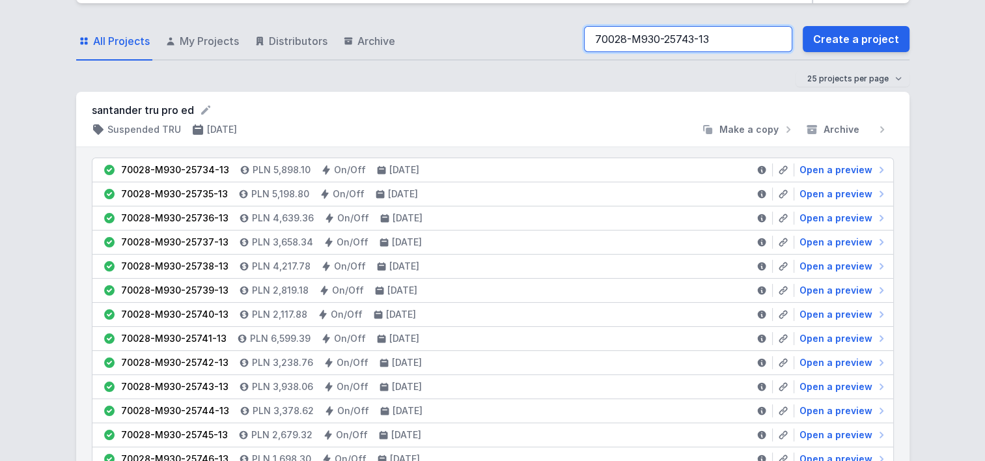
scroll to position [65, 0]
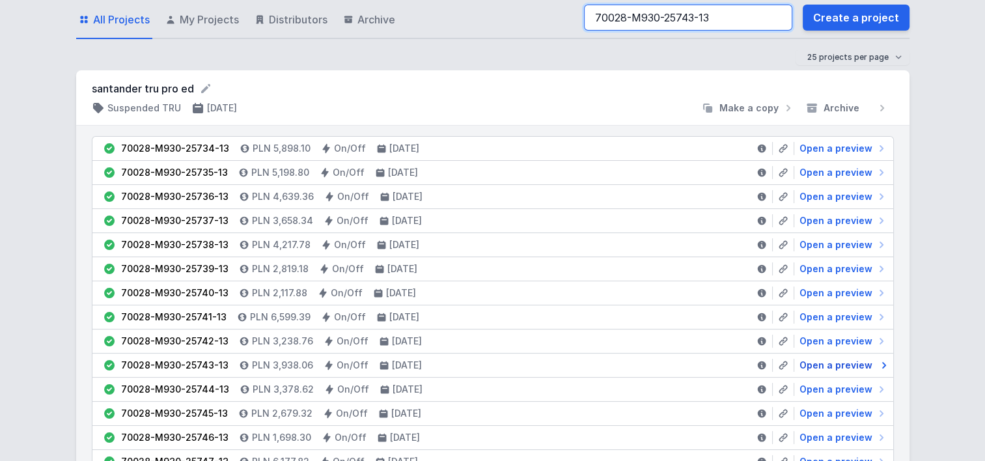
type input "70028-M930-25743-13"
drag, startPoint x: 815, startPoint y: 363, endPoint x: 712, endPoint y: 346, distance: 104.3
click at [815, 363] on span "Open a preview" at bounding box center [836, 365] width 73 height 13
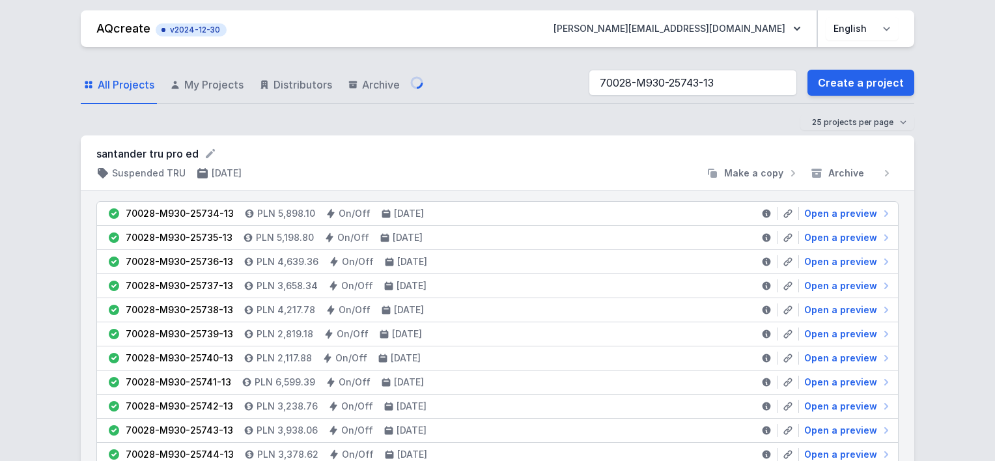
select select "M"
select select "3000"
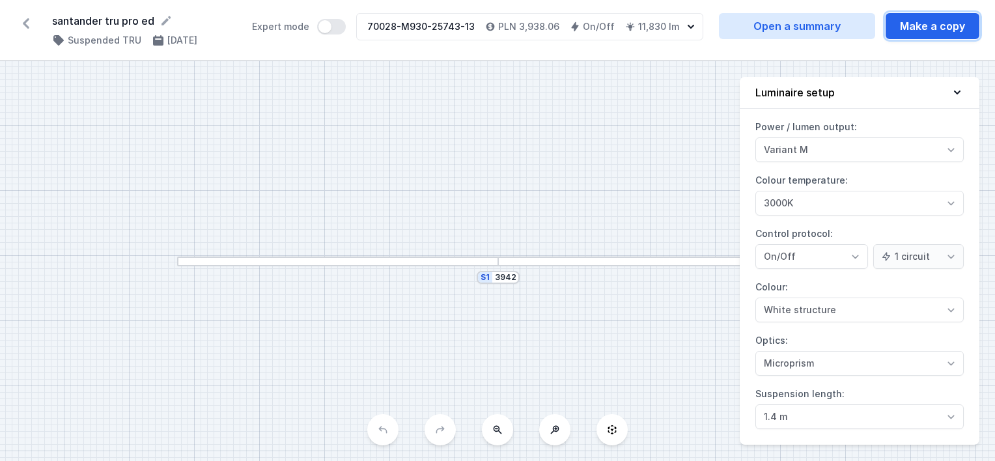
click at [945, 25] on button "Make a copy" at bounding box center [933, 26] width 94 height 26
select select "M"
select select "3000"
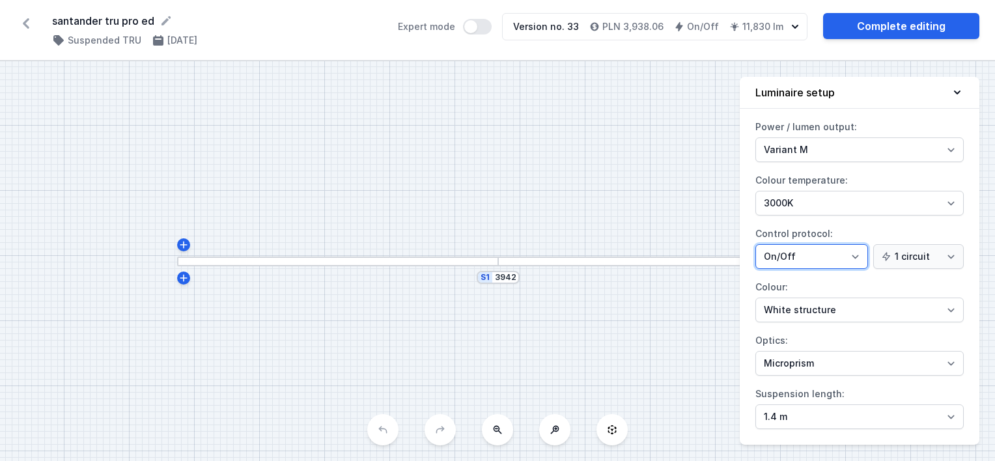
click at [805, 254] on select "On/Off SwitchDIM DALI AQsmart" at bounding box center [811, 256] width 113 height 25
select select "4"
click at [755, 244] on select "On/Off SwitchDIM DALI AQsmart" at bounding box center [811, 256] width 113 height 25
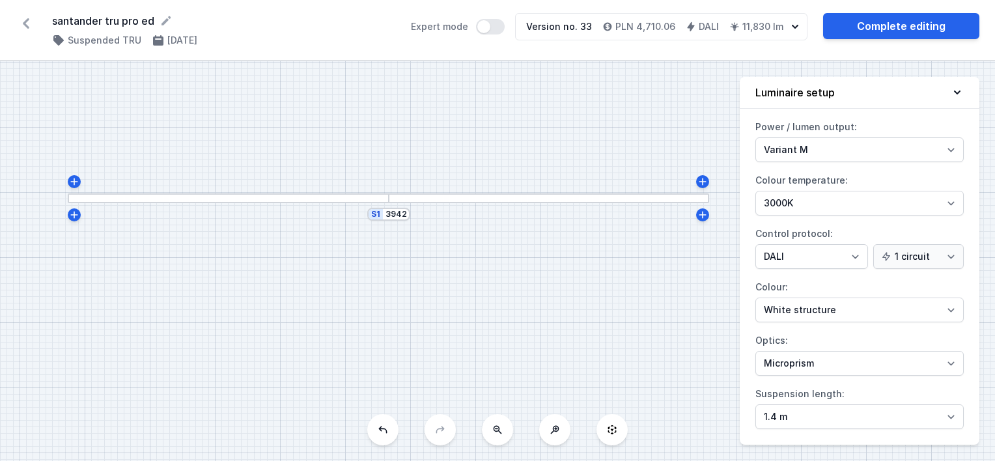
drag, startPoint x: 492, startPoint y: 208, endPoint x: 383, endPoint y: 145, distance: 126.3
click at [383, 145] on div "S1 3942" at bounding box center [497, 261] width 995 height 400
click at [856, 21] on link "Complete editing" at bounding box center [901, 26] width 156 height 26
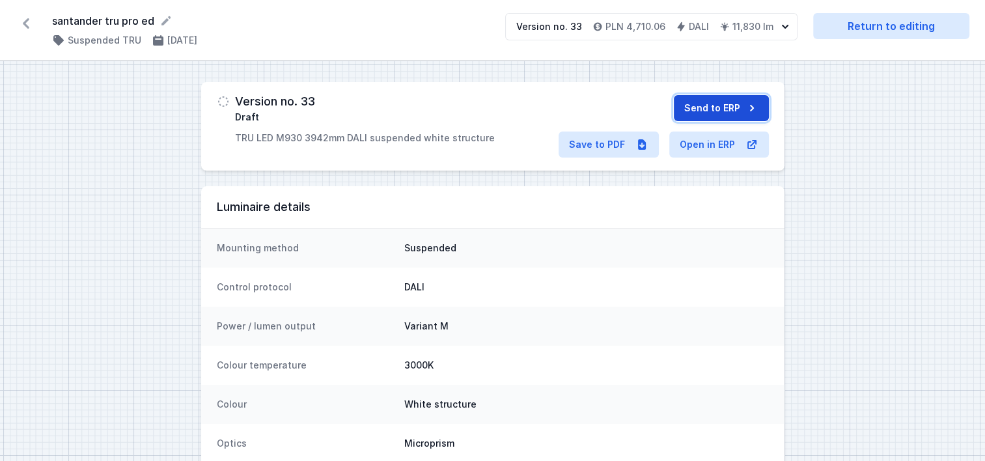
click at [698, 104] on button "Send to ERP" at bounding box center [721, 108] width 95 height 26
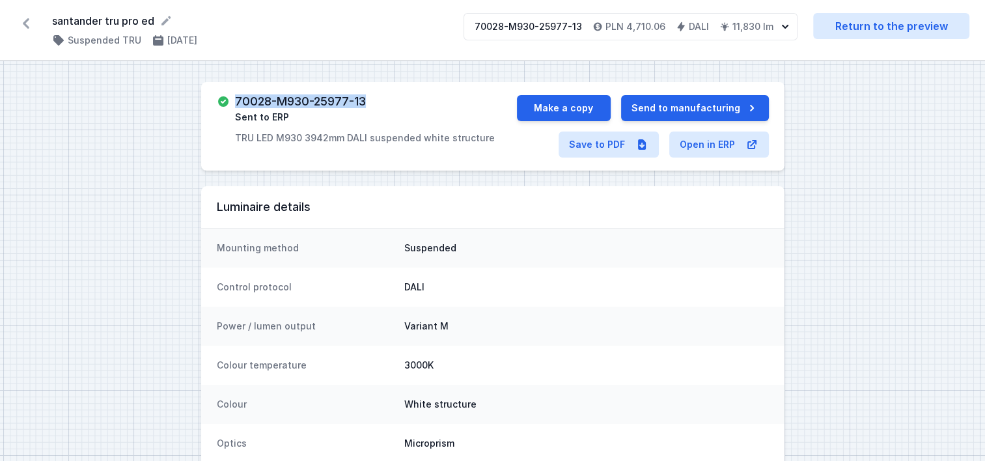
drag, startPoint x: 375, startPoint y: 94, endPoint x: 234, endPoint y: 98, distance: 140.7
click at [235, 98] on div "70028-M930-25977-13 Sent to ERP TRU LED M930 3942mm DALI suspended white struct…" at bounding box center [365, 119] width 260 height 49
copy h3 "70028-M930-25977-13"
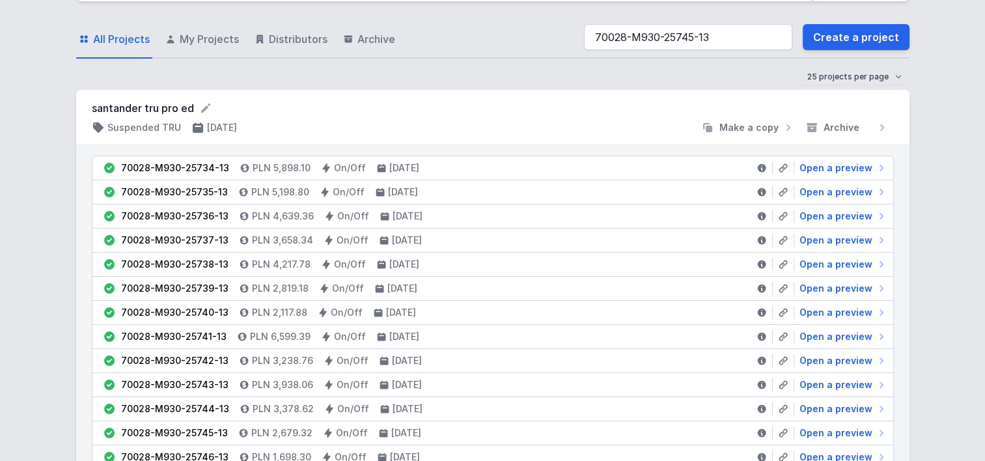
scroll to position [65, 0]
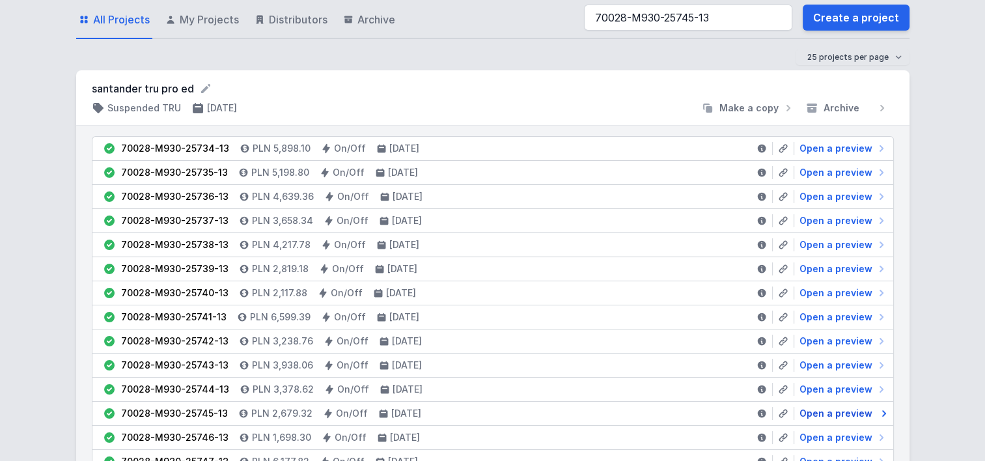
type input "70028-M930-25745-13"
click at [852, 414] on span "Open a preview" at bounding box center [836, 413] width 73 height 13
select select "M"
select select "3000"
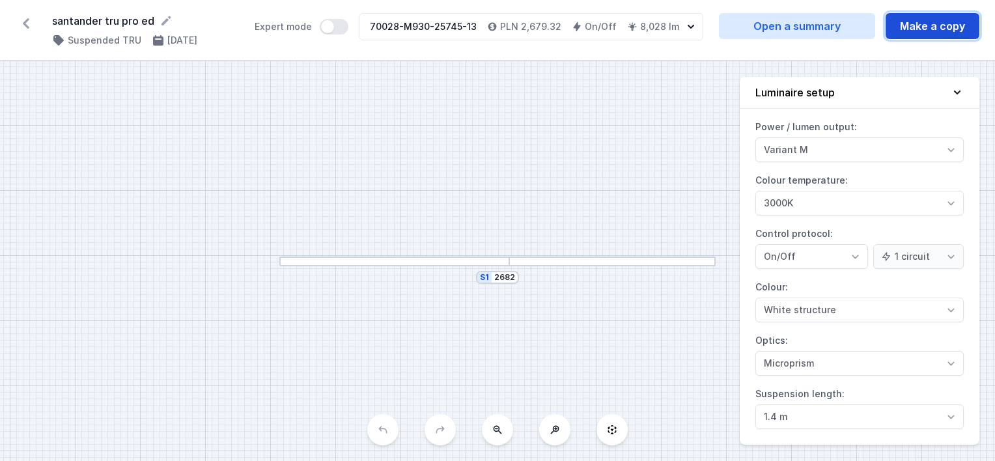
click at [906, 18] on button "Make a copy" at bounding box center [933, 26] width 94 height 26
select select "M"
select select "3000"
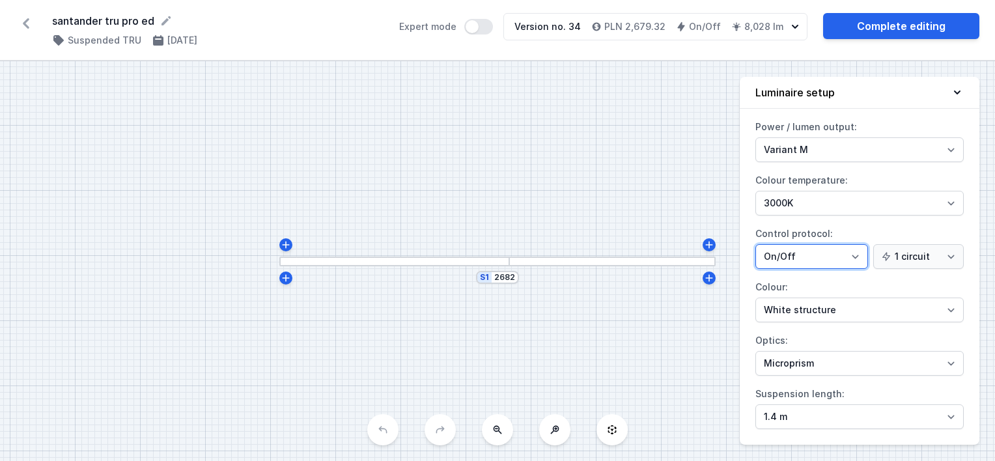
click at [783, 252] on select "On/Off SwitchDIM DALI AQsmart" at bounding box center [811, 256] width 113 height 25
select select "4"
click at [755, 244] on select "On/Off SwitchDIM DALI AQsmart" at bounding box center [811, 256] width 113 height 25
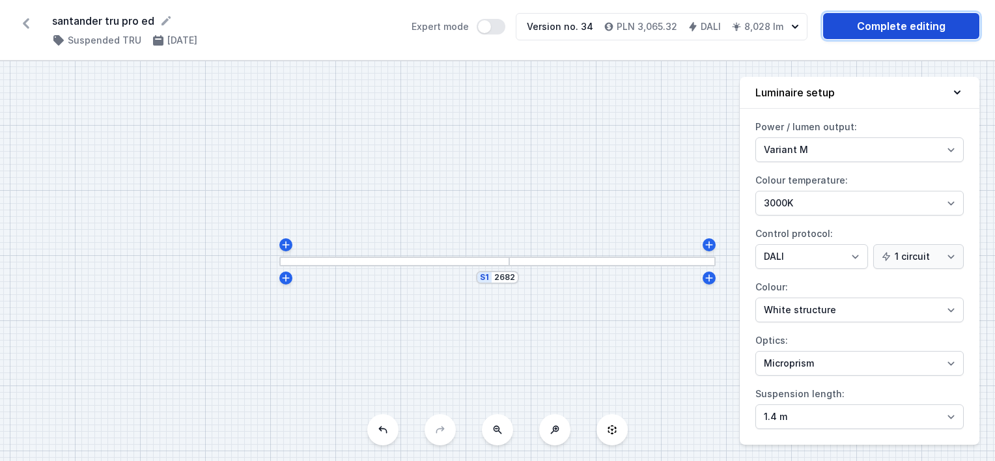
click at [846, 29] on link "Complete editing" at bounding box center [901, 26] width 156 height 26
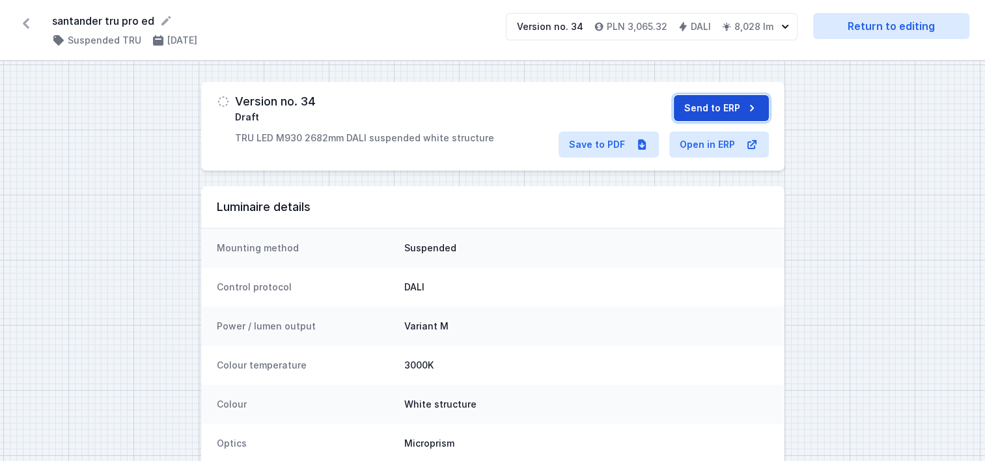
click at [698, 105] on button "Send to ERP" at bounding box center [721, 108] width 95 height 26
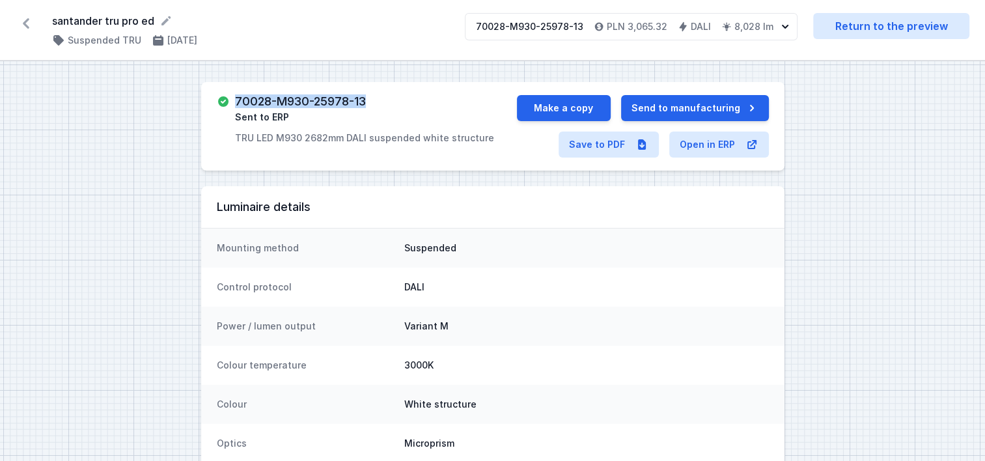
drag, startPoint x: 373, startPoint y: 100, endPoint x: 233, endPoint y: 99, distance: 140.0
click at [233, 99] on div "70028-M930-25978-13 Sent to ERP TRU LED M930 2682mm DALI suspended white struct…" at bounding box center [367, 119] width 300 height 49
copy h3 "70028-M930-25978-13"
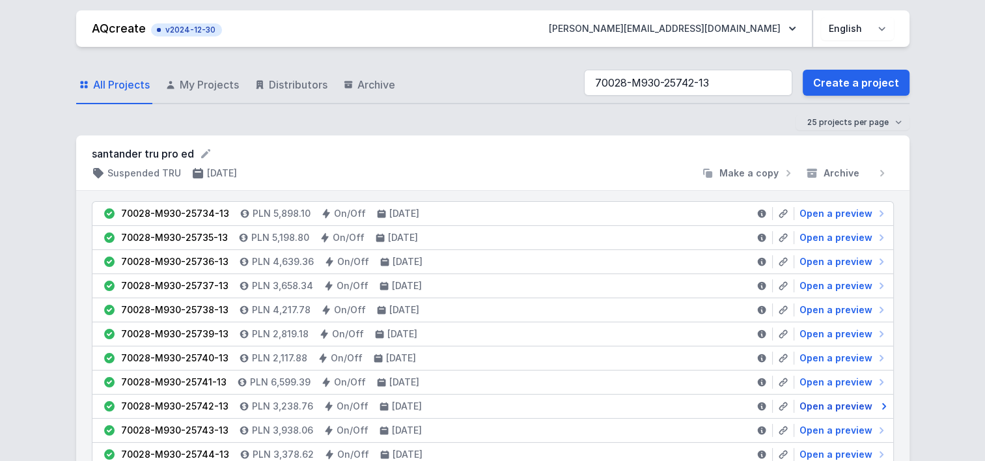
type input "70028-M930-25742-13"
drag, startPoint x: 849, startPoint y: 407, endPoint x: 508, endPoint y: 164, distance: 418.8
click at [849, 407] on span "Open a preview" at bounding box center [836, 406] width 73 height 13
select select "M"
select select "3000"
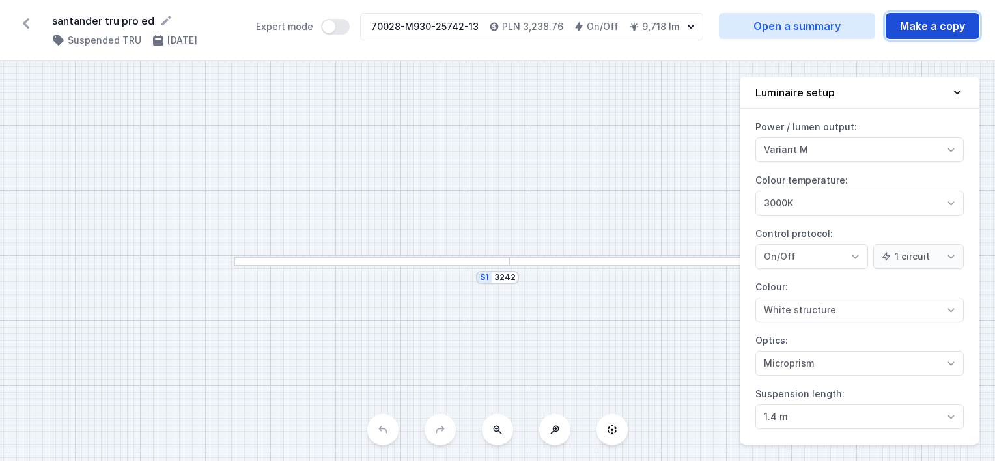
click at [906, 24] on button "Make a copy" at bounding box center [933, 26] width 94 height 26
select select "M"
select select "3000"
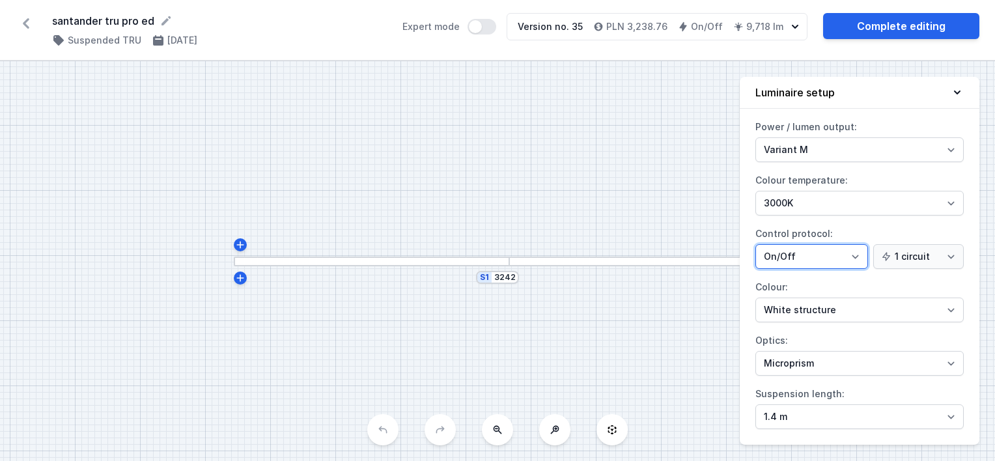
click at [790, 258] on select "On/Off SwitchDIM DALI AQsmart" at bounding box center [811, 256] width 113 height 25
select select "4"
click at [755, 244] on select "On/Off SwitchDIM DALI AQsmart" at bounding box center [811, 256] width 113 height 25
click at [872, 27] on link "Complete editing" at bounding box center [901, 26] width 156 height 26
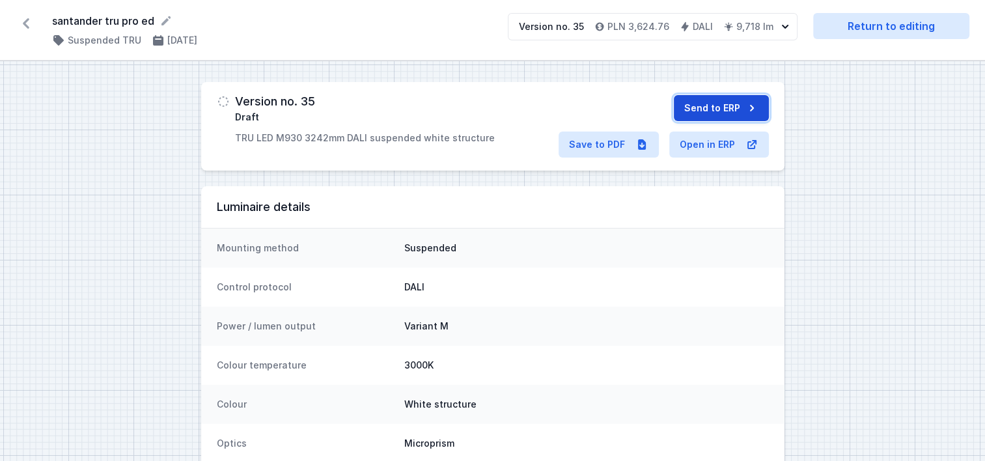
click at [707, 105] on button "Send to ERP" at bounding box center [721, 108] width 95 height 26
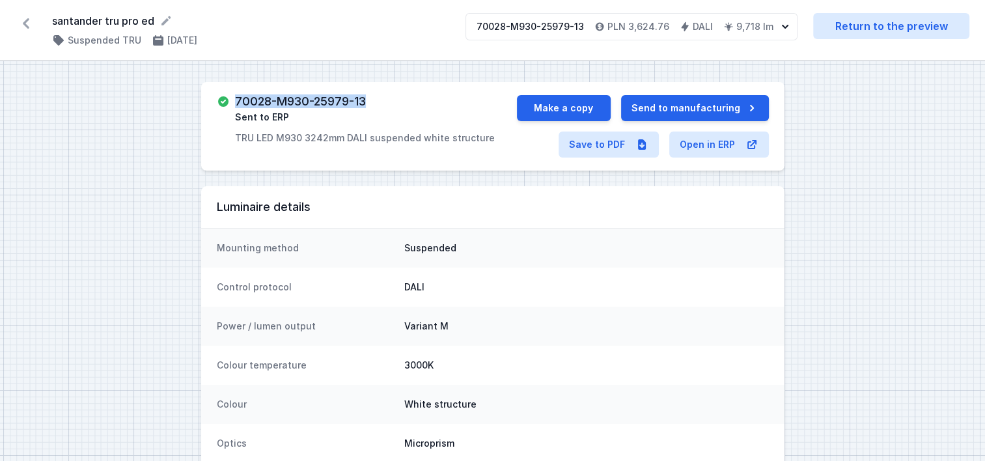
drag, startPoint x: 383, startPoint y: 104, endPoint x: 232, endPoint y: 102, distance: 151.1
click at [232, 102] on div "70028-M930-25979-13 Sent to ERP TRU LED M930 3242mm DALI suspended white struct…" at bounding box center [367, 119] width 300 height 49
copy h3 "70028-M930-25979-13"
